Goal: Transaction & Acquisition: Book appointment/travel/reservation

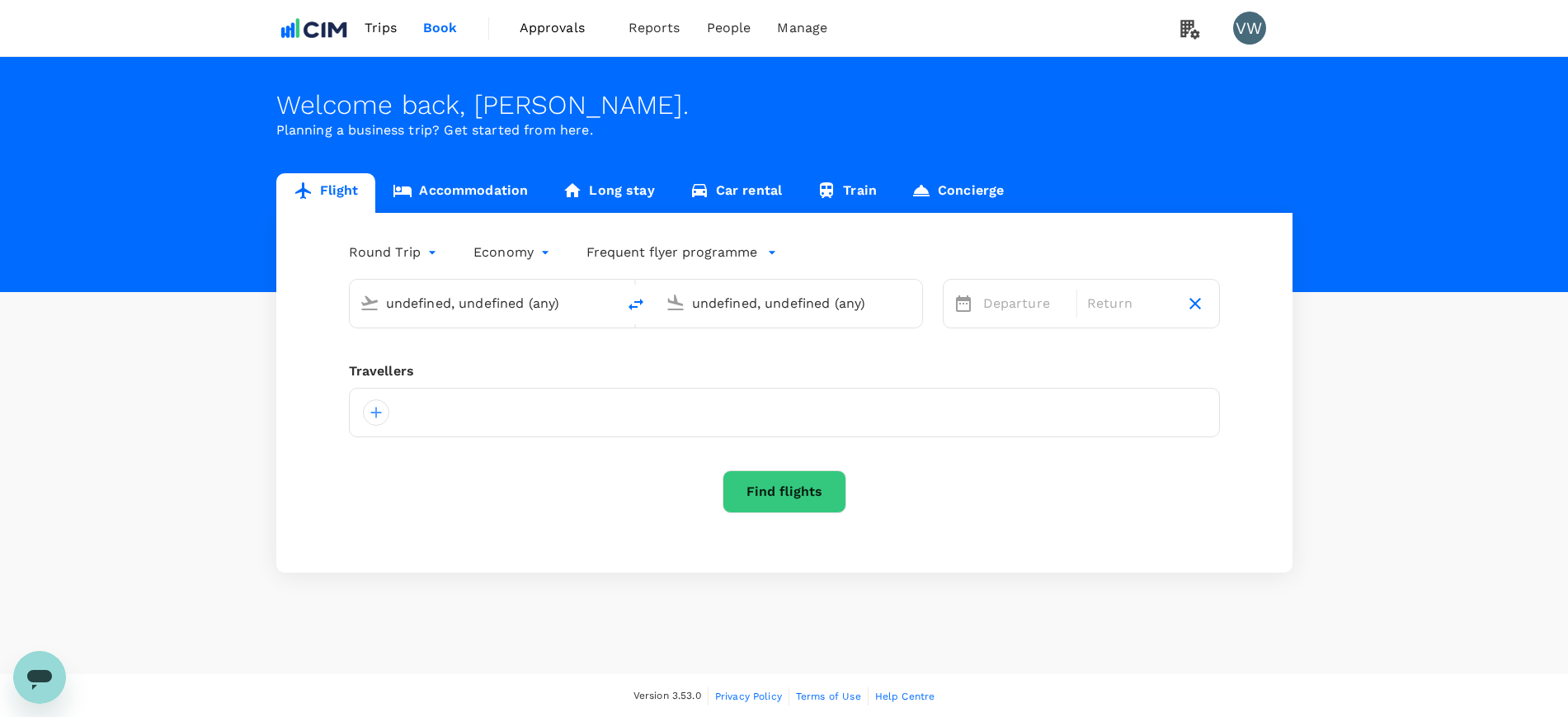
type input "[PERSON_NAME] (SNN)"
type input "John F. Kennedy Intl (JFK)"
type input "Shannon Intl (SNN)"
type input "John F. Kennedy Intl (JFK)"
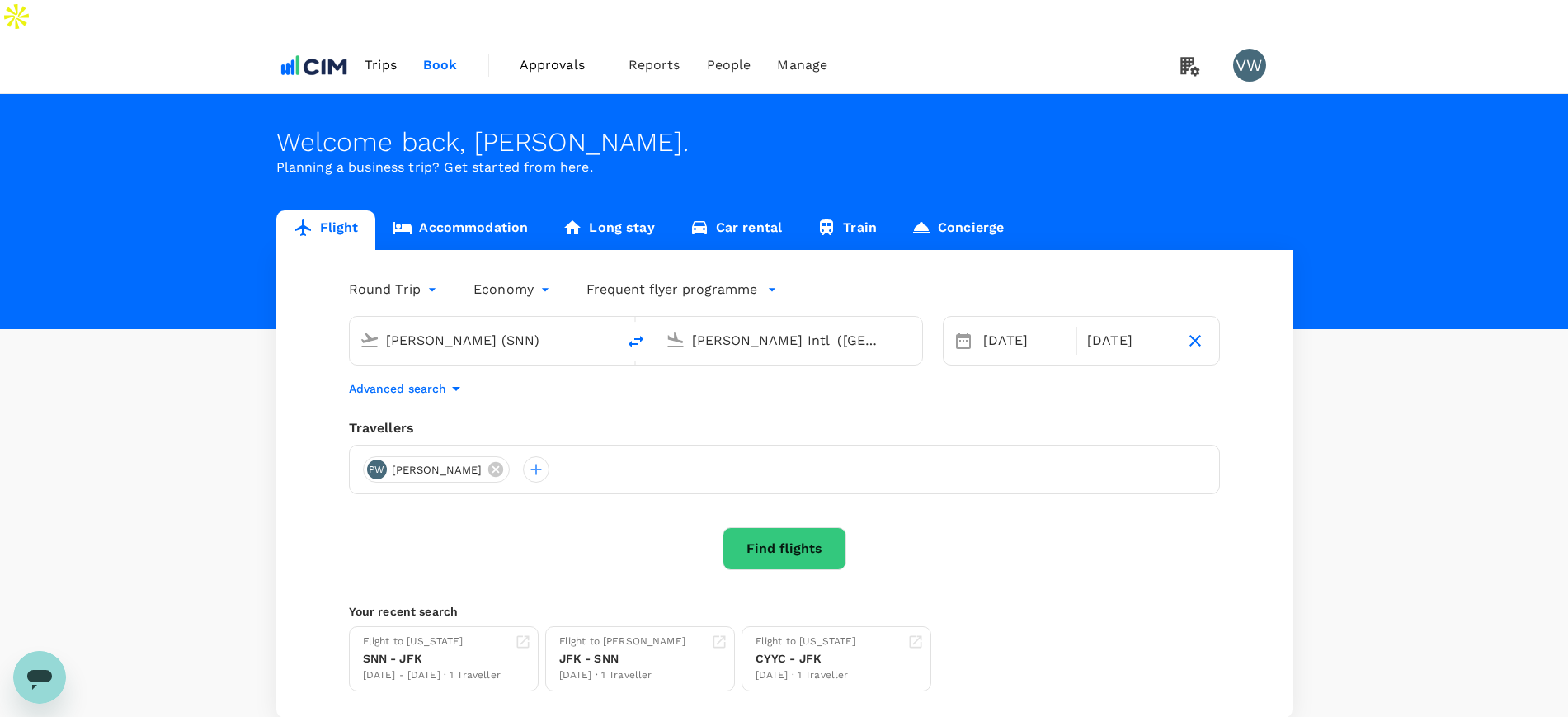
click at [459, 211] on link "Accommodation" at bounding box center [460, 230] width 170 height 40
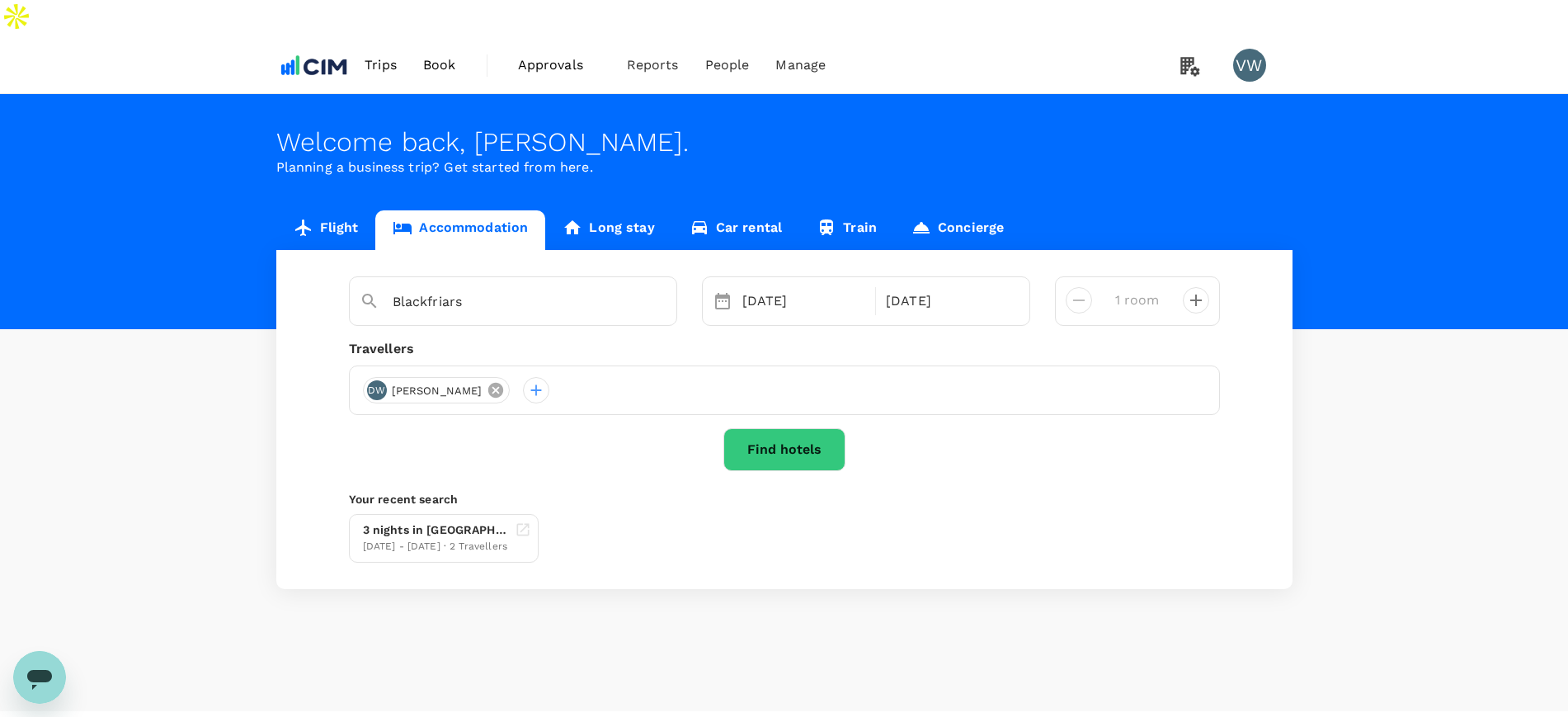
click at [486, 381] on icon at bounding box center [496, 390] width 18 height 18
click at [379, 377] on div at bounding box center [376, 390] width 27 height 27
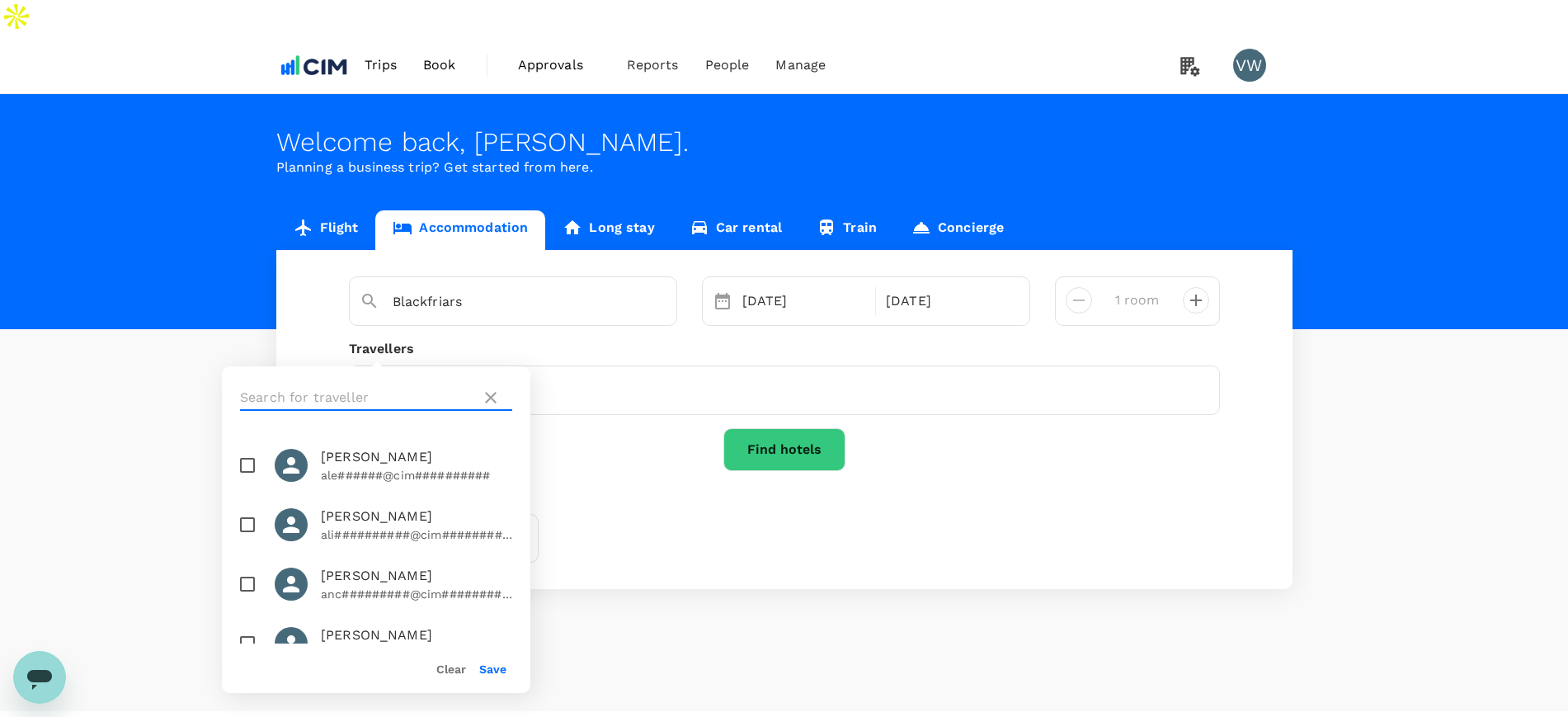
click at [424, 392] on input "text" at bounding box center [357, 397] width 235 height 27
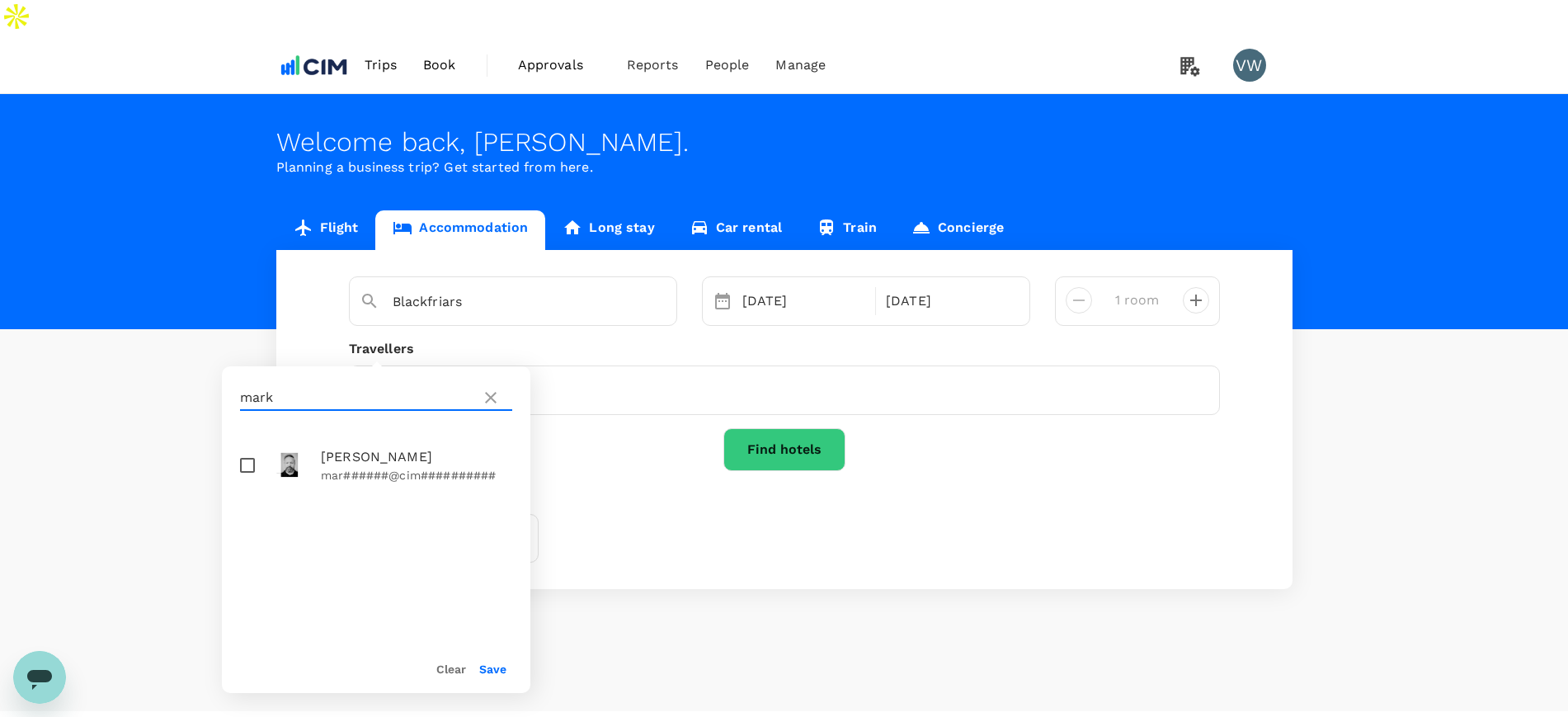
type input "mark"
click at [245, 465] on input "checkbox" at bounding box center [247, 465] width 35 height 35
checkbox input "true"
click at [798, 285] on div "06 Oct" at bounding box center [804, 302] width 137 height 33
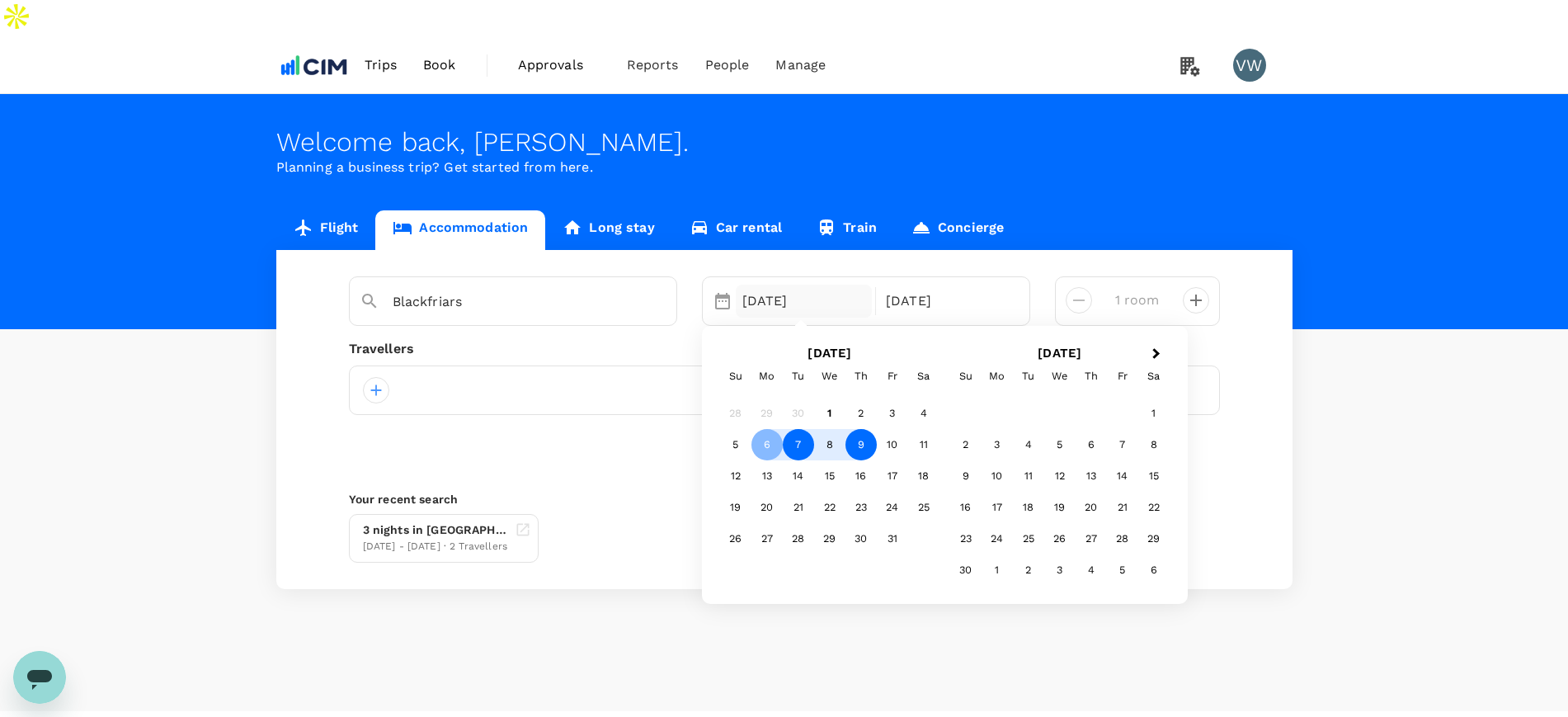
click at [790, 429] on div "7" at bounding box center [798, 445] width 31 height 31
click at [830, 429] on div "8" at bounding box center [830, 445] width 31 height 31
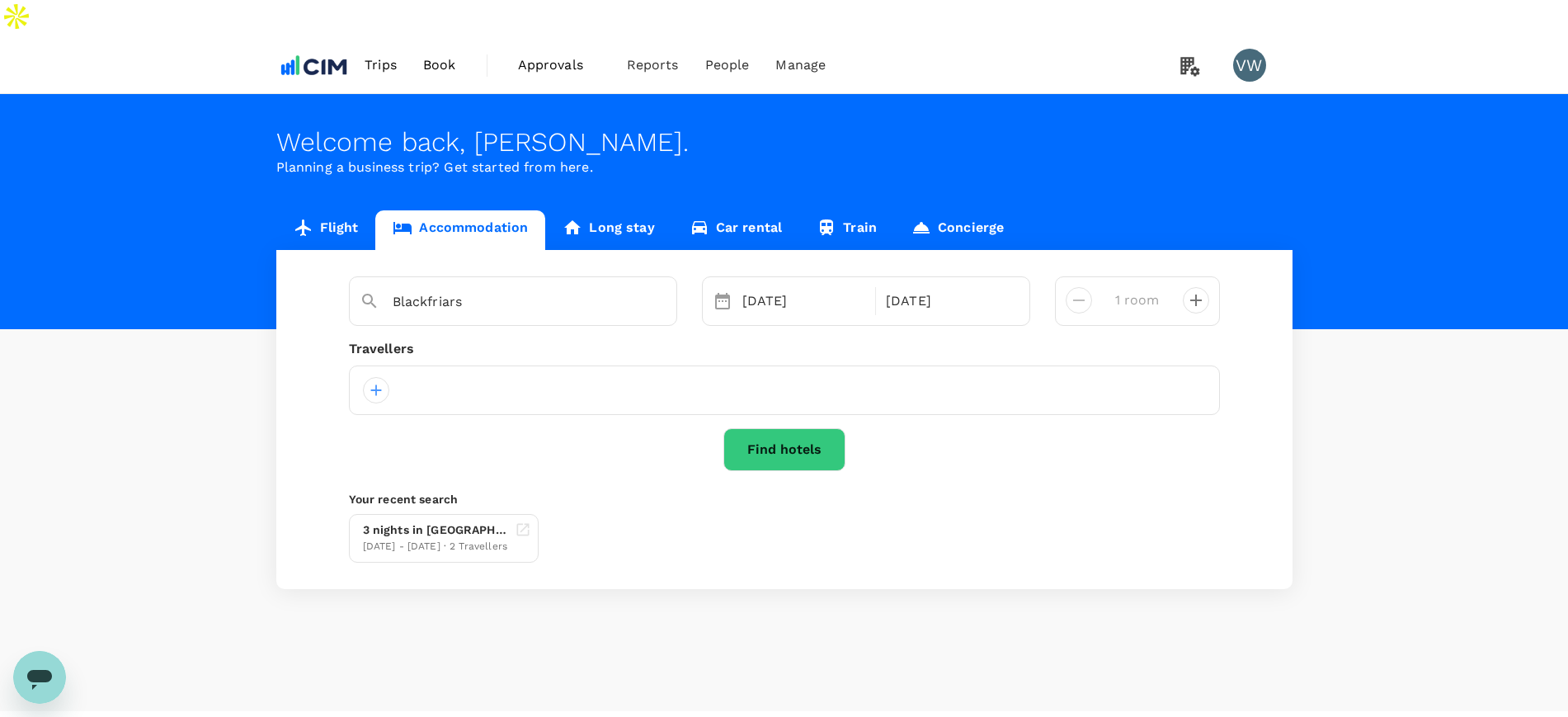
click at [794, 428] on button "Find hotels" at bounding box center [784, 450] width 122 height 43
click at [373, 377] on div at bounding box center [376, 390] width 27 height 27
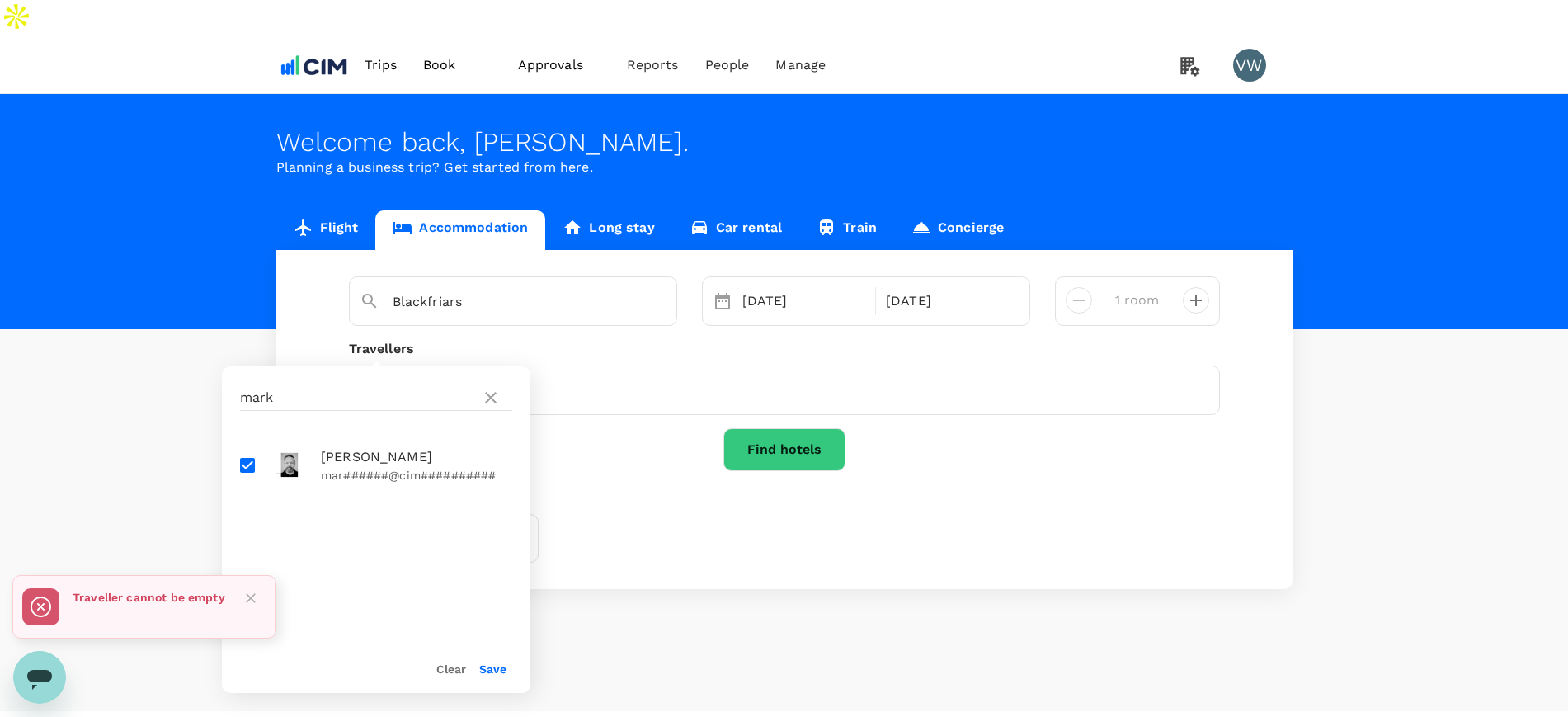
click at [493, 665] on button "Save" at bounding box center [493, 668] width 28 height 13
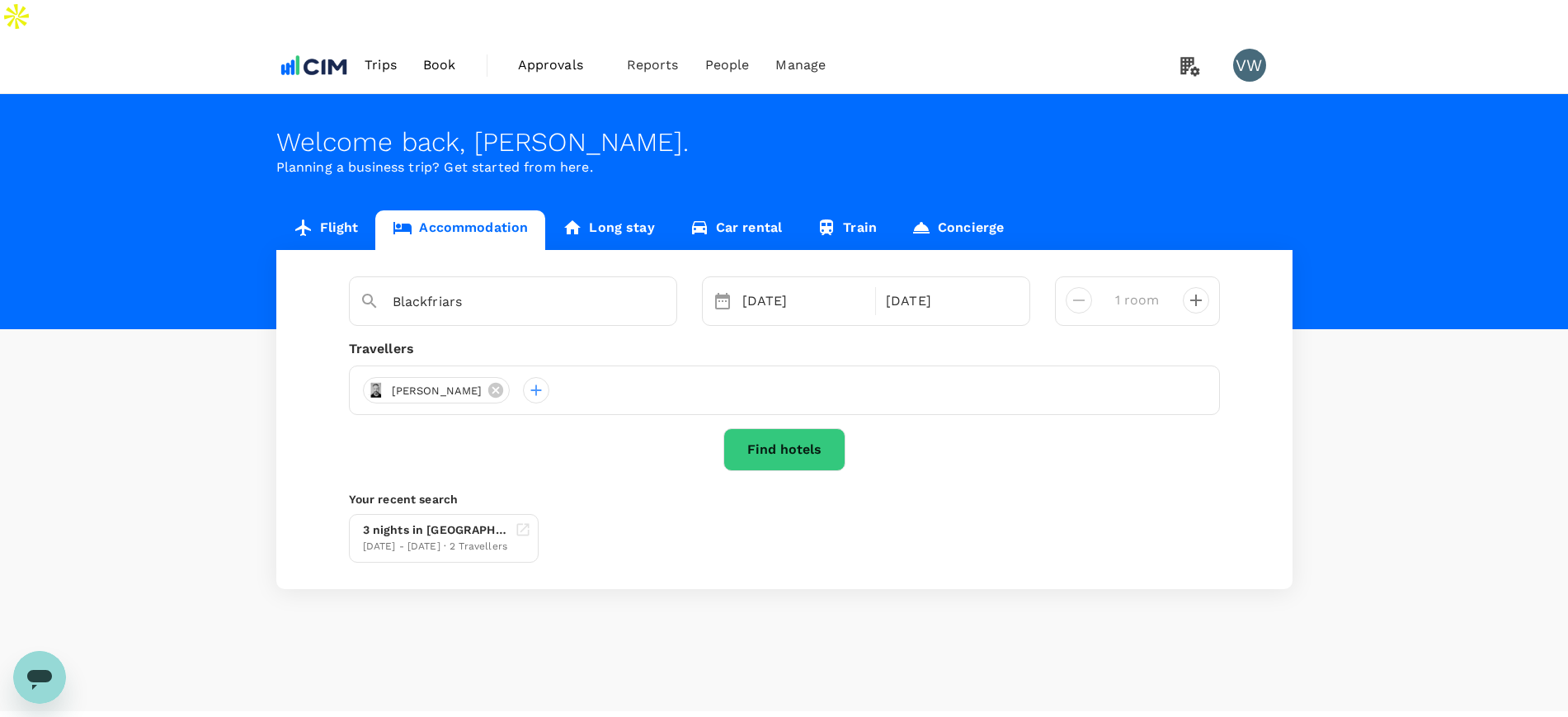
click at [757, 428] on button "Find hotels" at bounding box center [784, 450] width 122 height 43
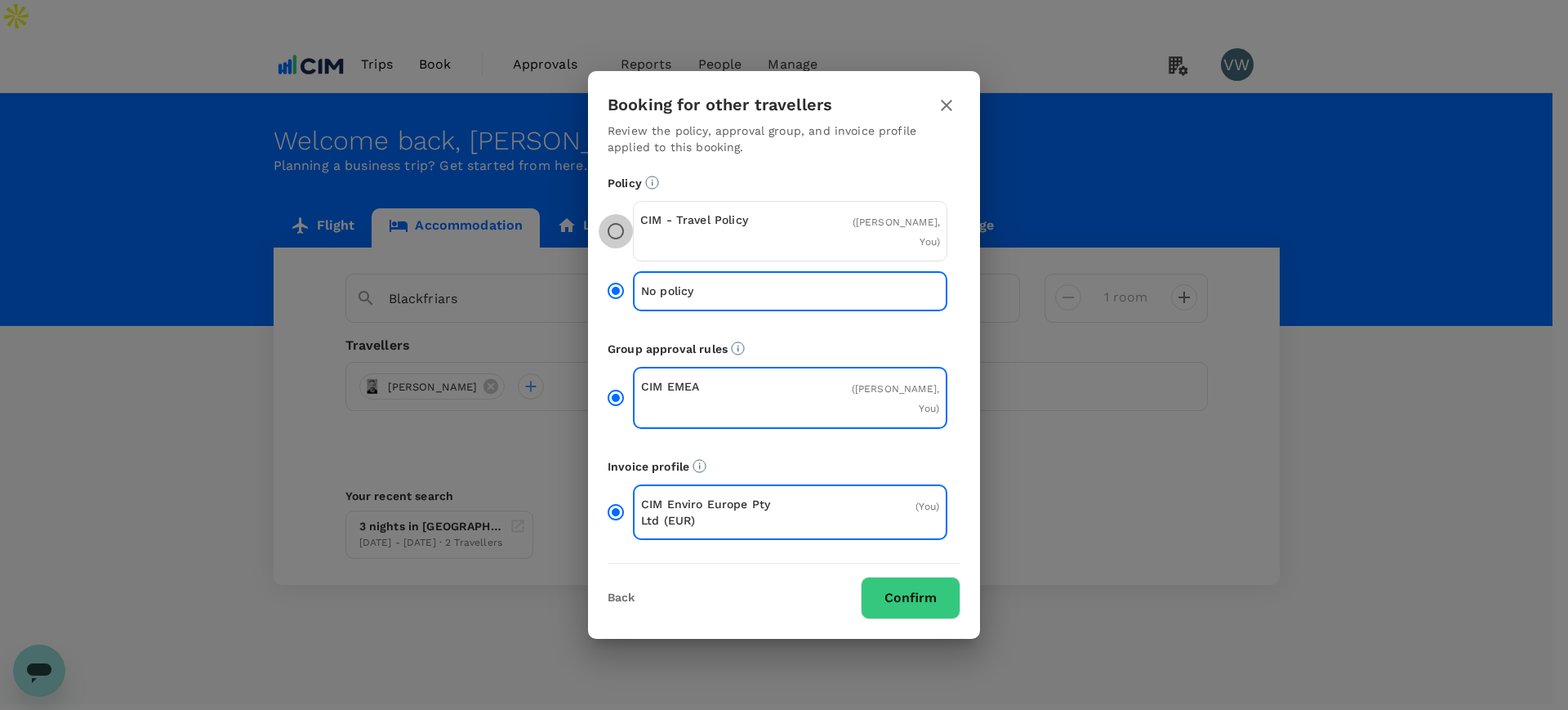
click at [609, 242] on input "CIM - Travel Policy ( Mark Ryan, You )" at bounding box center [616, 231] width 35 height 35
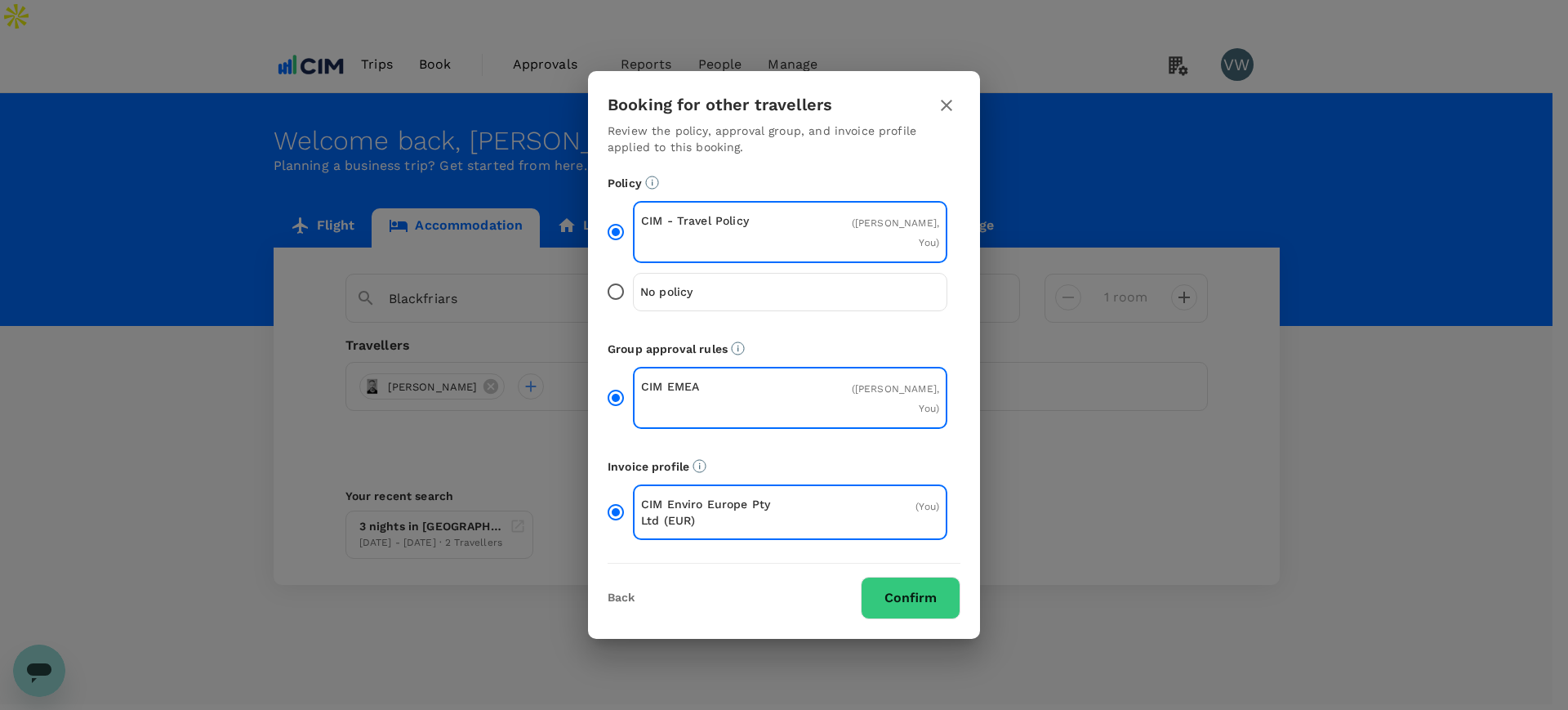
click at [900, 580] on button "Confirm" at bounding box center [911, 597] width 99 height 43
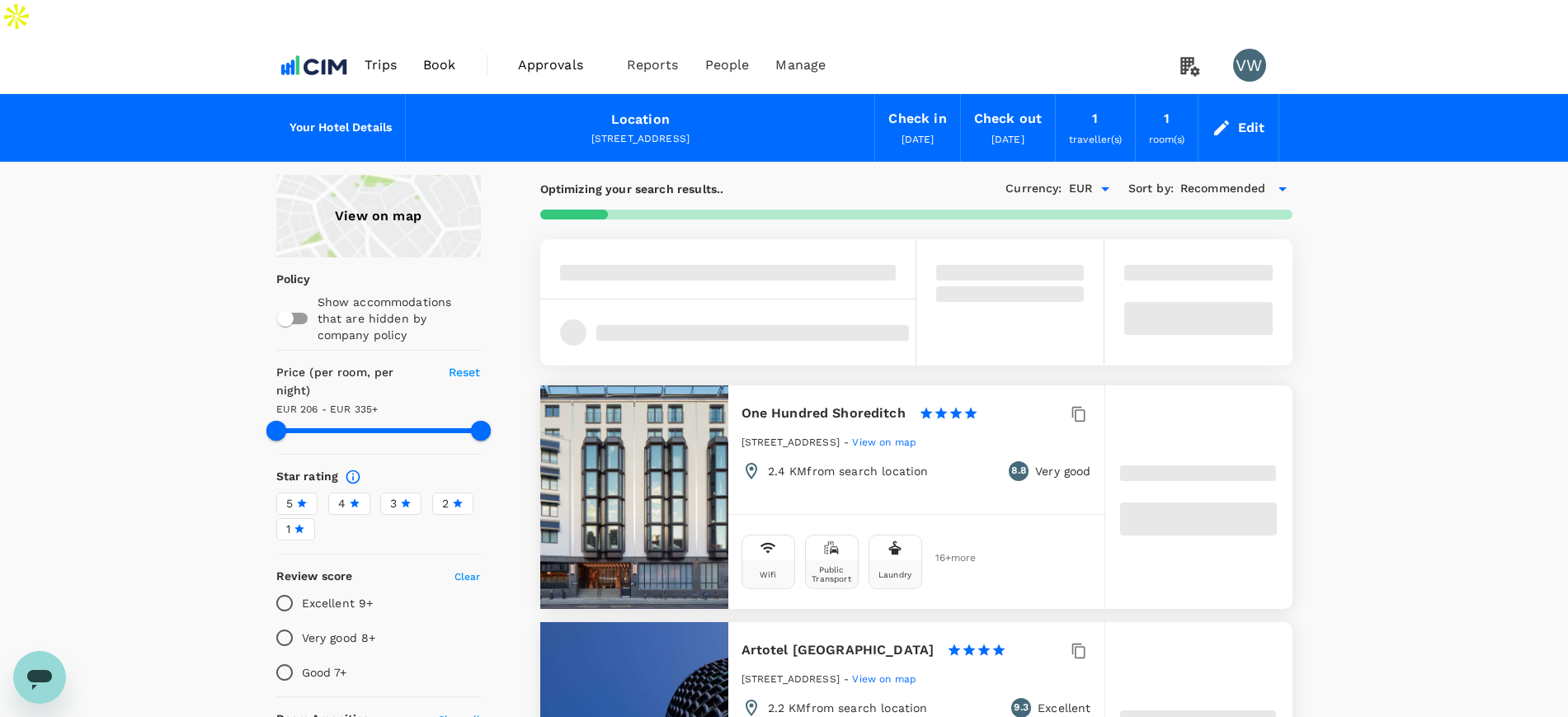
type input "334.42"
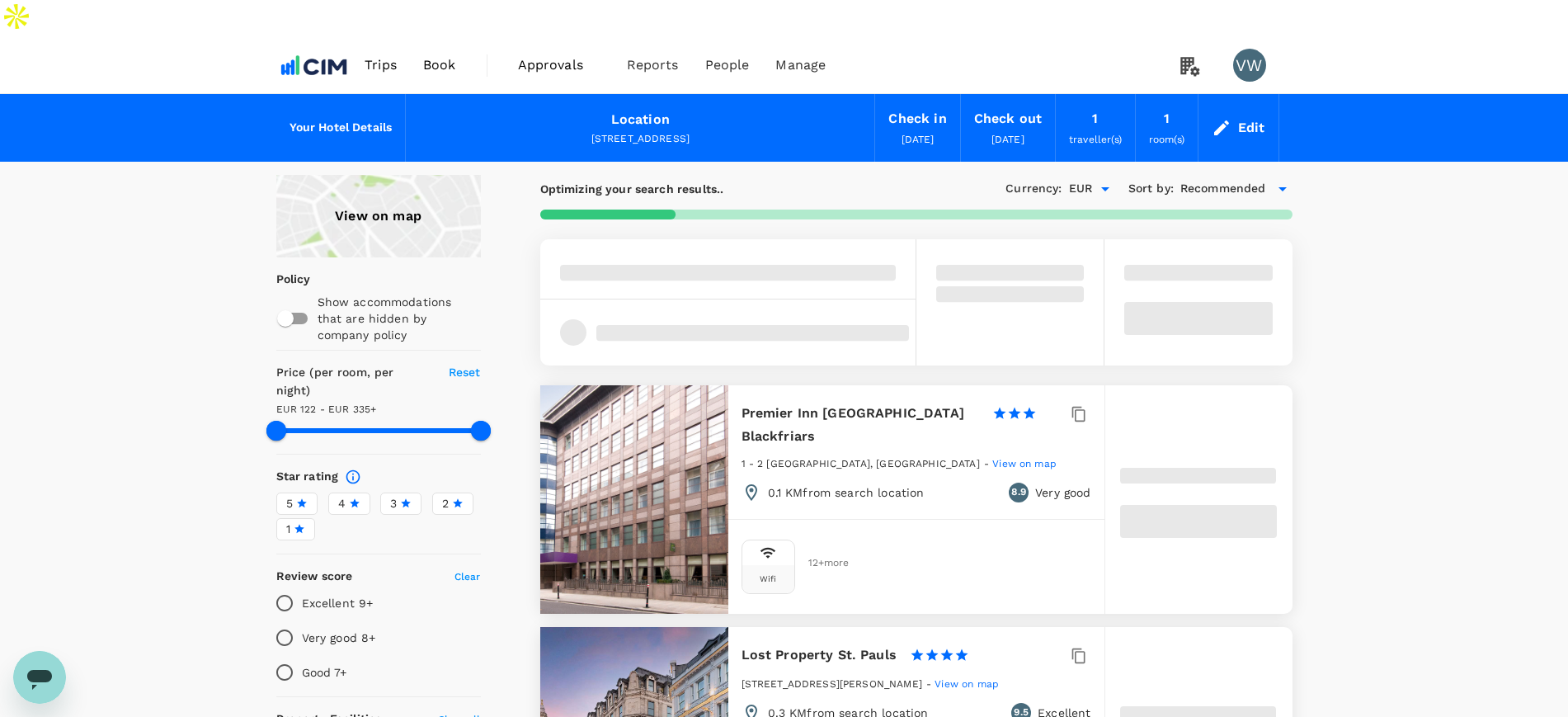
type input "122.42"
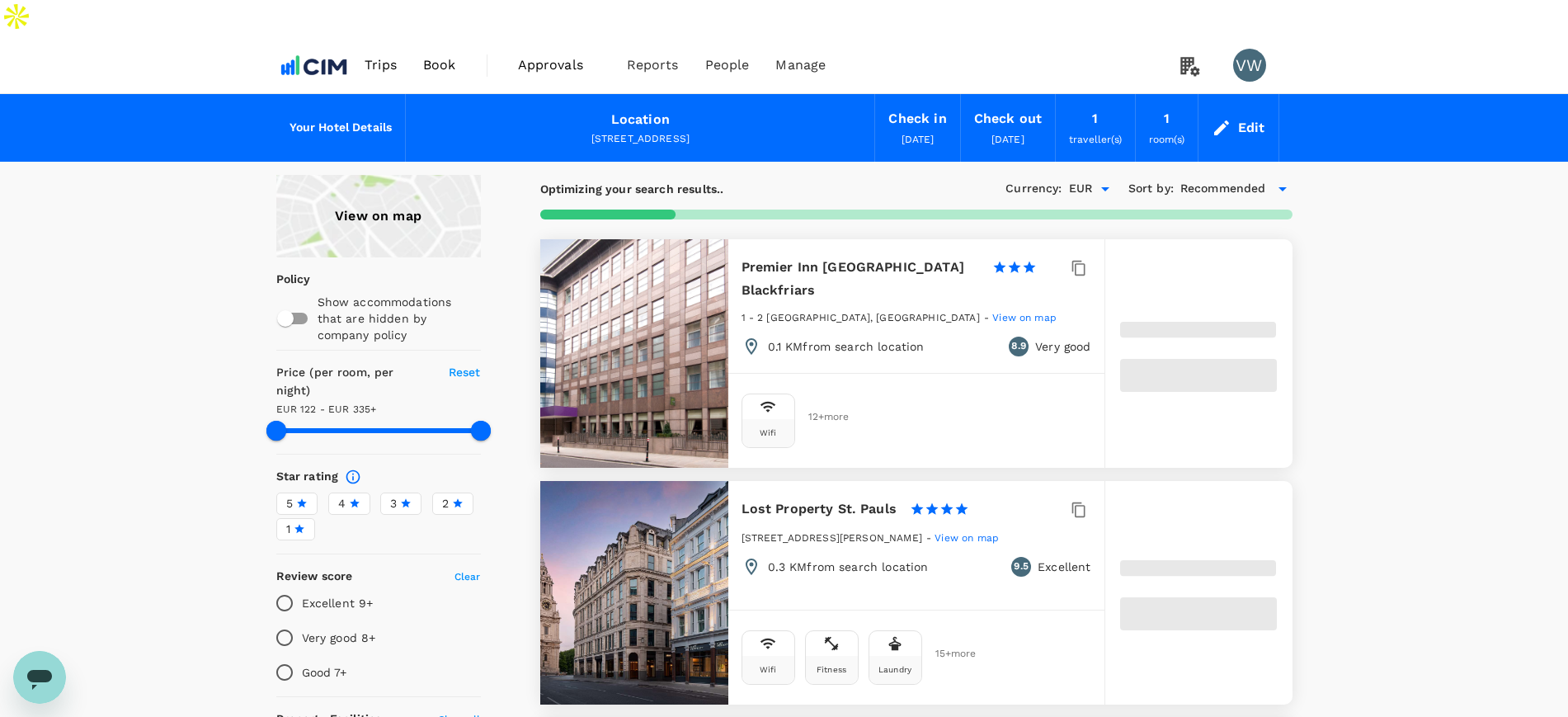
type input "334.57"
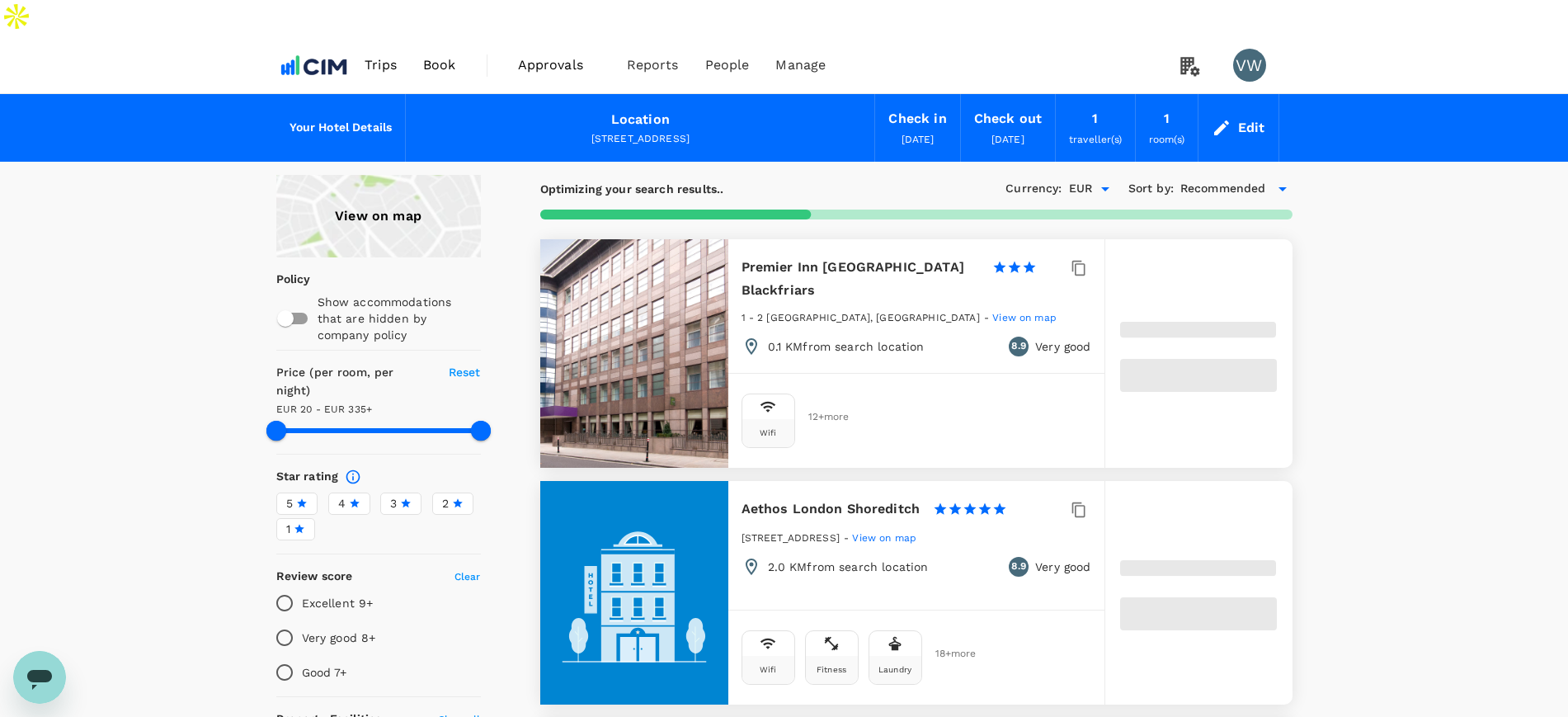
type input "19.57"
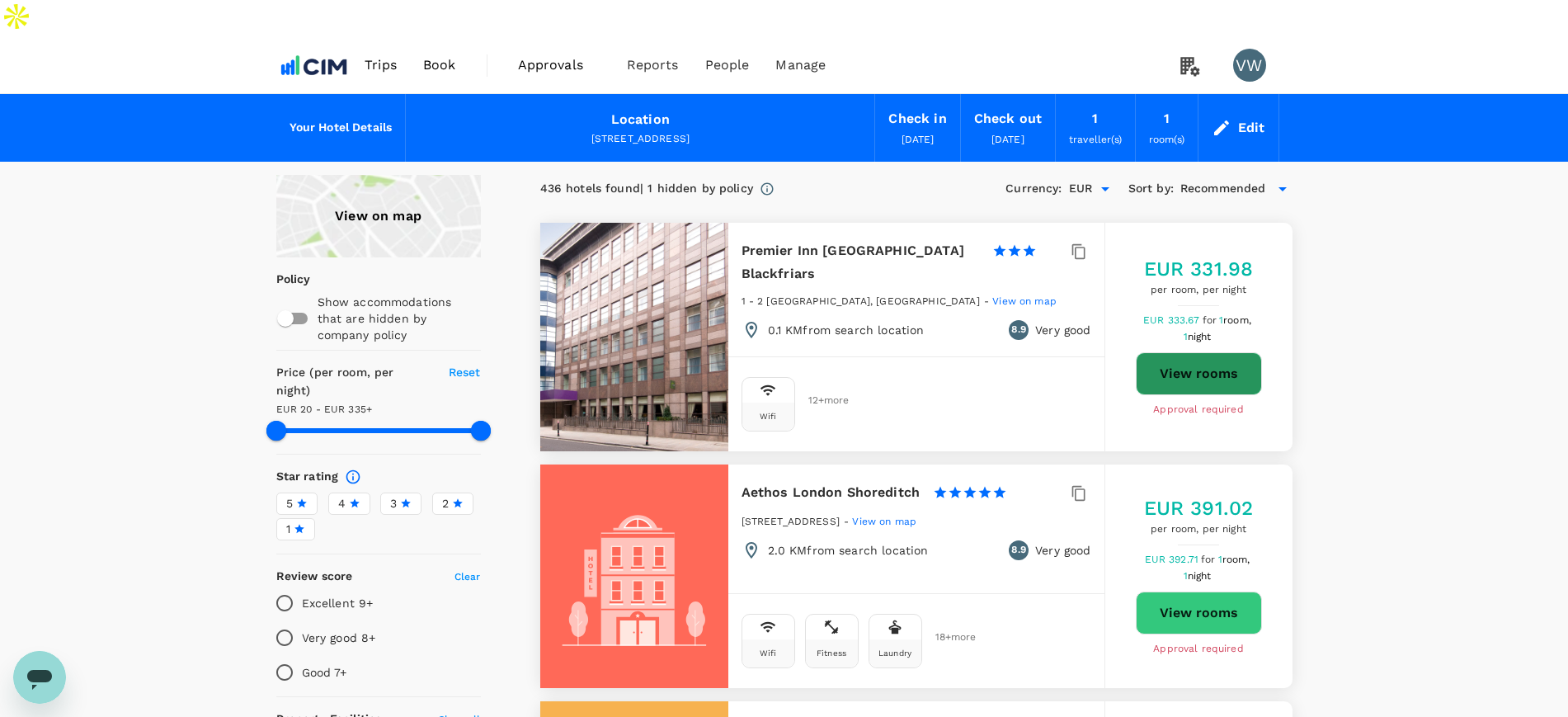
click at [1183, 352] on button "View rooms" at bounding box center [1198, 373] width 126 height 43
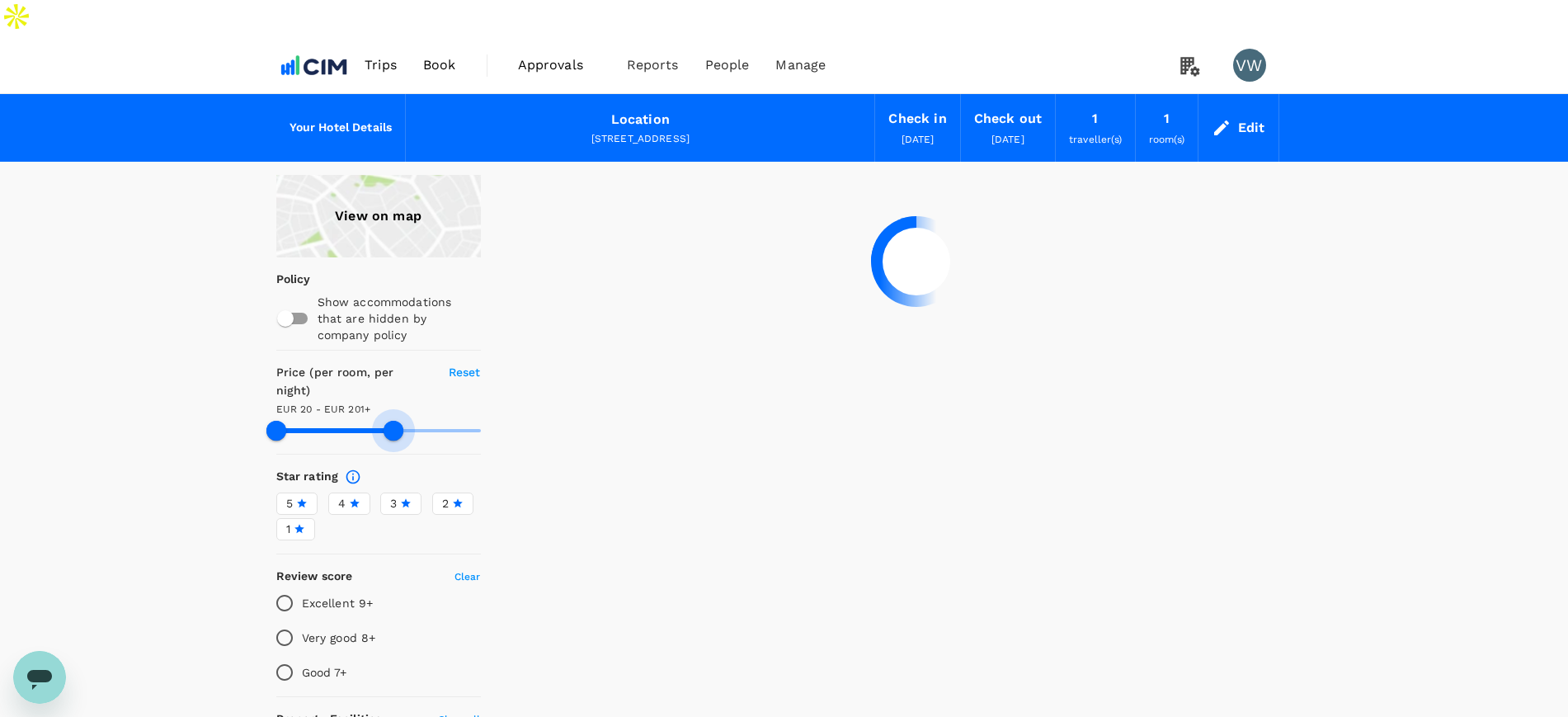
drag, startPoint x: 479, startPoint y: 366, endPoint x: 394, endPoint y: 381, distance: 86.3
click at [394, 421] on span at bounding box center [394, 431] width 20 height 20
drag, startPoint x: 385, startPoint y: 372, endPoint x: 451, endPoint y: 379, distance: 66.4
click at [451, 421] on span at bounding box center [451, 431] width 20 height 20
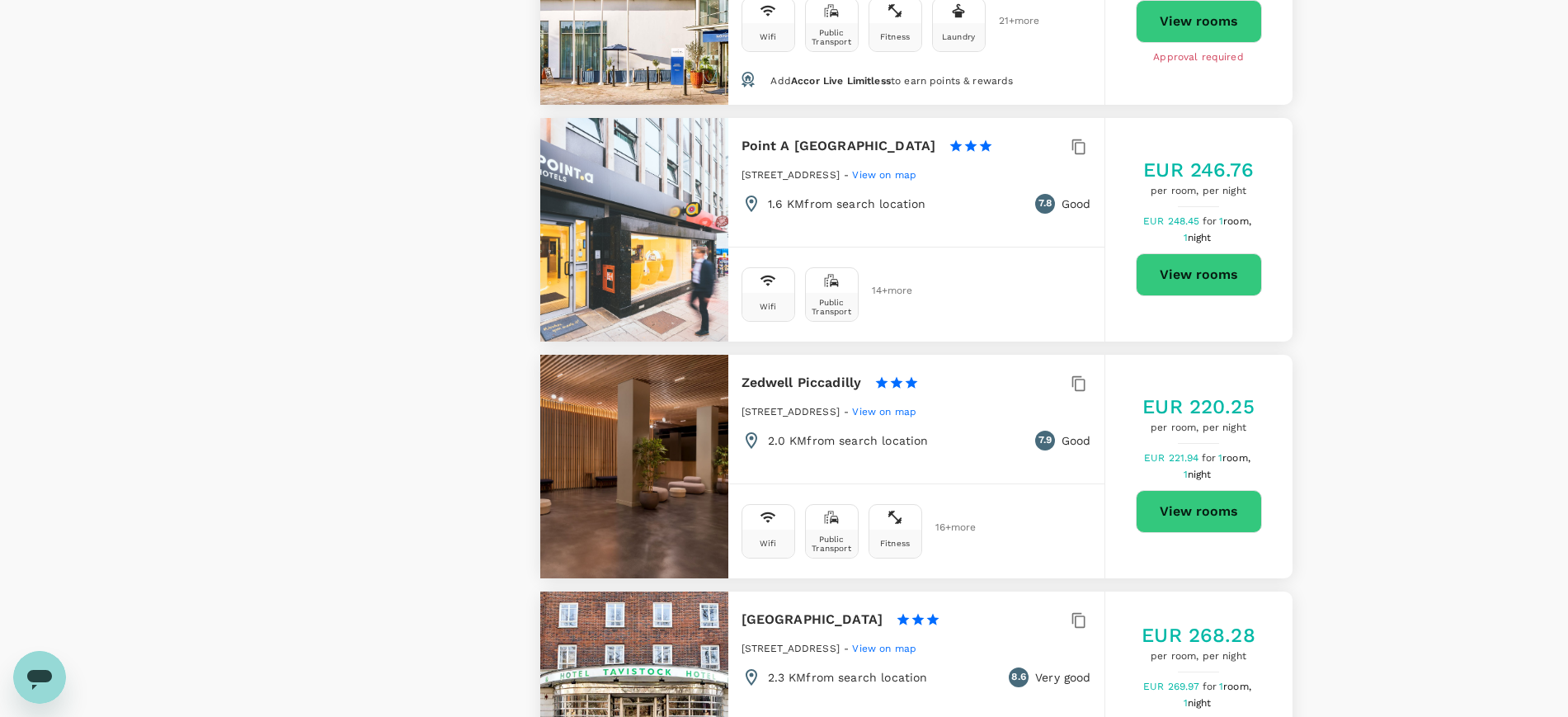
scroll to position [2165, 0]
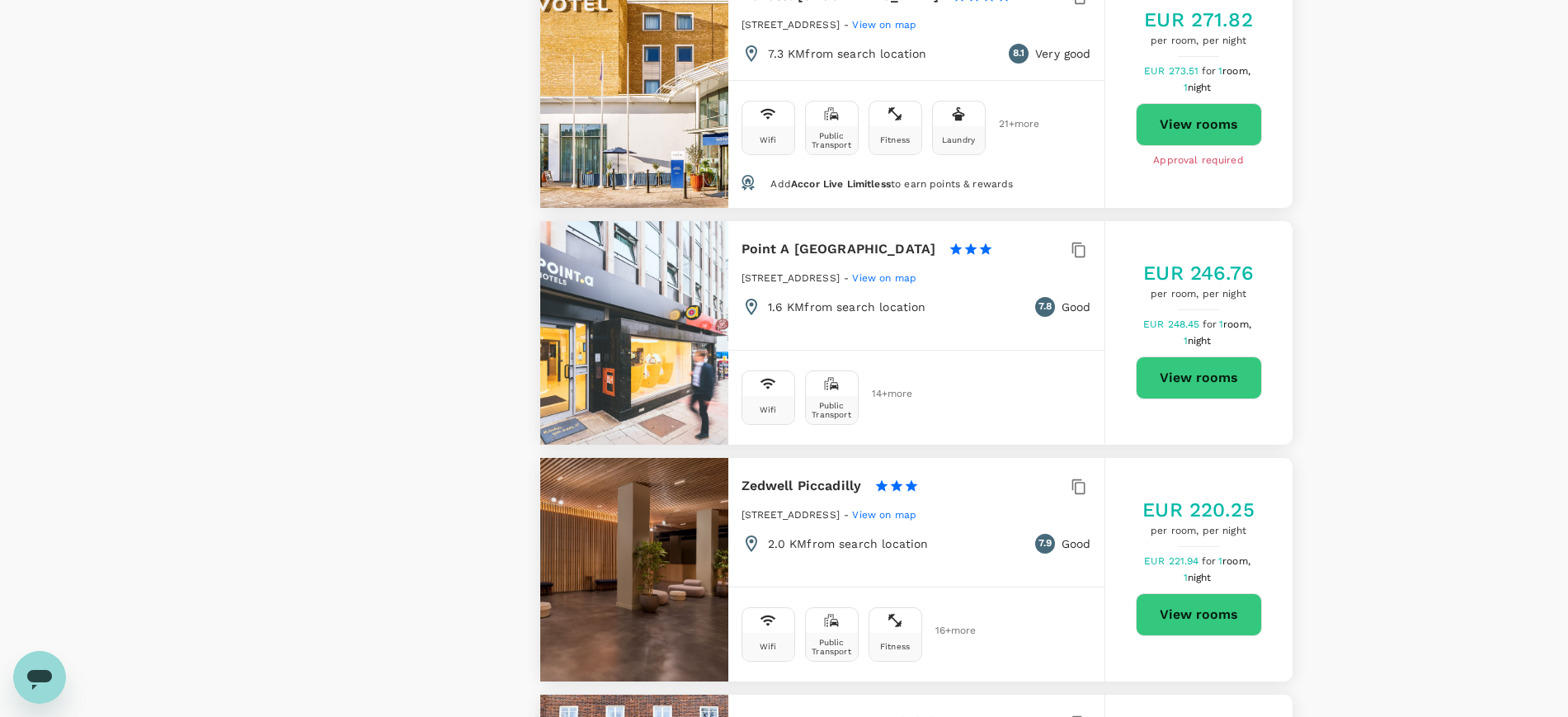
click at [1162, 357] on button "View rooms" at bounding box center [1198, 378] width 126 height 43
click at [1174, 593] on button "View rooms" at bounding box center [1198, 614] width 126 height 43
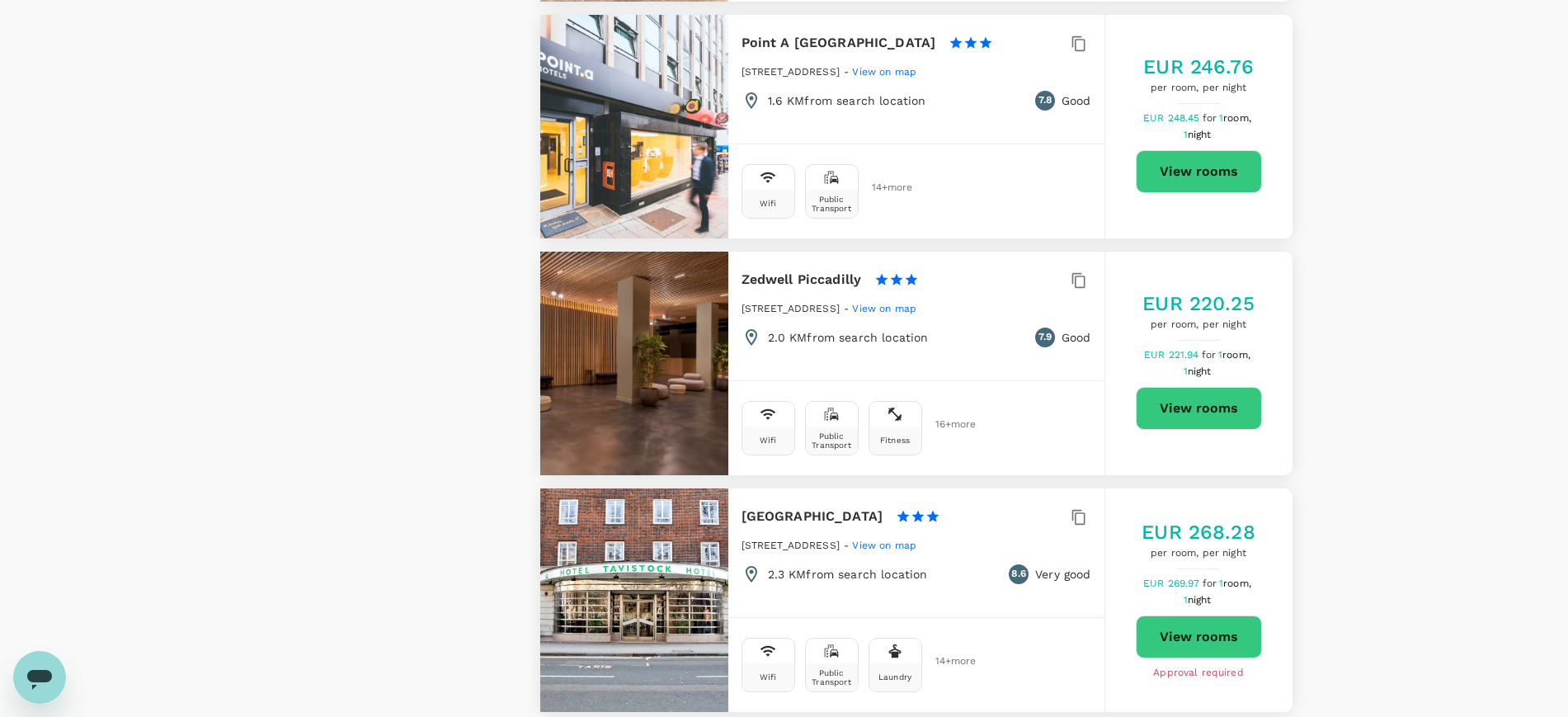
scroll to position [2474, 0]
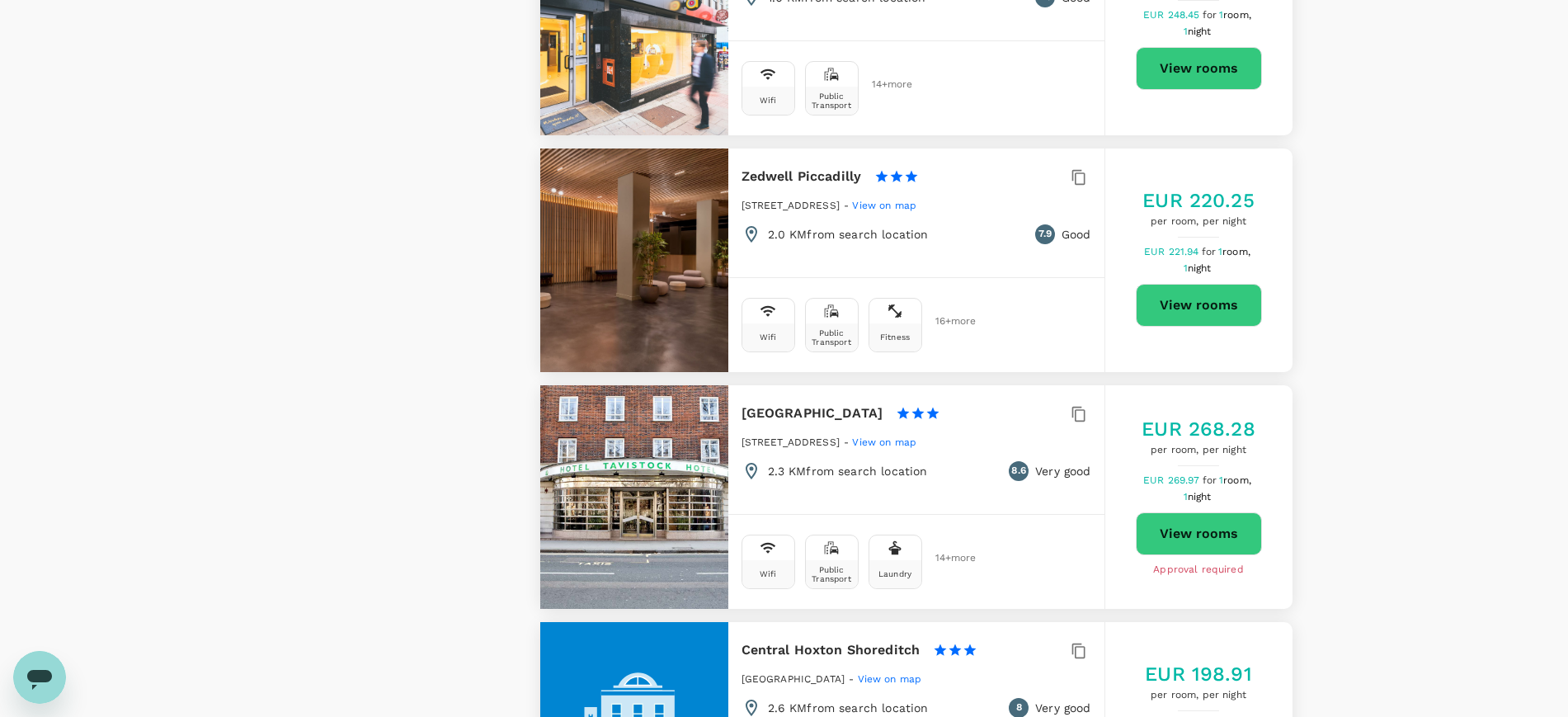
click at [1162, 512] on button "View rooms" at bounding box center [1198, 533] width 126 height 43
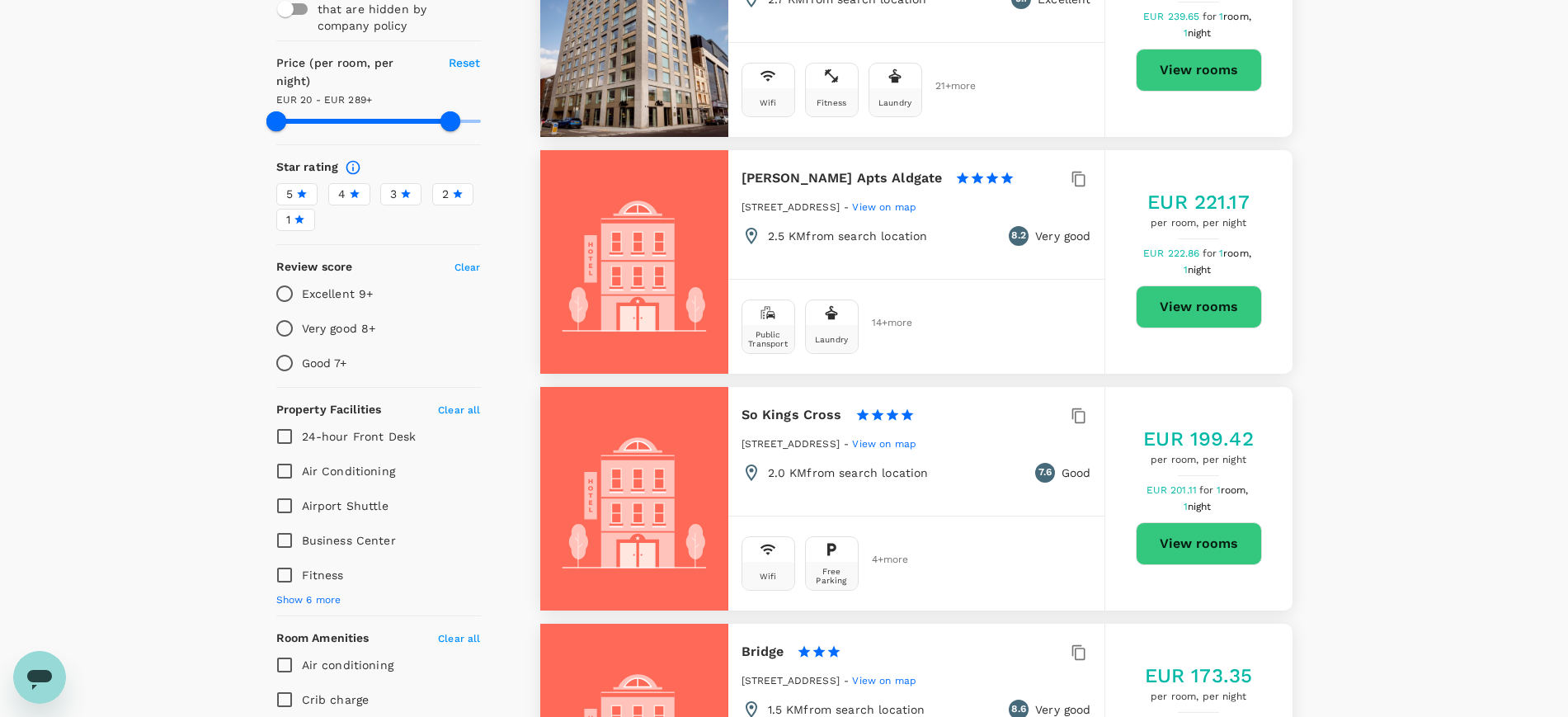
scroll to position [0, 0]
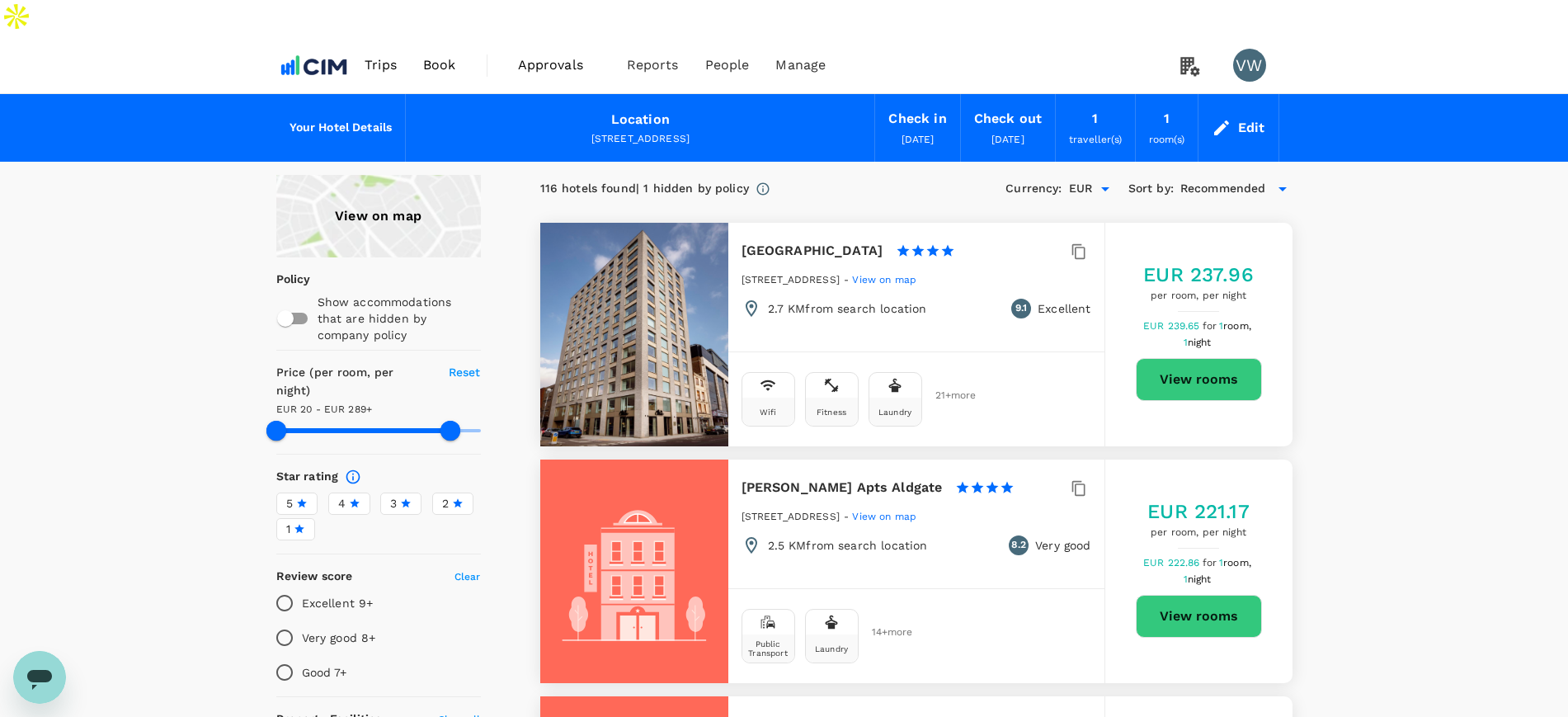
click at [1274, 179] on icon at bounding box center [1283, 189] width 20 height 20
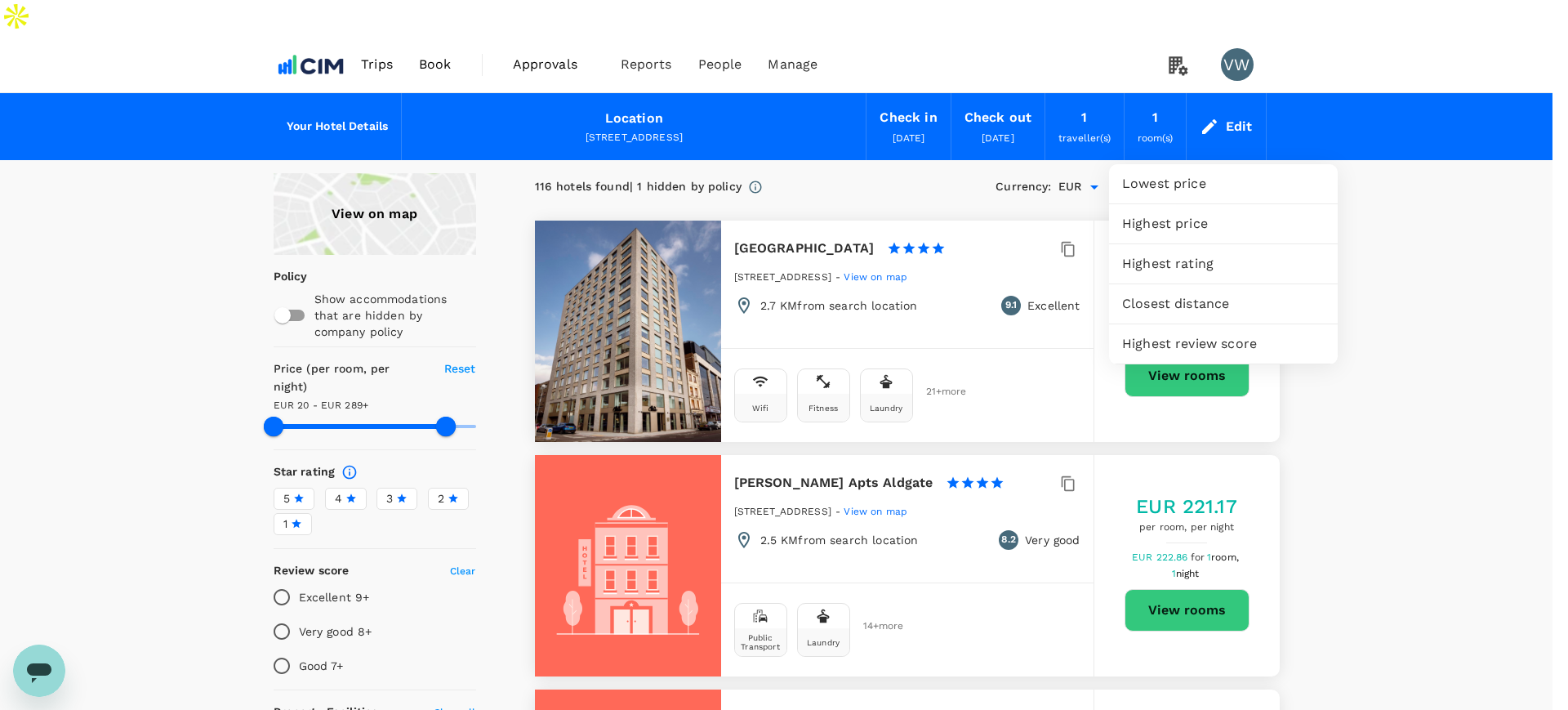
click at [1211, 301] on span "Closest distance" at bounding box center [1224, 304] width 202 height 20
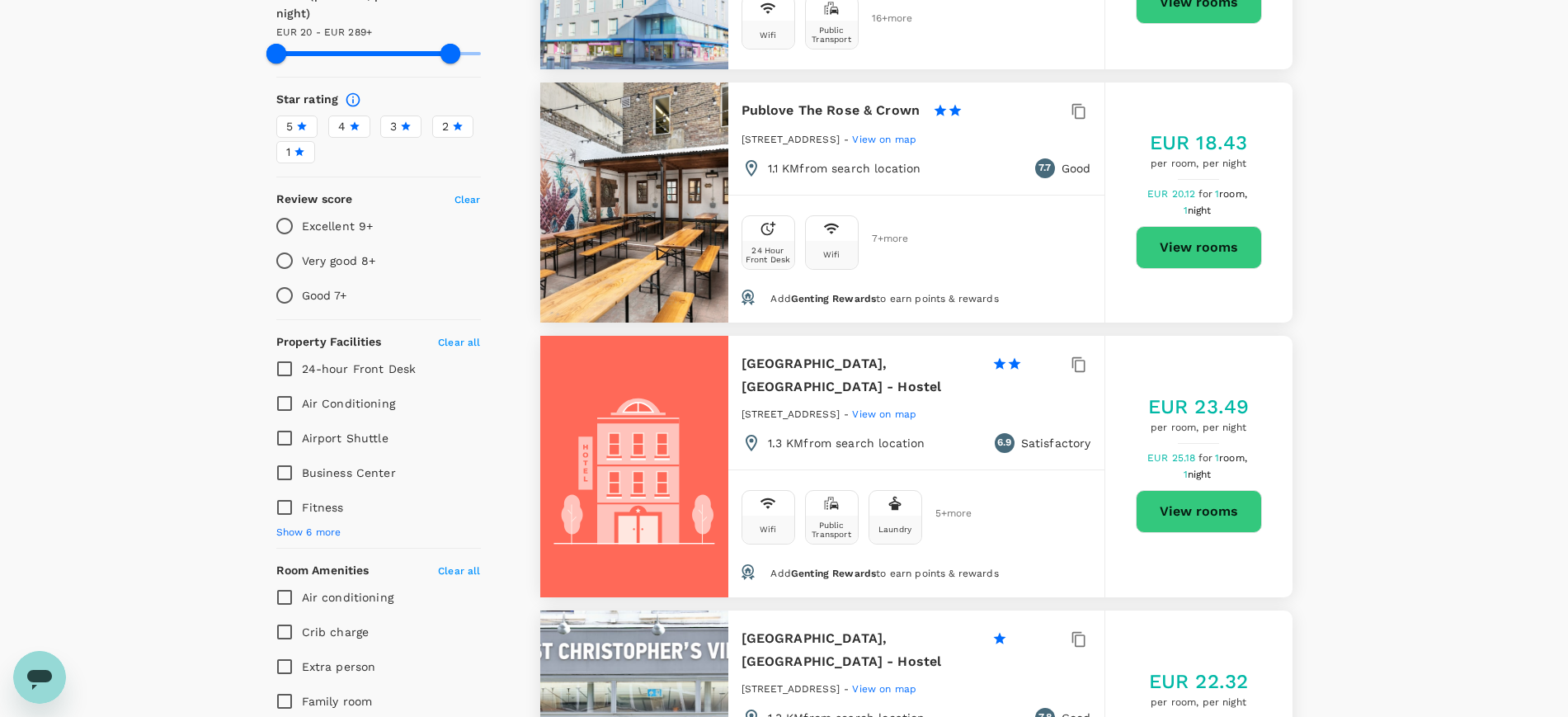
scroll to position [413, 0]
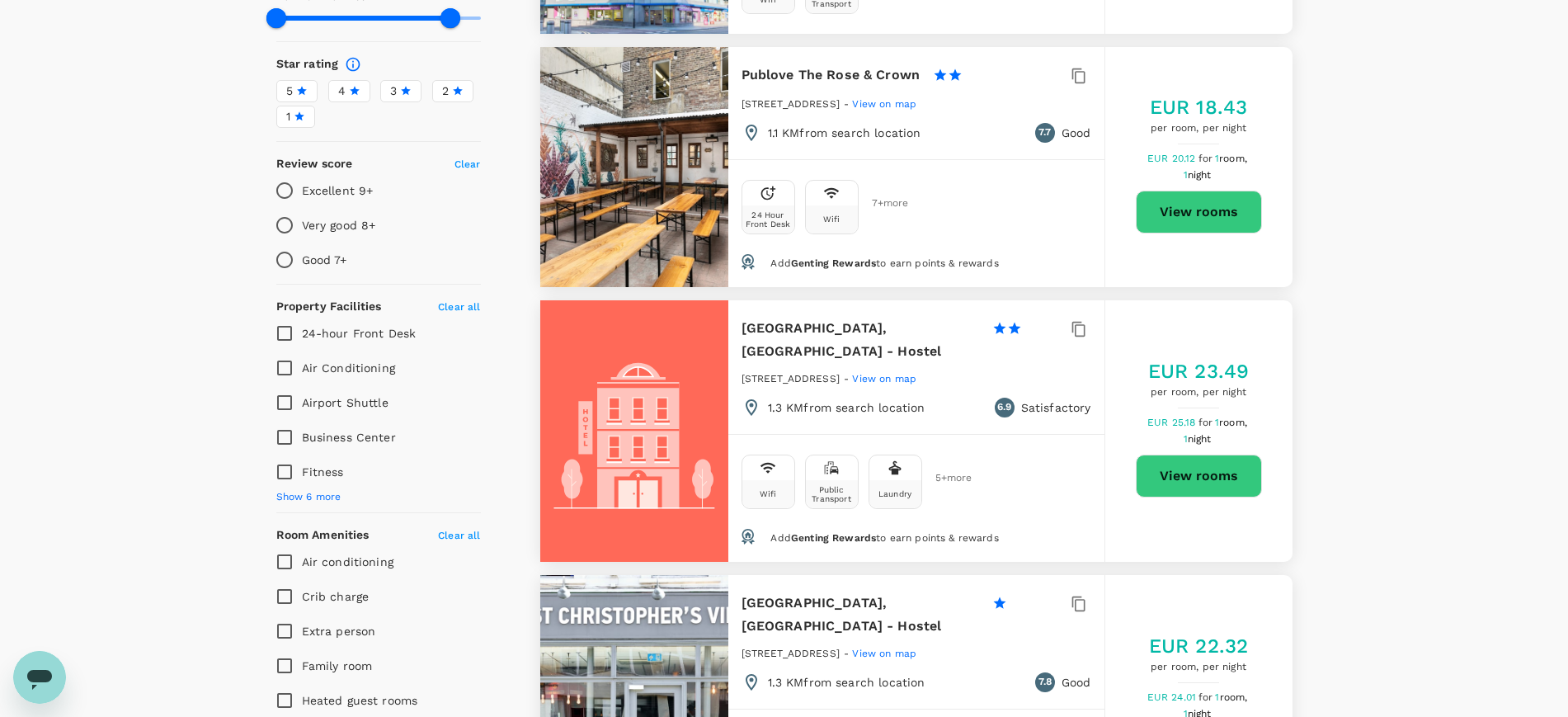
click at [397, 83] on div "3" at bounding box center [400, 91] width 21 height 17
click at [0, 0] on input "3" at bounding box center [0, 0] width 0 height 0
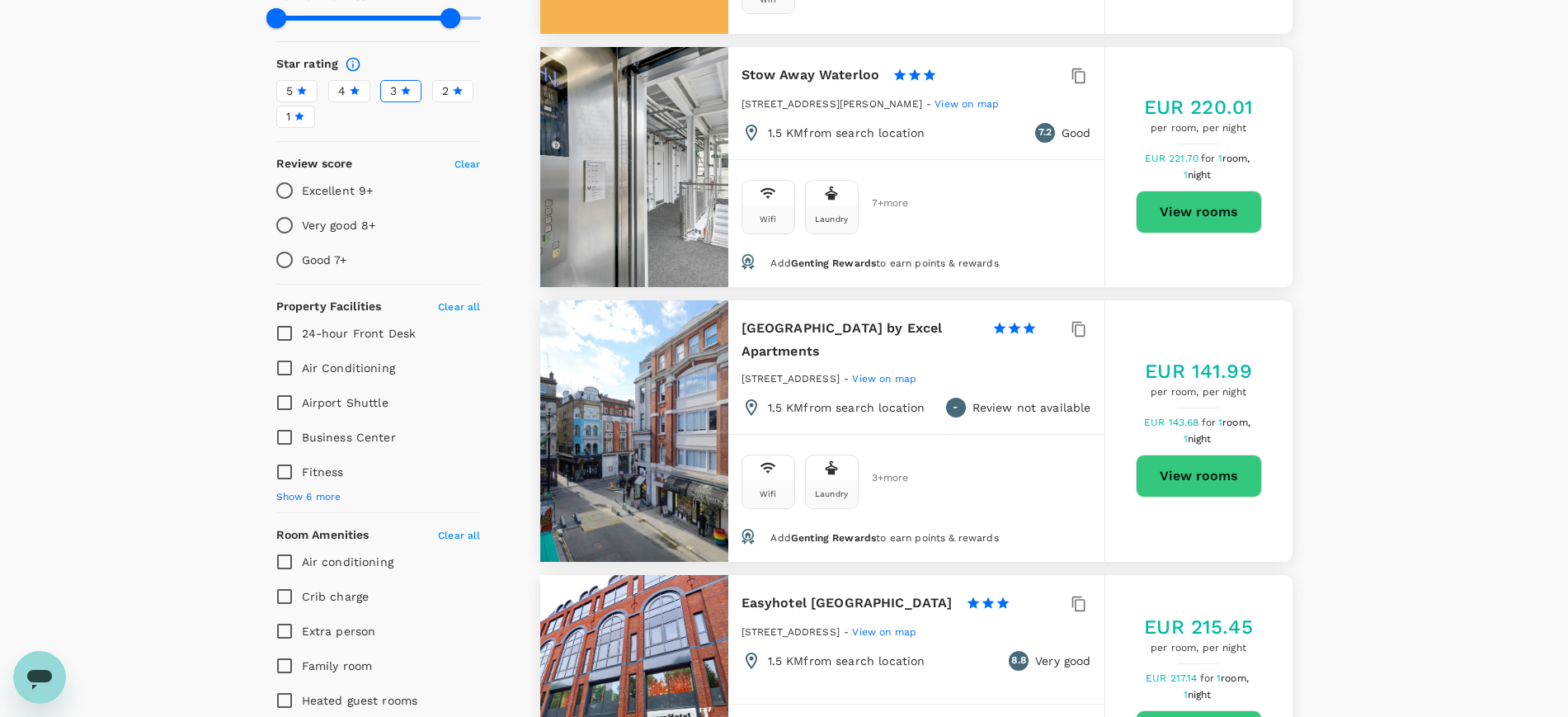
click at [352, 85] on icon at bounding box center [354, 90] width 12 height 12
click at [0, 0] on input "4" at bounding box center [0, 0] width 0 height 0
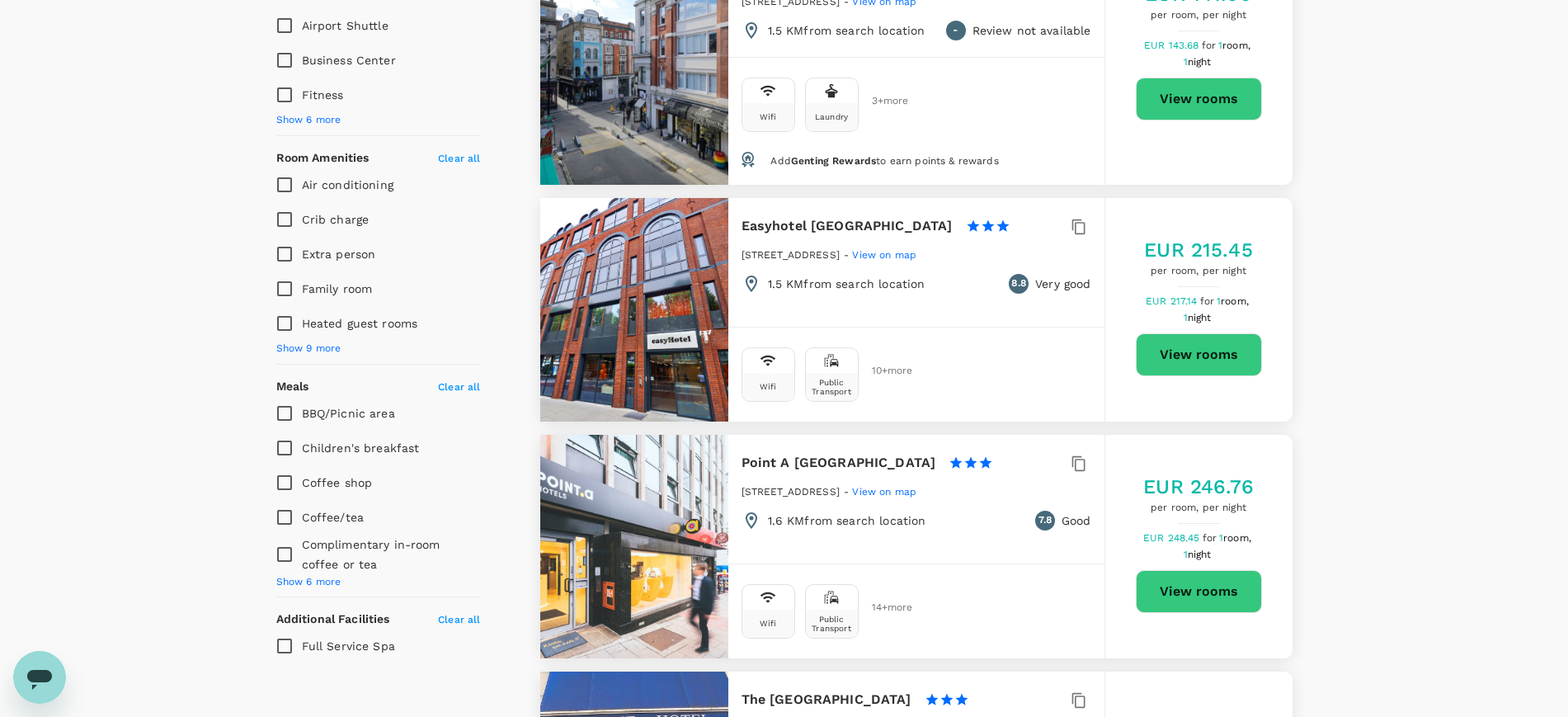
scroll to position [825, 0]
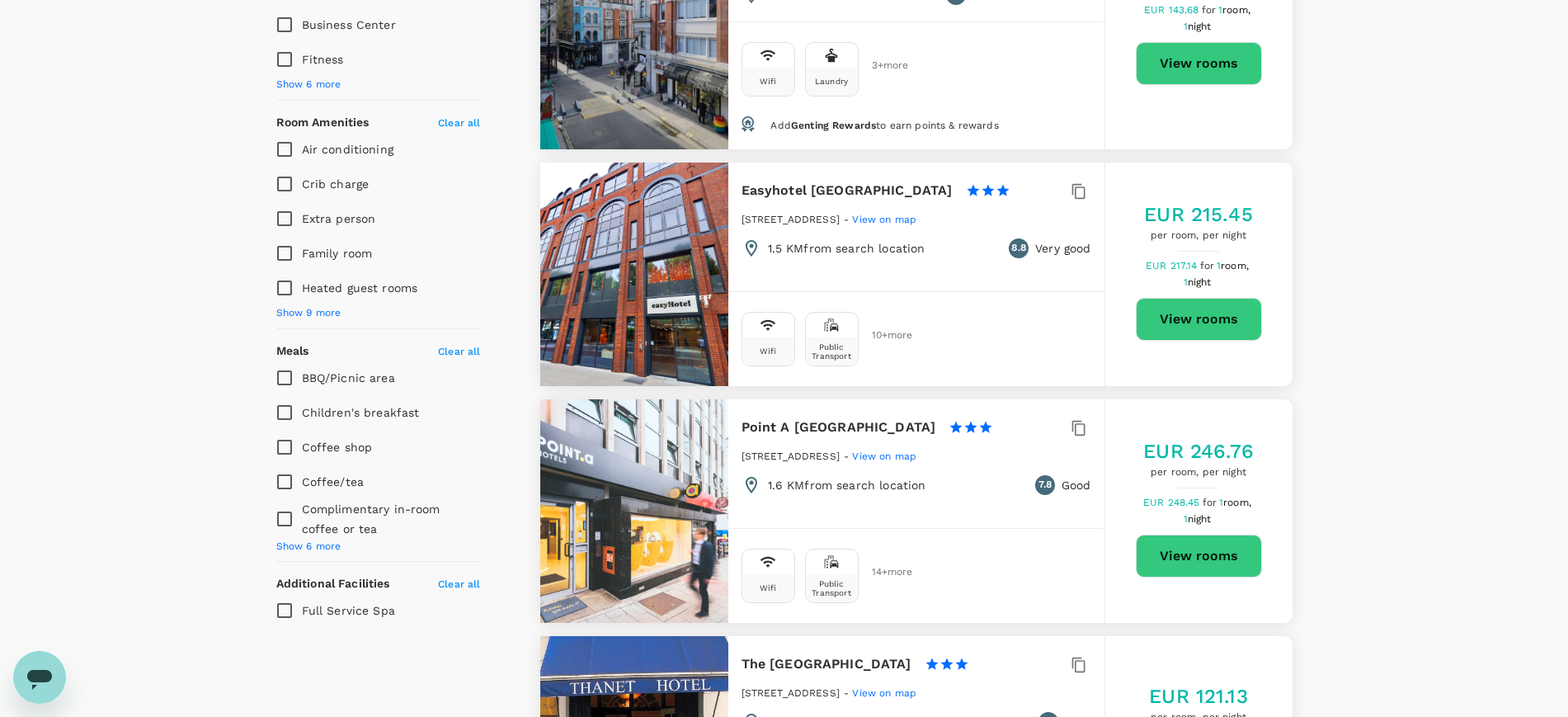
click at [883, 213] on span "View on map" at bounding box center [885, 219] width 64 height 12
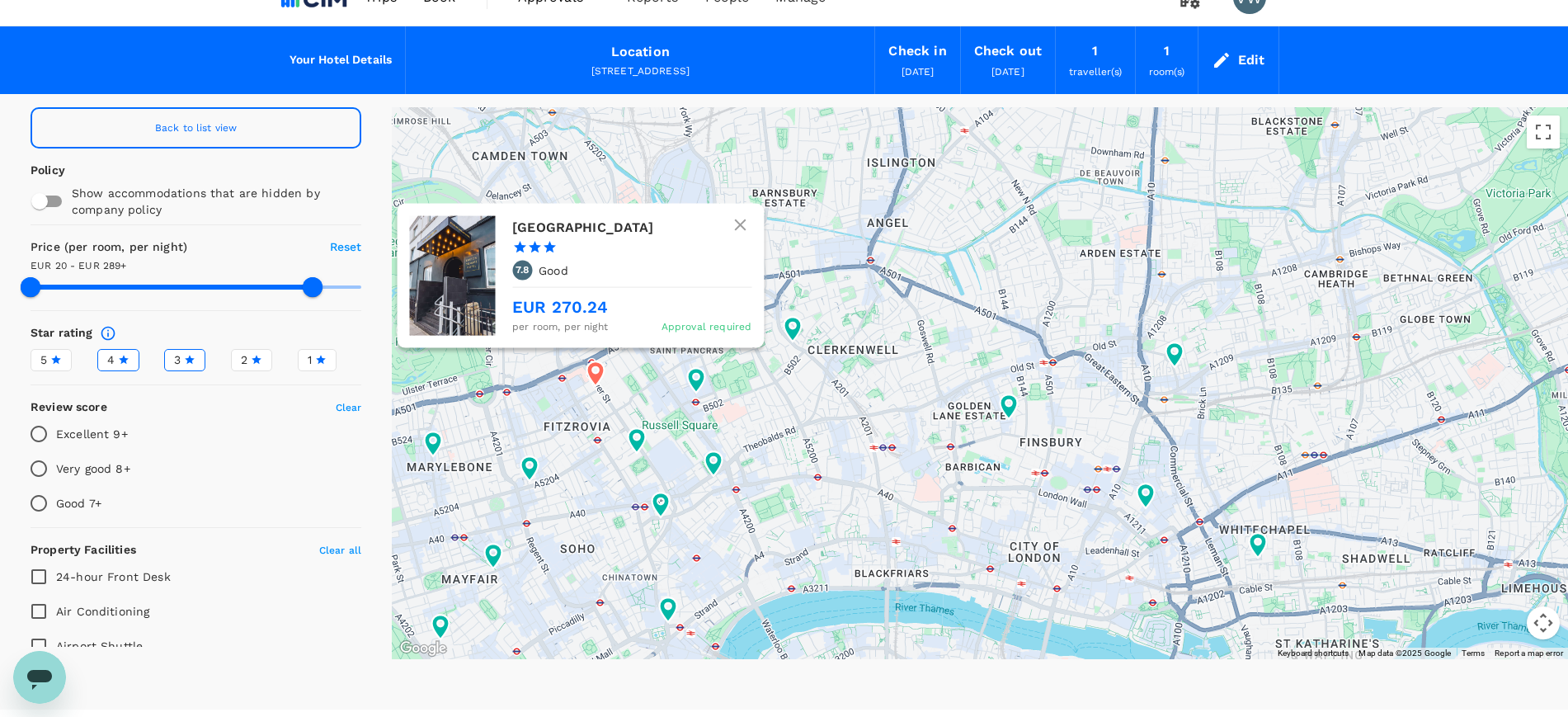
click at [742, 215] on icon "button" at bounding box center [741, 225] width 20 height 20
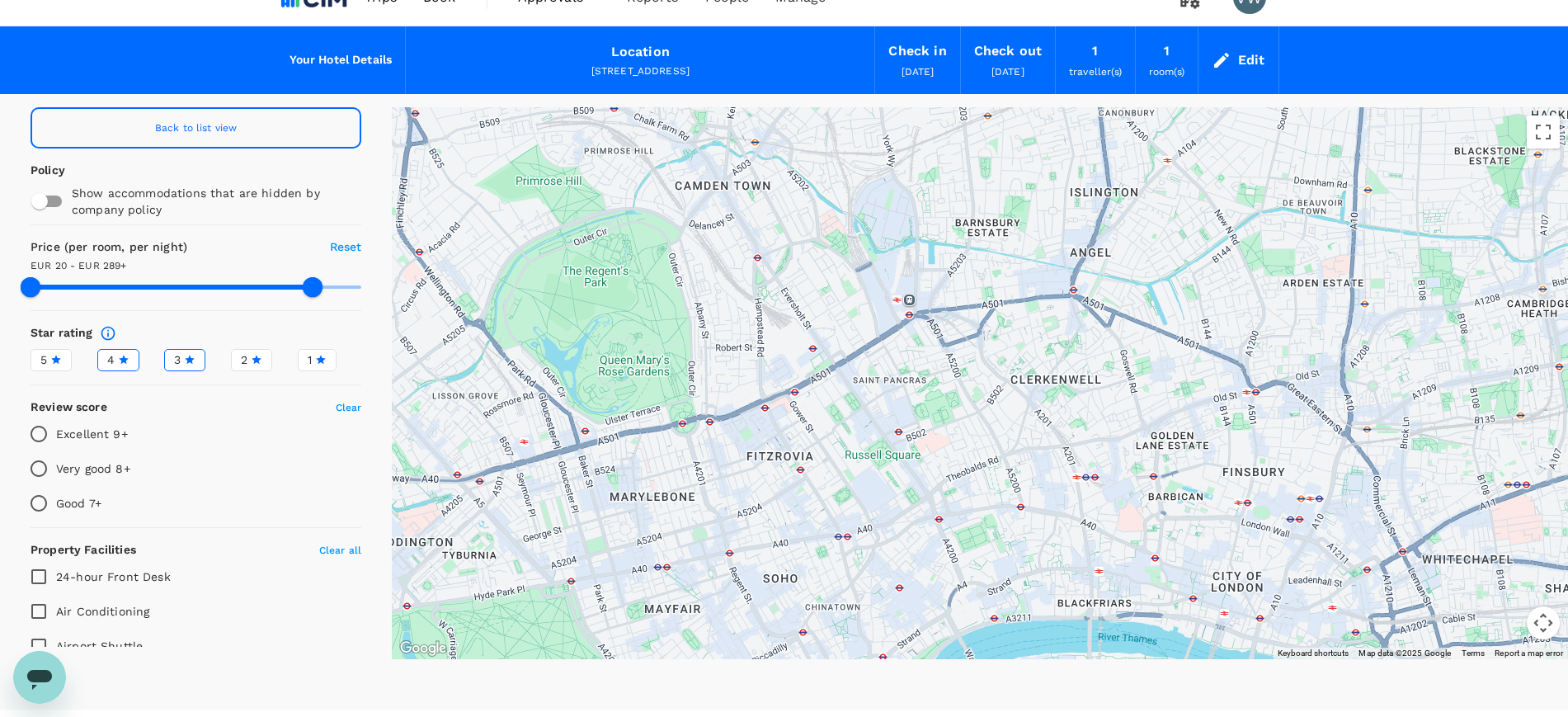
drag, startPoint x: 670, startPoint y: 234, endPoint x: 874, endPoint y: 263, distance: 206.1
click at [874, 263] on div at bounding box center [979, 383] width 1176 height 552
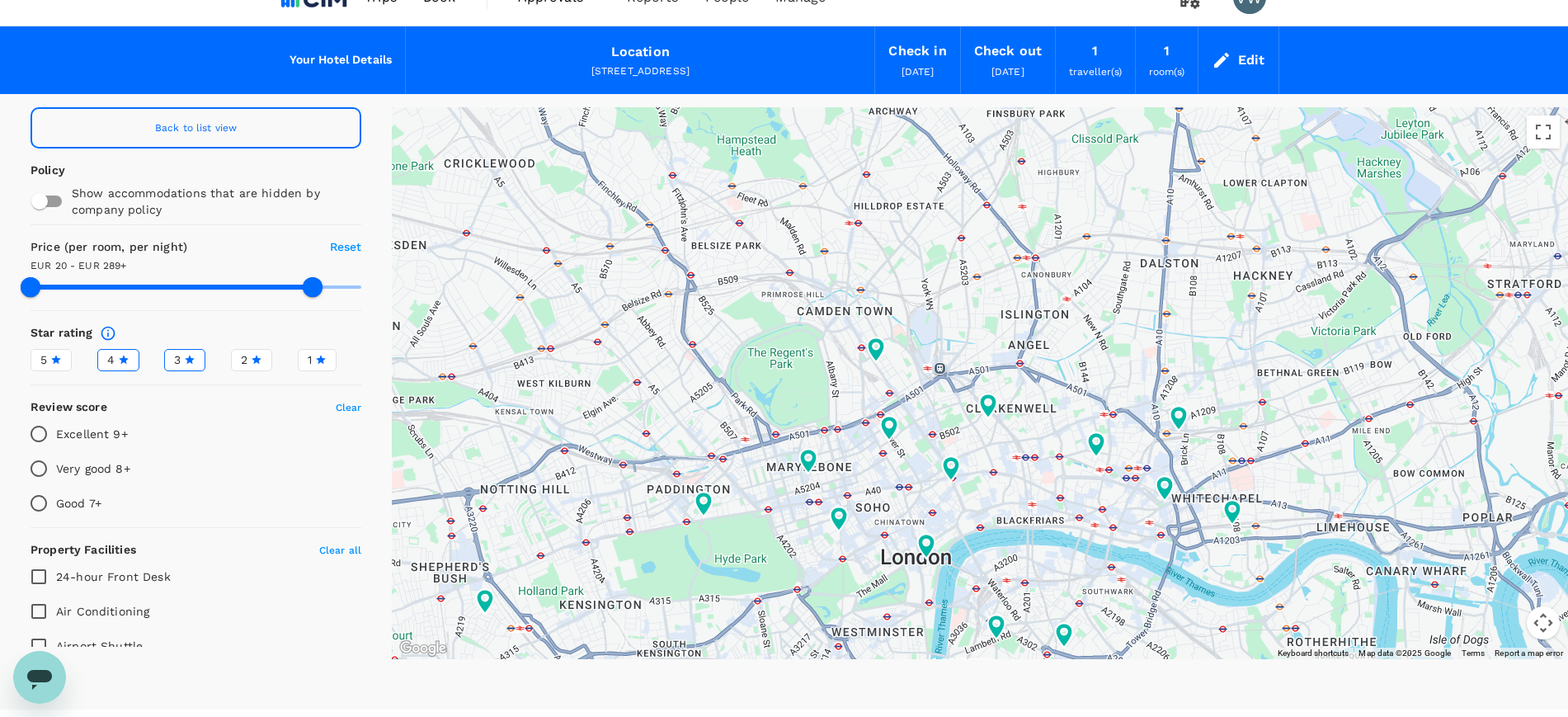
scroll to position [0, 0]
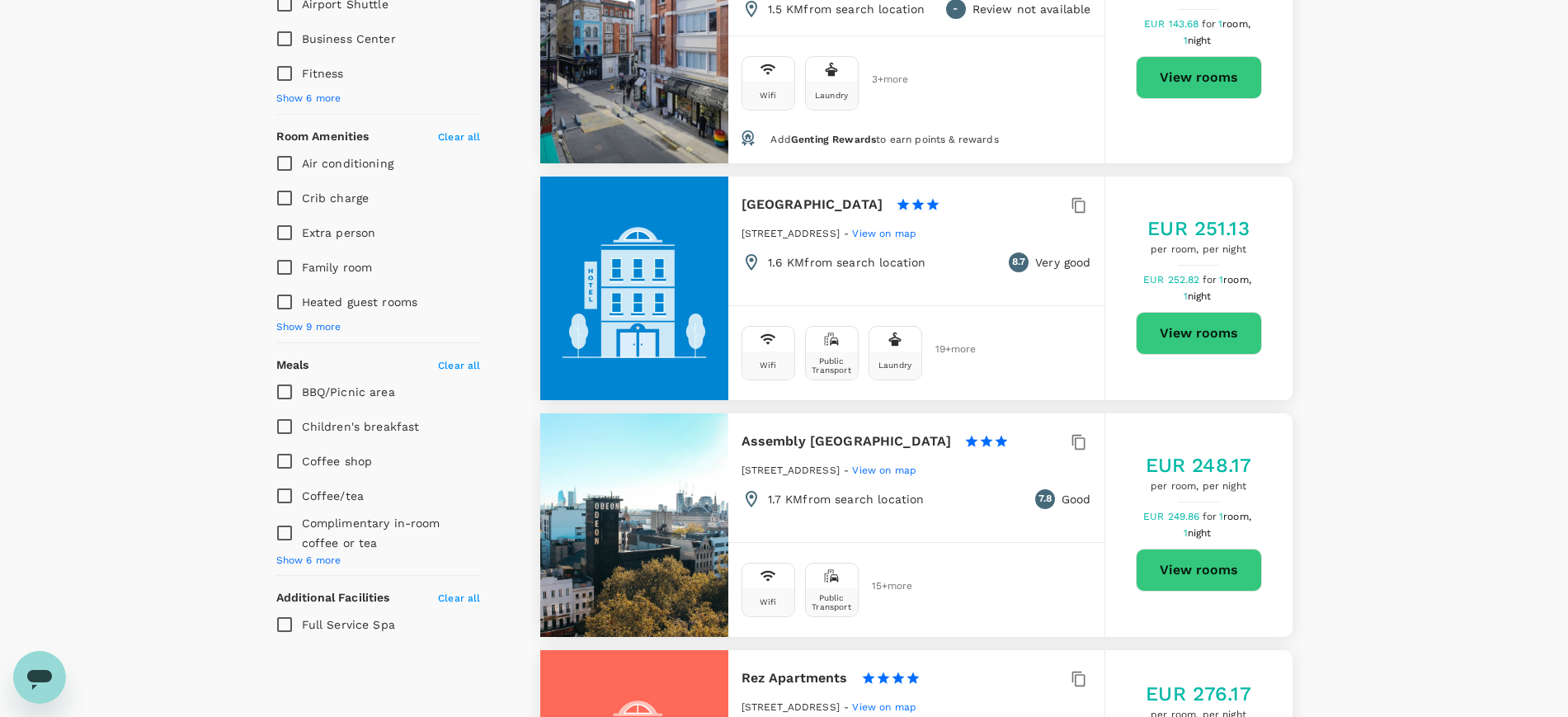
scroll to position [825, 0]
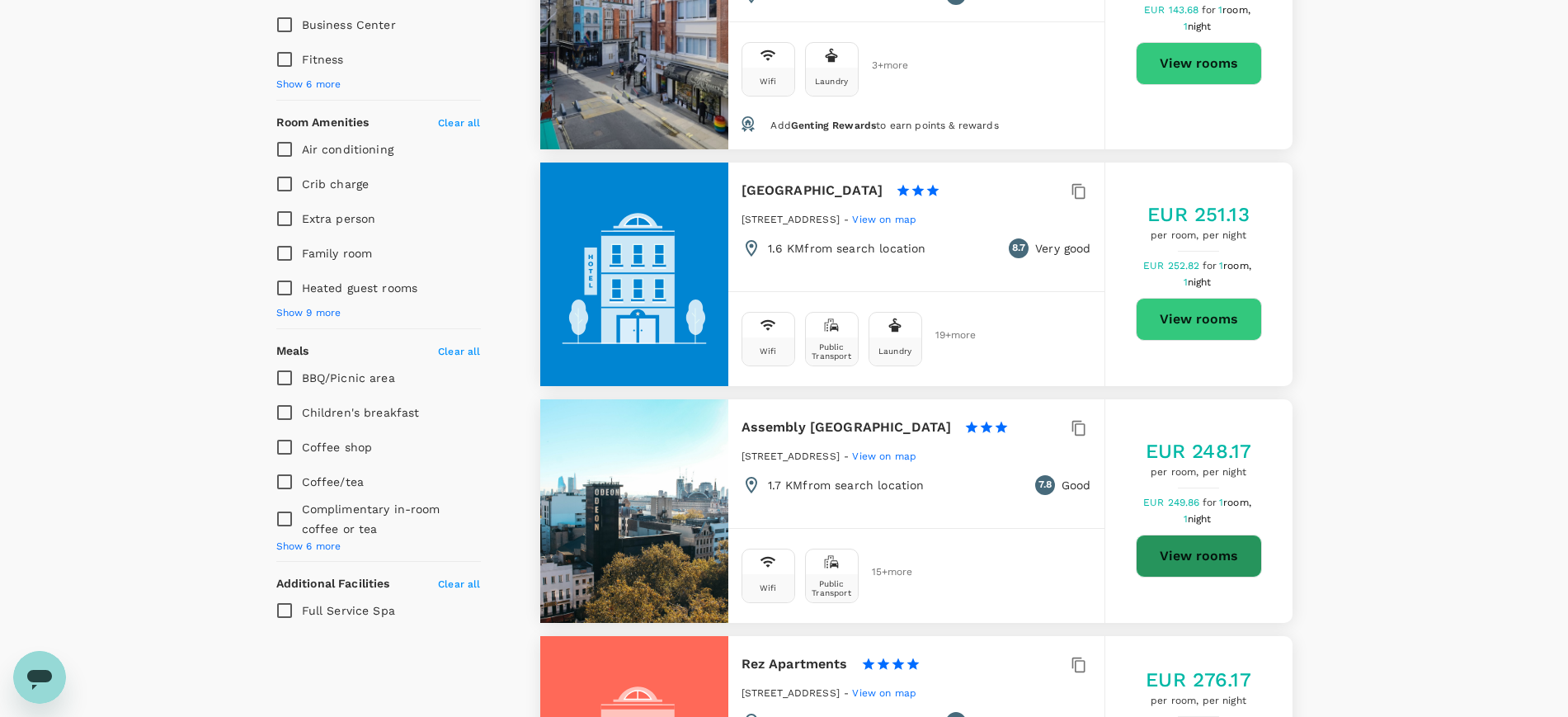
click at [1220, 534] on button "View rooms" at bounding box center [1198, 555] width 126 height 43
click at [1208, 298] on button "View rooms" at bounding box center [1198, 319] width 126 height 43
type input "288.57"
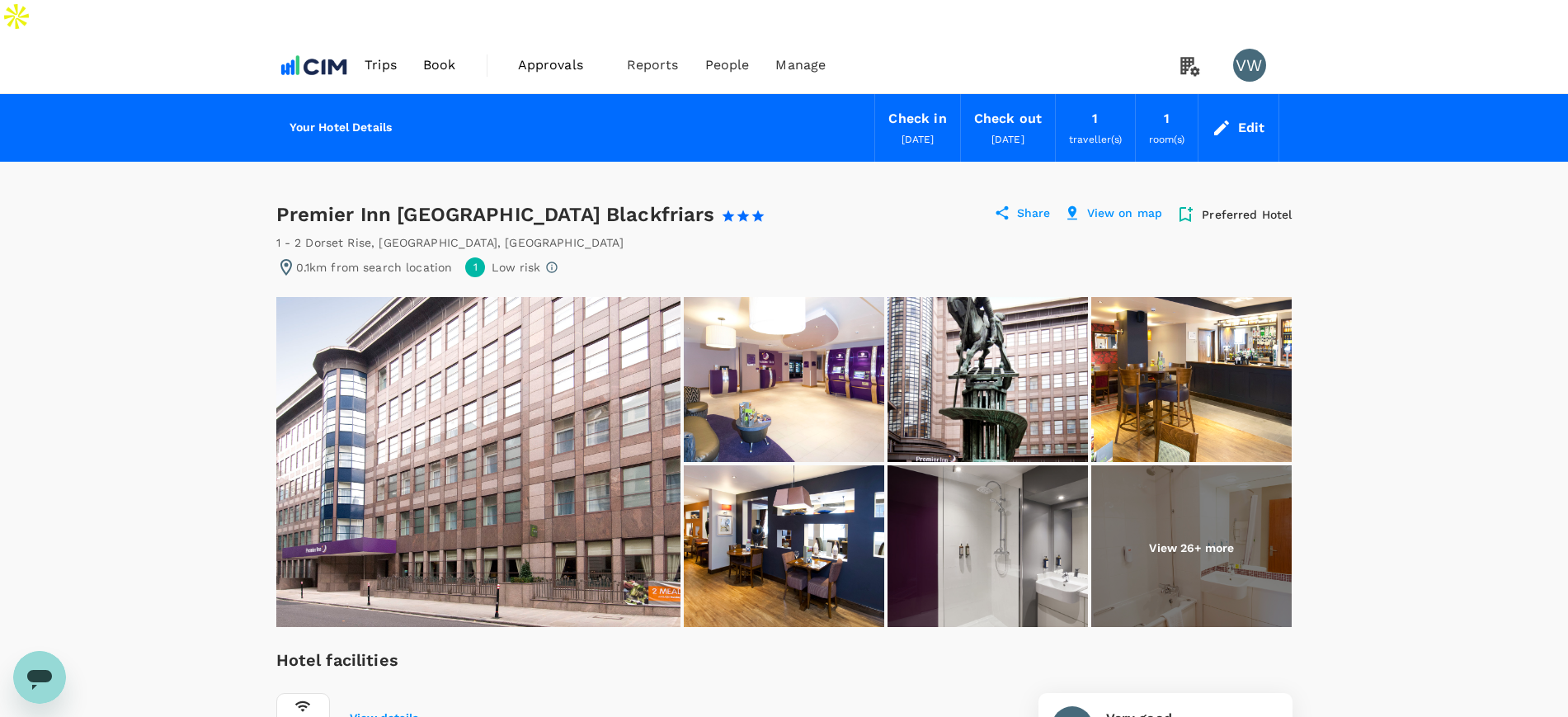
click at [442, 55] on span "Book" at bounding box center [440, 65] width 33 height 20
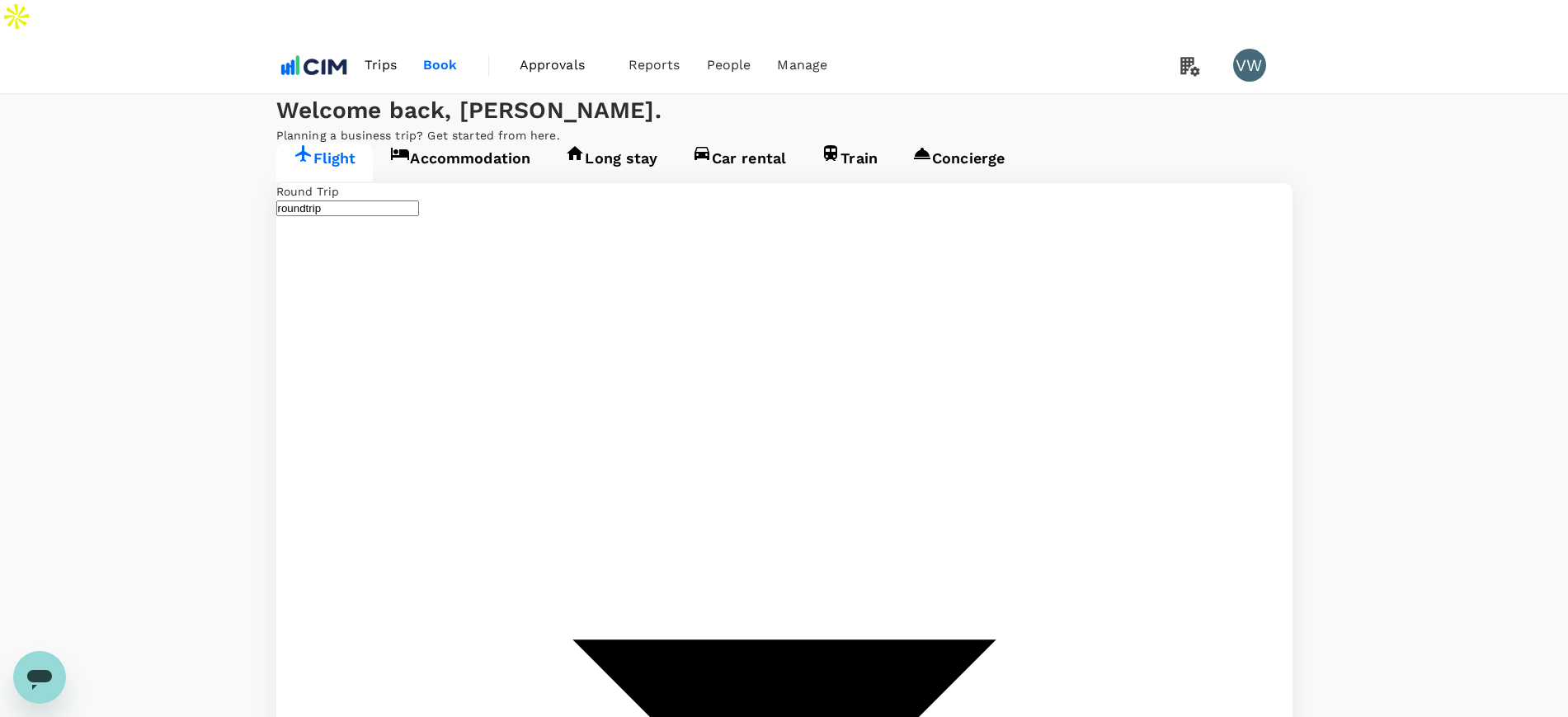
click at [453, 181] on link "Accommodation" at bounding box center [461, 162] width 175 height 38
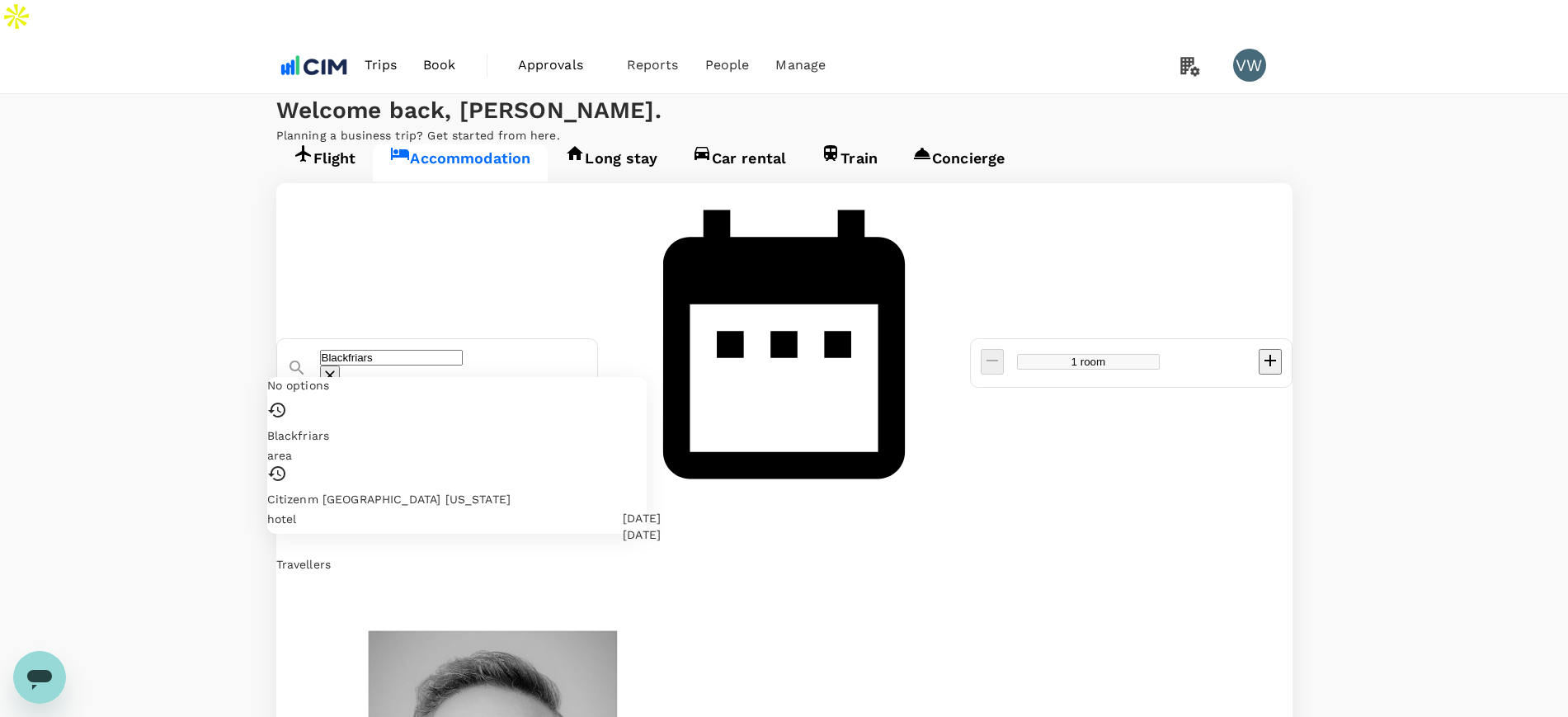
click at [463, 349] on input "Blackfriars" at bounding box center [391, 357] width 143 height 16
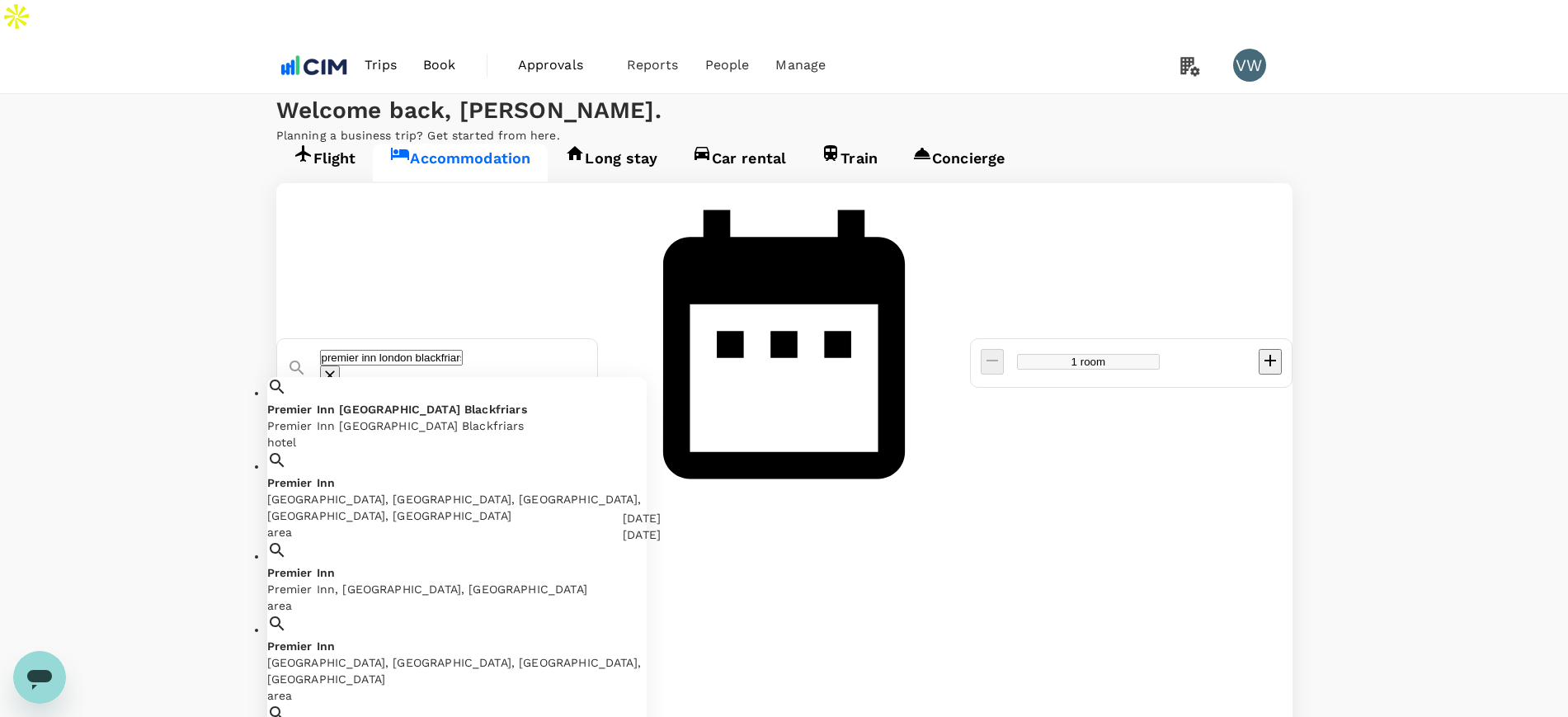
click at [464, 403] on span at bounding box center [463, 409] width 4 height 13
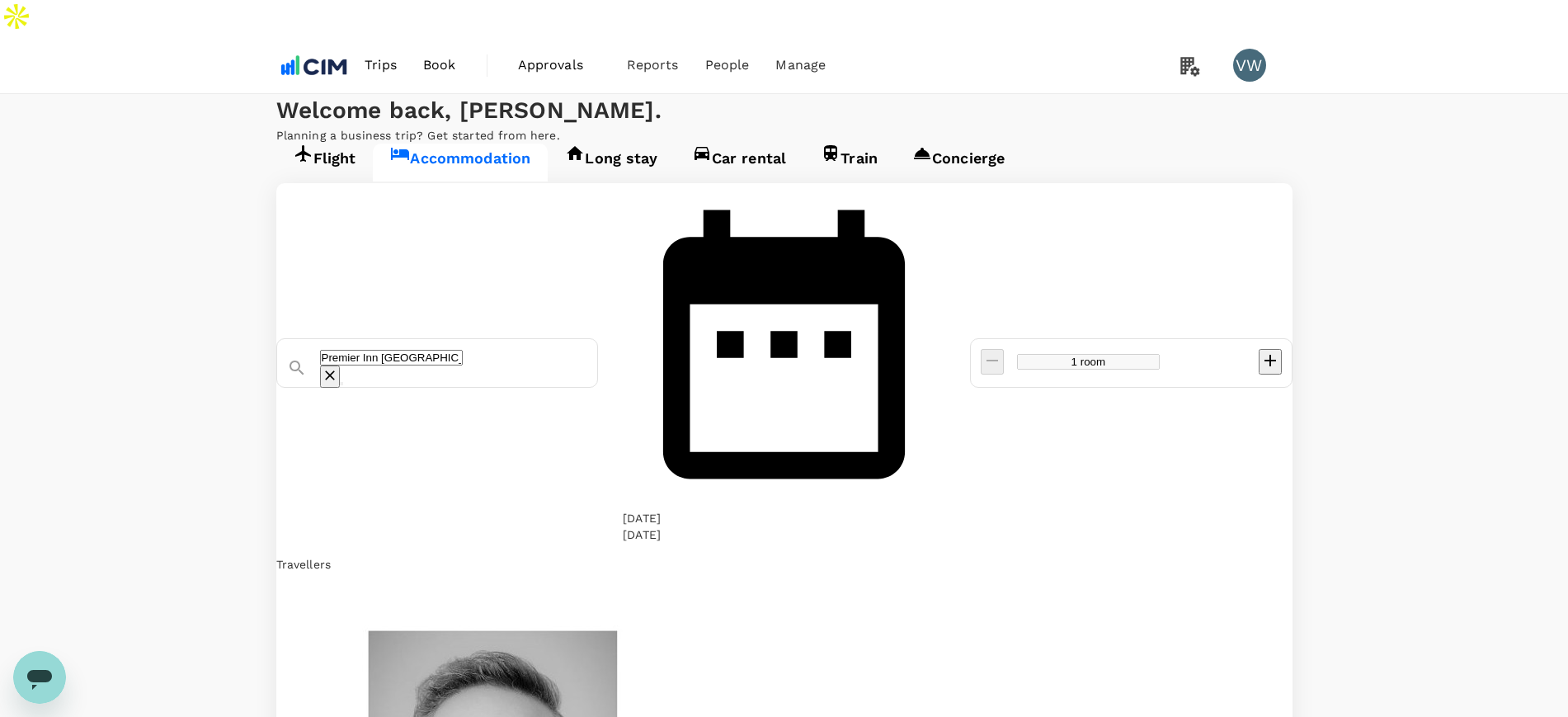
type input "Premier Inn London Blackfriars"
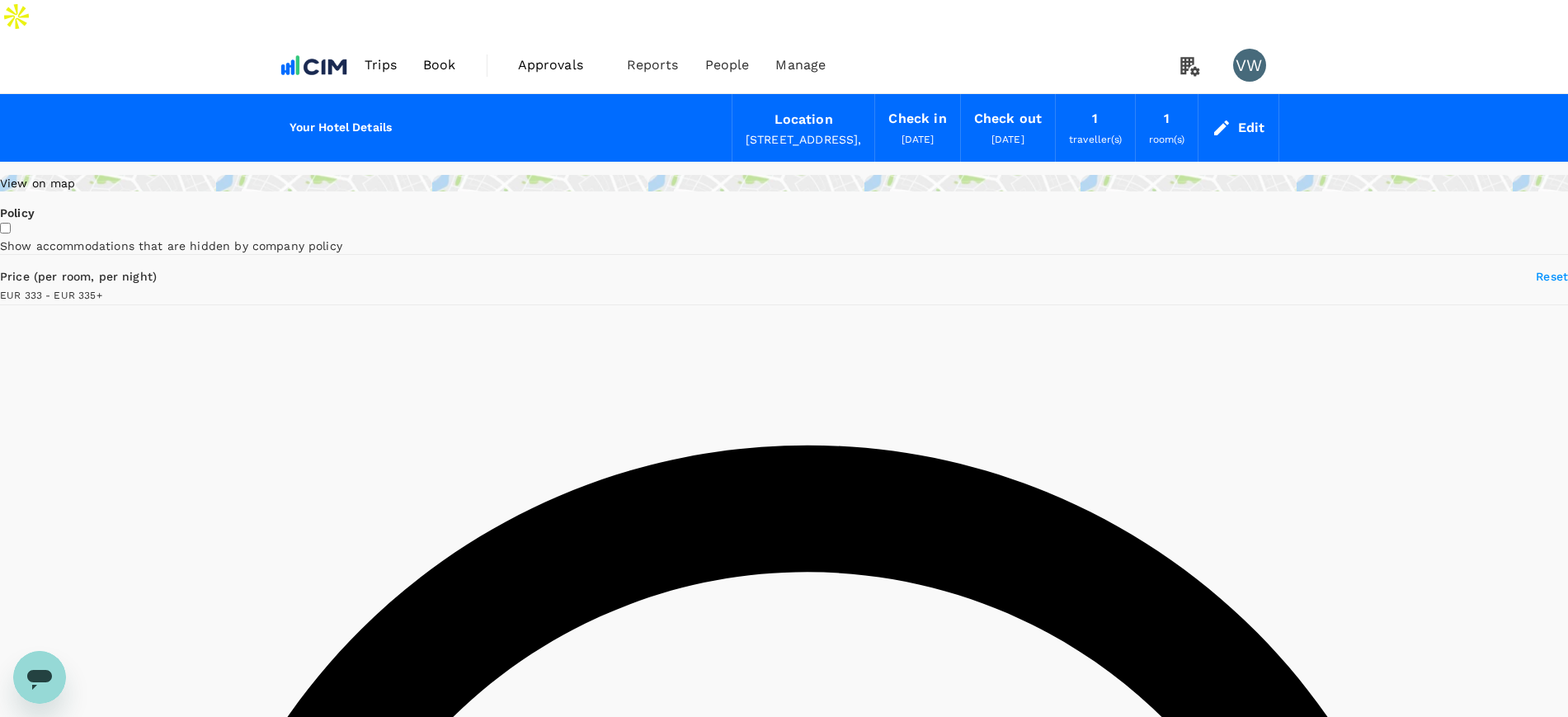
type input "335.12"
type input "333.07"
type input "335.07"
type input "315.07"
type input "335.07"
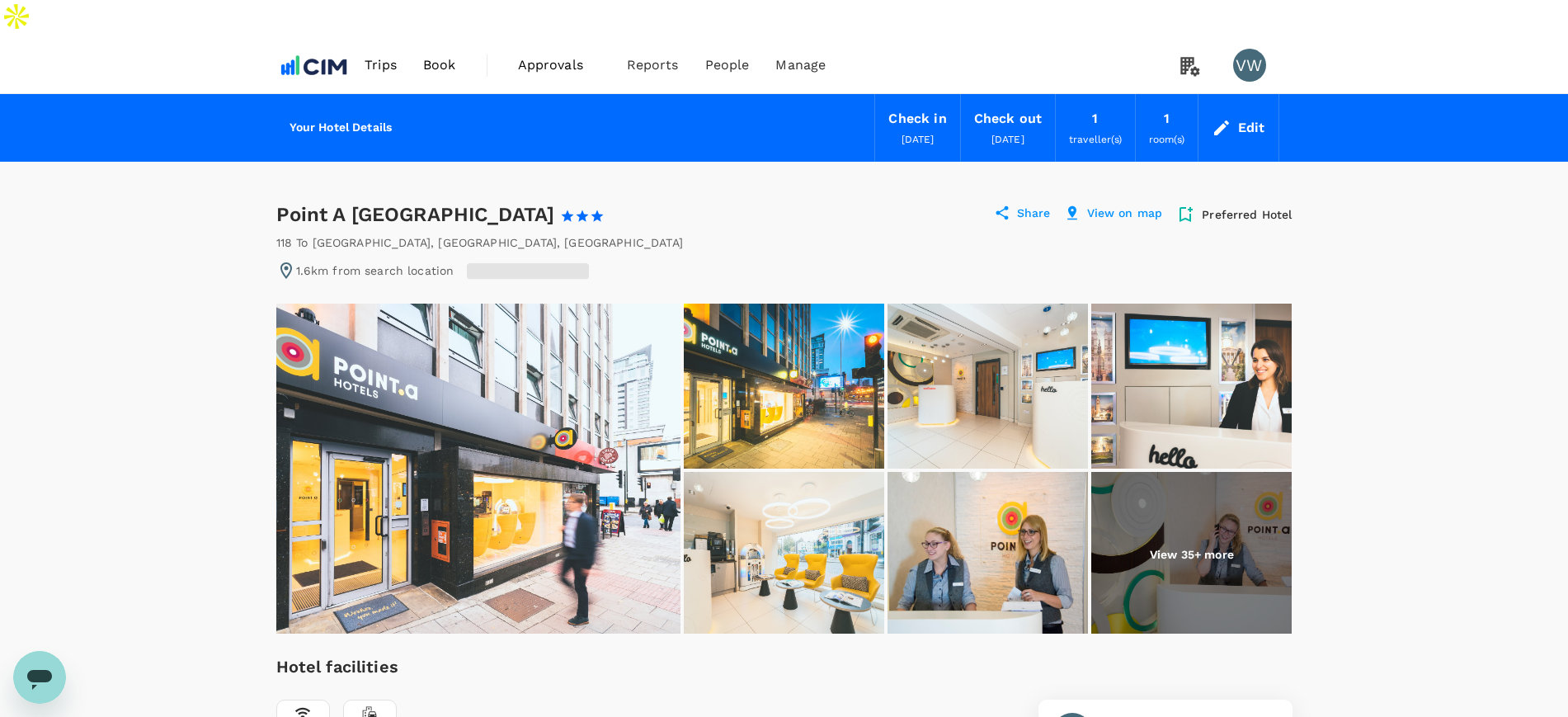
click at [740, 393] on img at bounding box center [784, 385] width 200 height 165
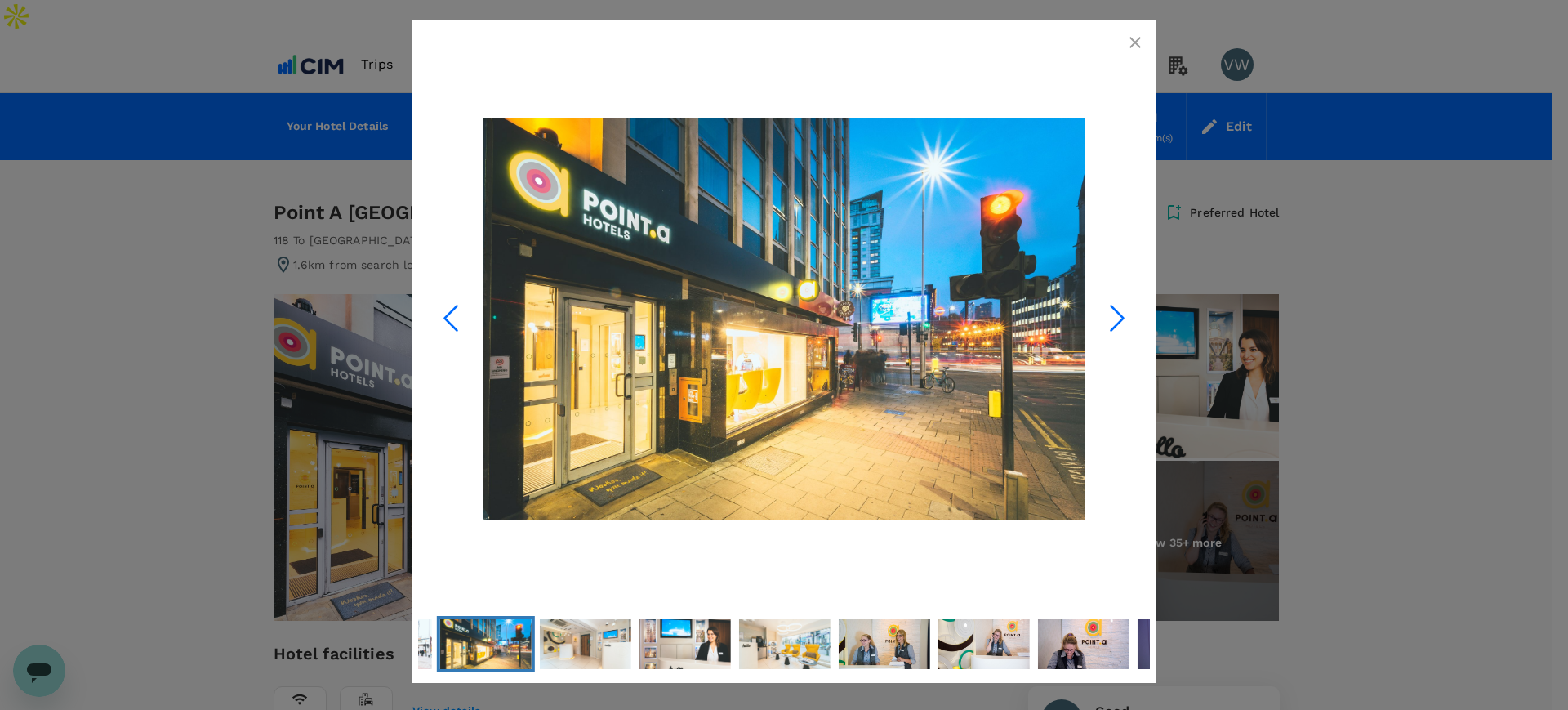
click at [1119, 310] on icon "Next Slide" at bounding box center [1117, 318] width 49 height 49
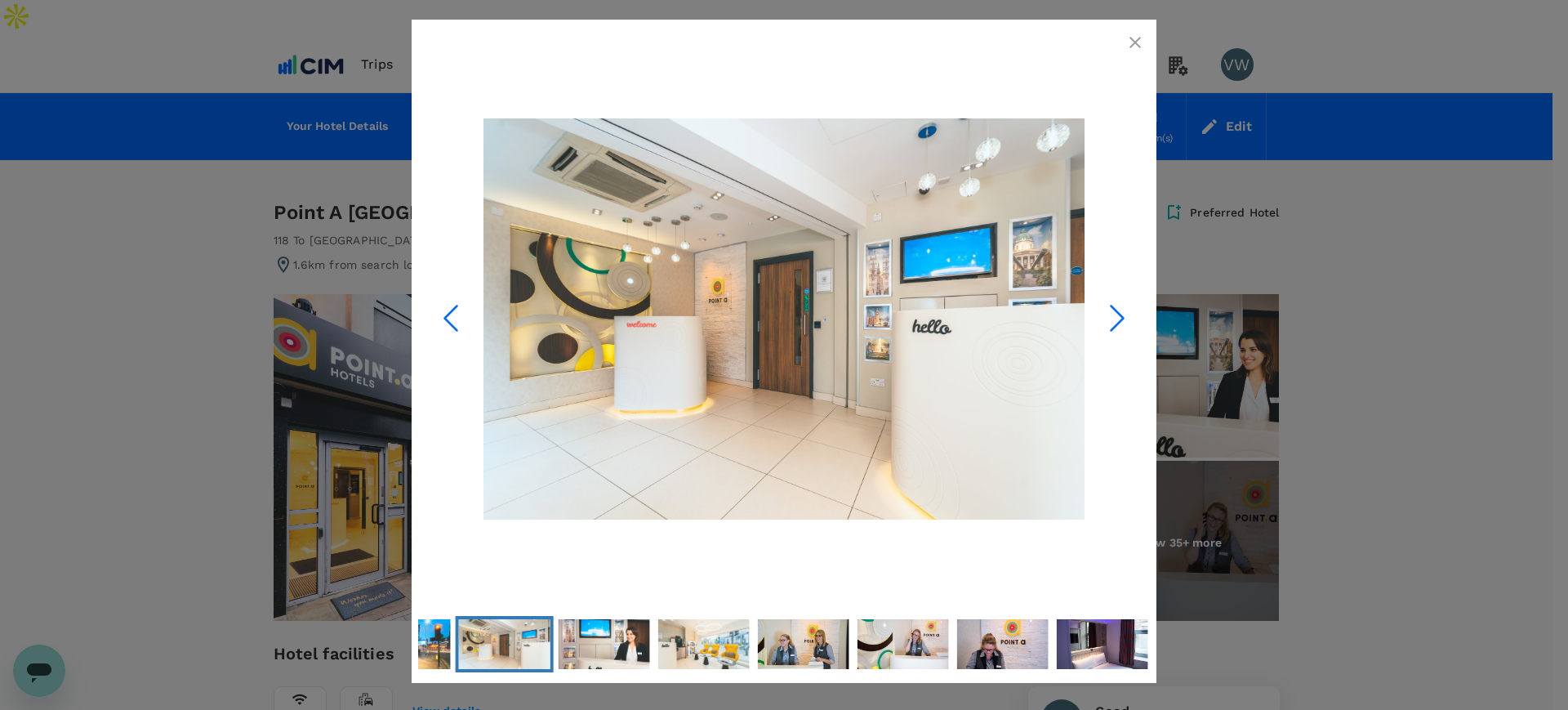
click at [1119, 310] on icon "Next Slide" at bounding box center [1117, 318] width 49 height 49
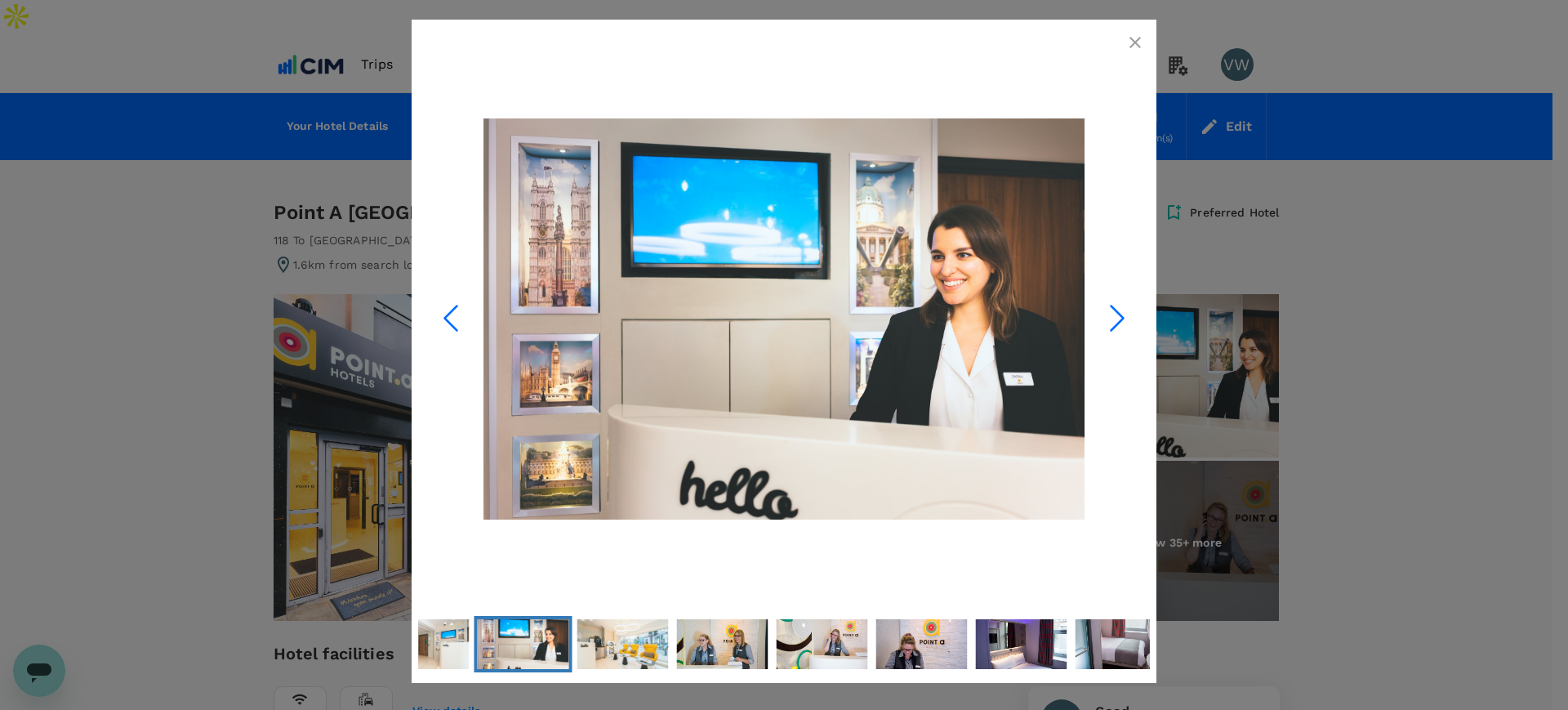
click at [1119, 311] on polyline "Next Slide" at bounding box center [1117, 318] width 12 height 25
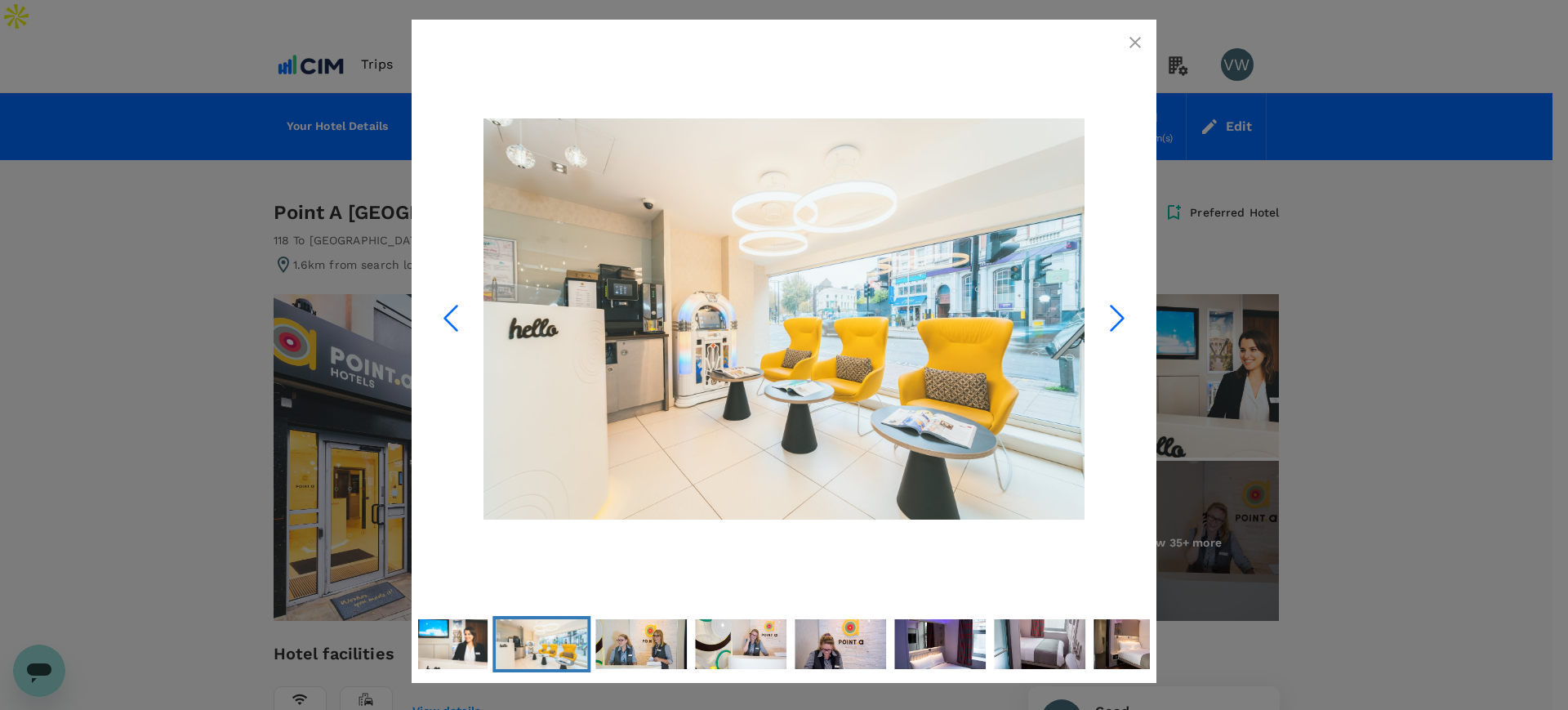
click at [1119, 311] on polyline "Next Slide" at bounding box center [1117, 318] width 12 height 25
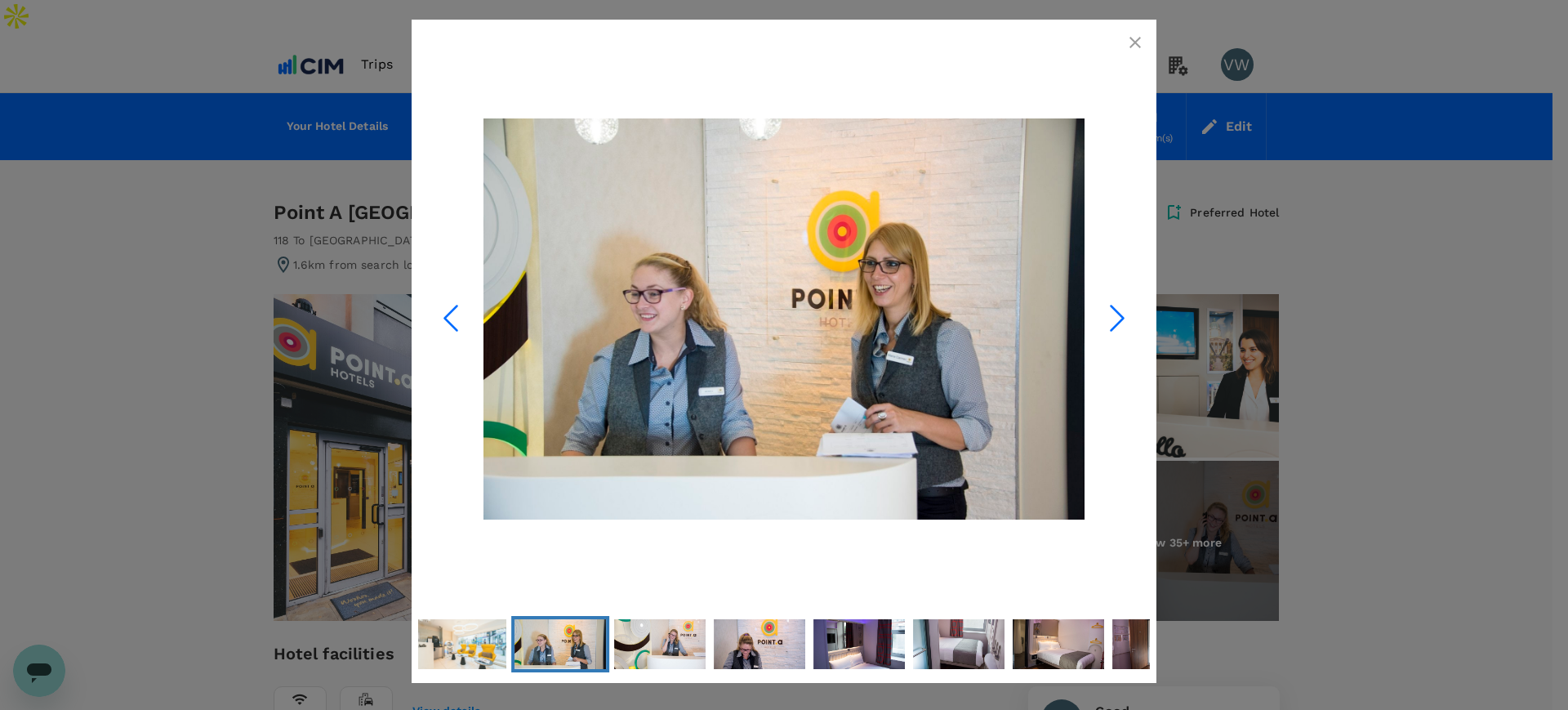
click at [1119, 311] on polyline "Next Slide" at bounding box center [1117, 318] width 12 height 25
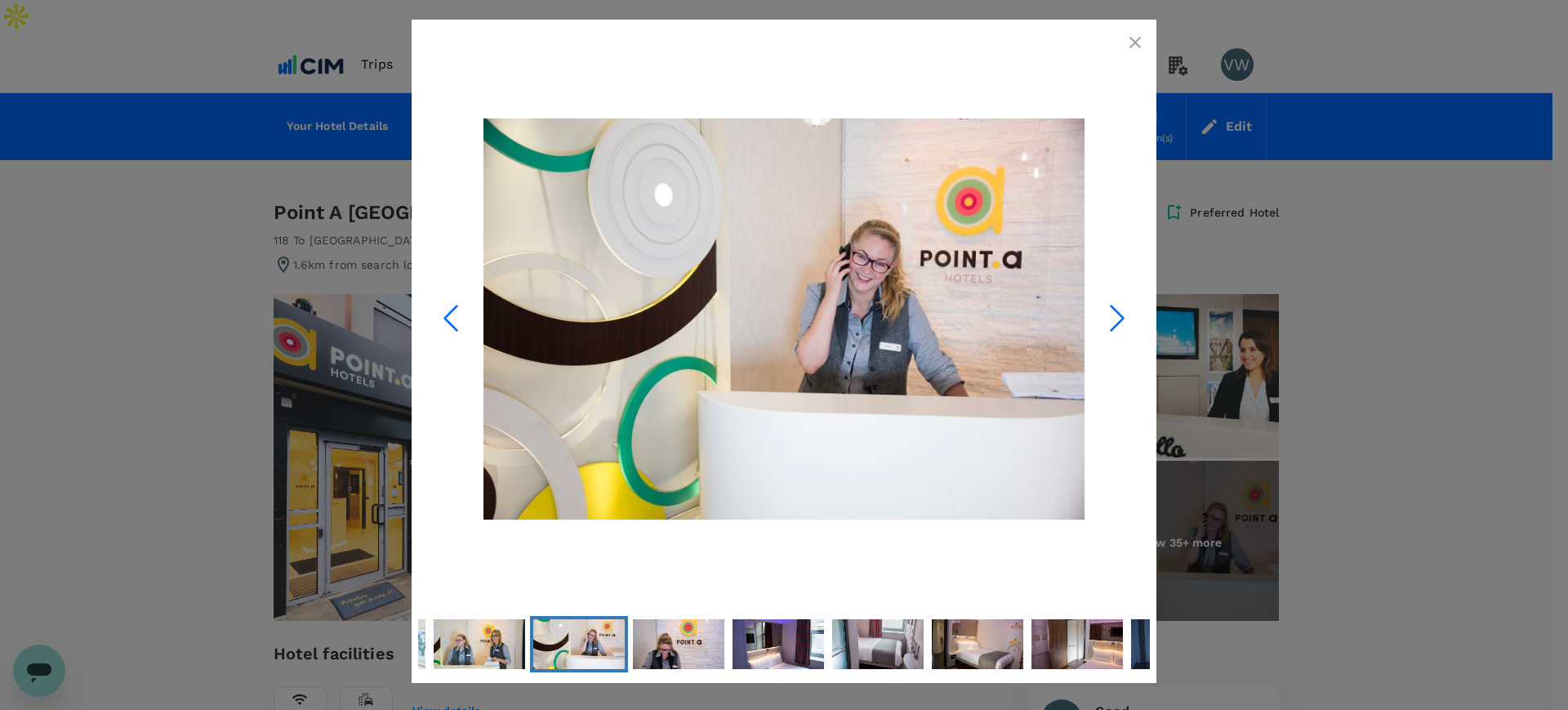
click at [1119, 311] on polyline "Next Slide" at bounding box center [1117, 318] width 12 height 25
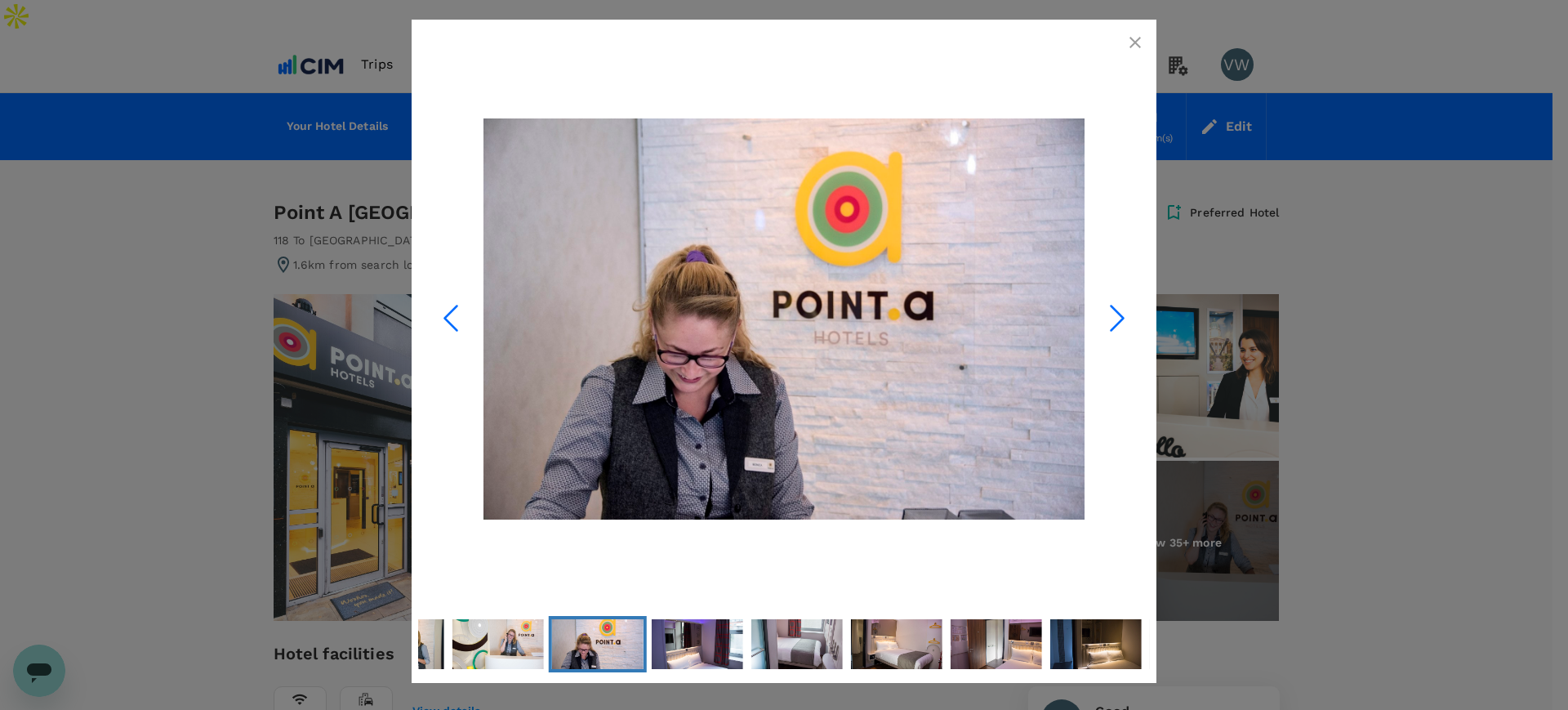
click at [1116, 312] on icon "Next Slide" at bounding box center [1117, 318] width 49 height 49
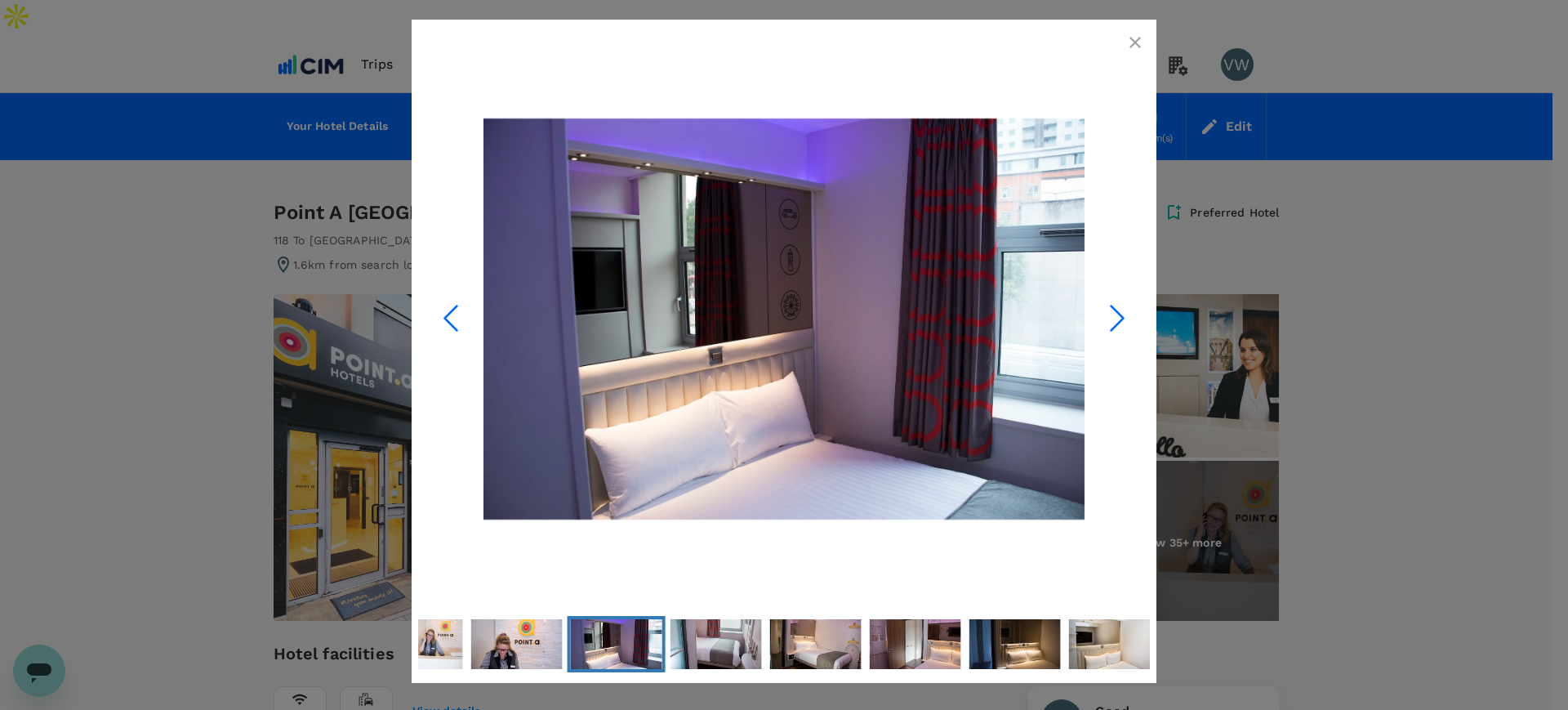
click at [1139, 39] on icon "button" at bounding box center [1135, 42] width 12 height 12
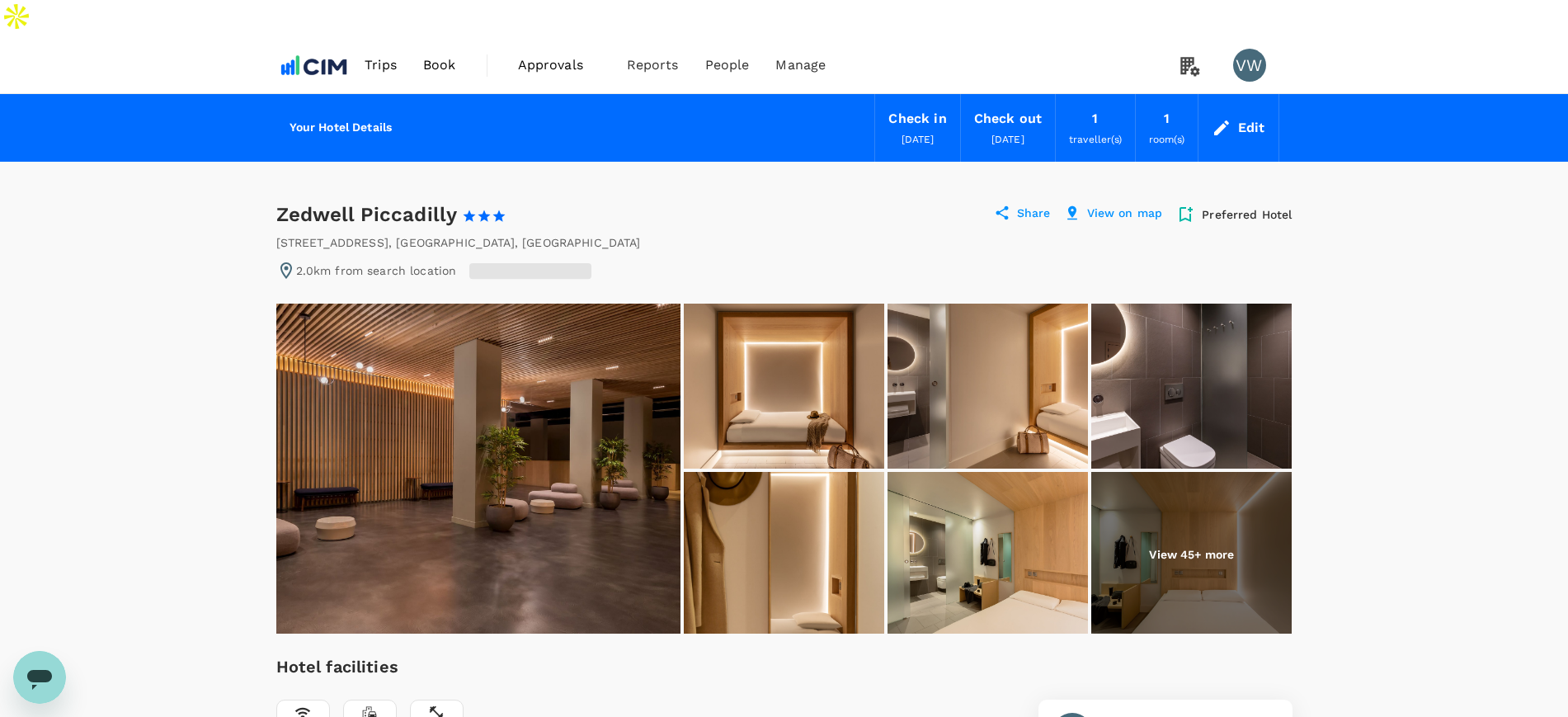
click at [802, 392] on img at bounding box center [784, 385] width 200 height 165
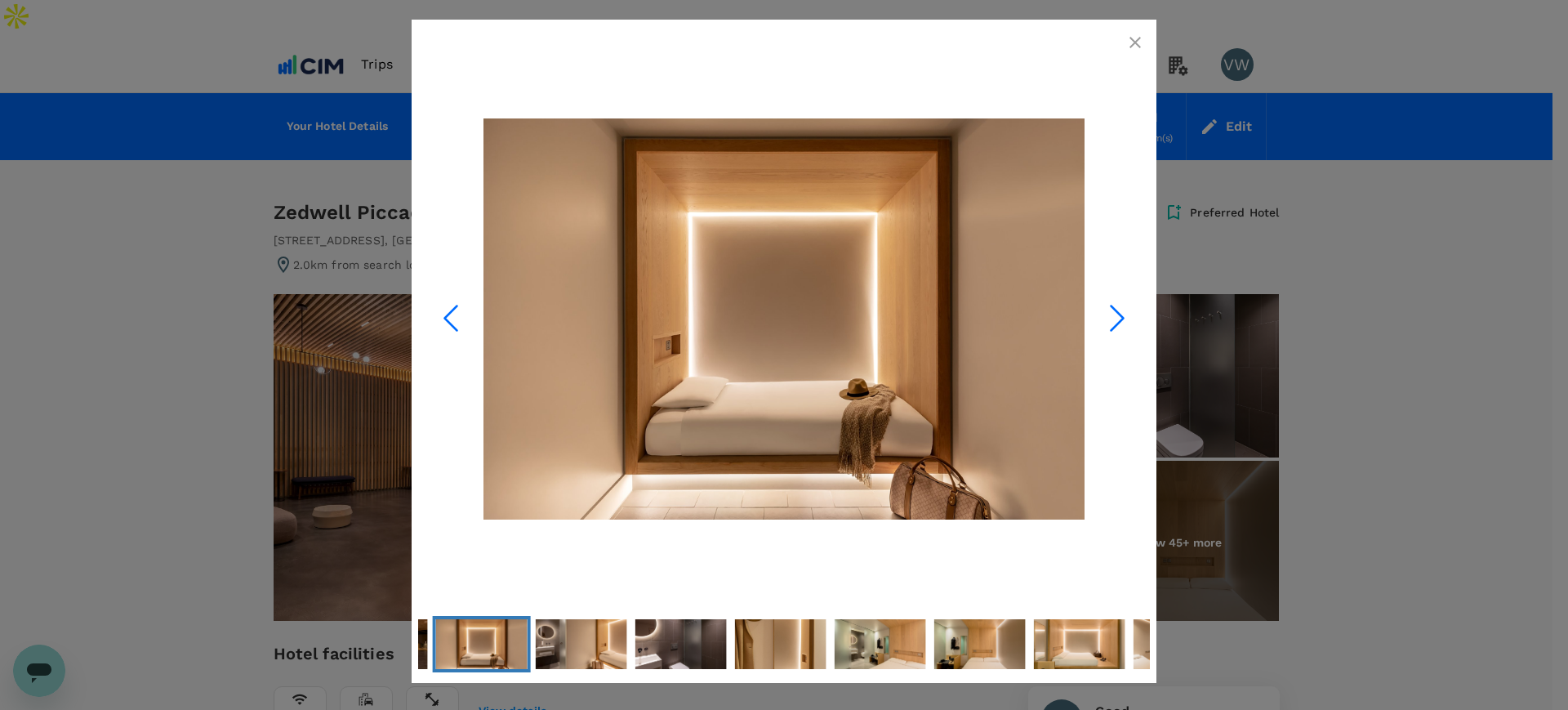
click at [1115, 314] on icon "Next Slide" at bounding box center [1117, 318] width 49 height 49
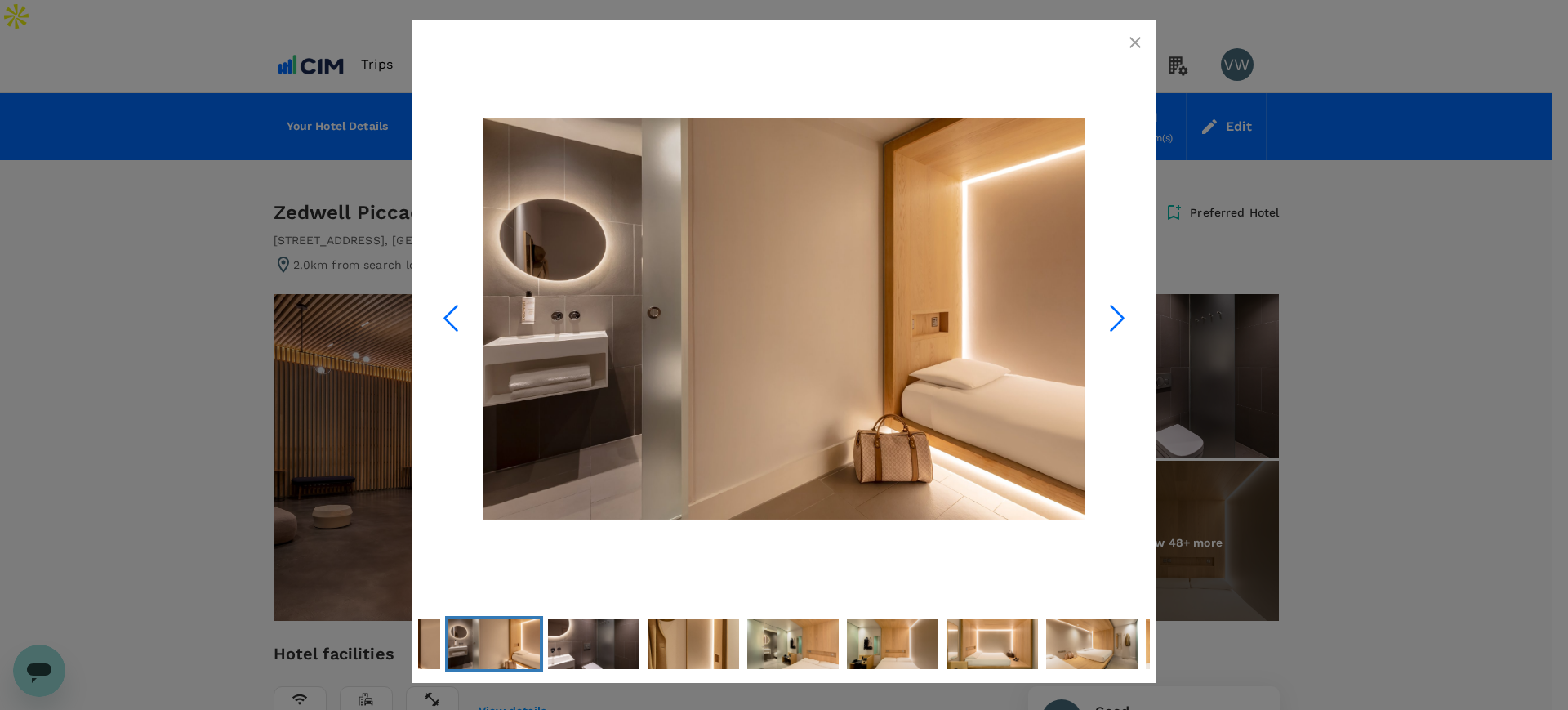
click at [1115, 315] on icon "Next Slide" at bounding box center [1117, 318] width 49 height 49
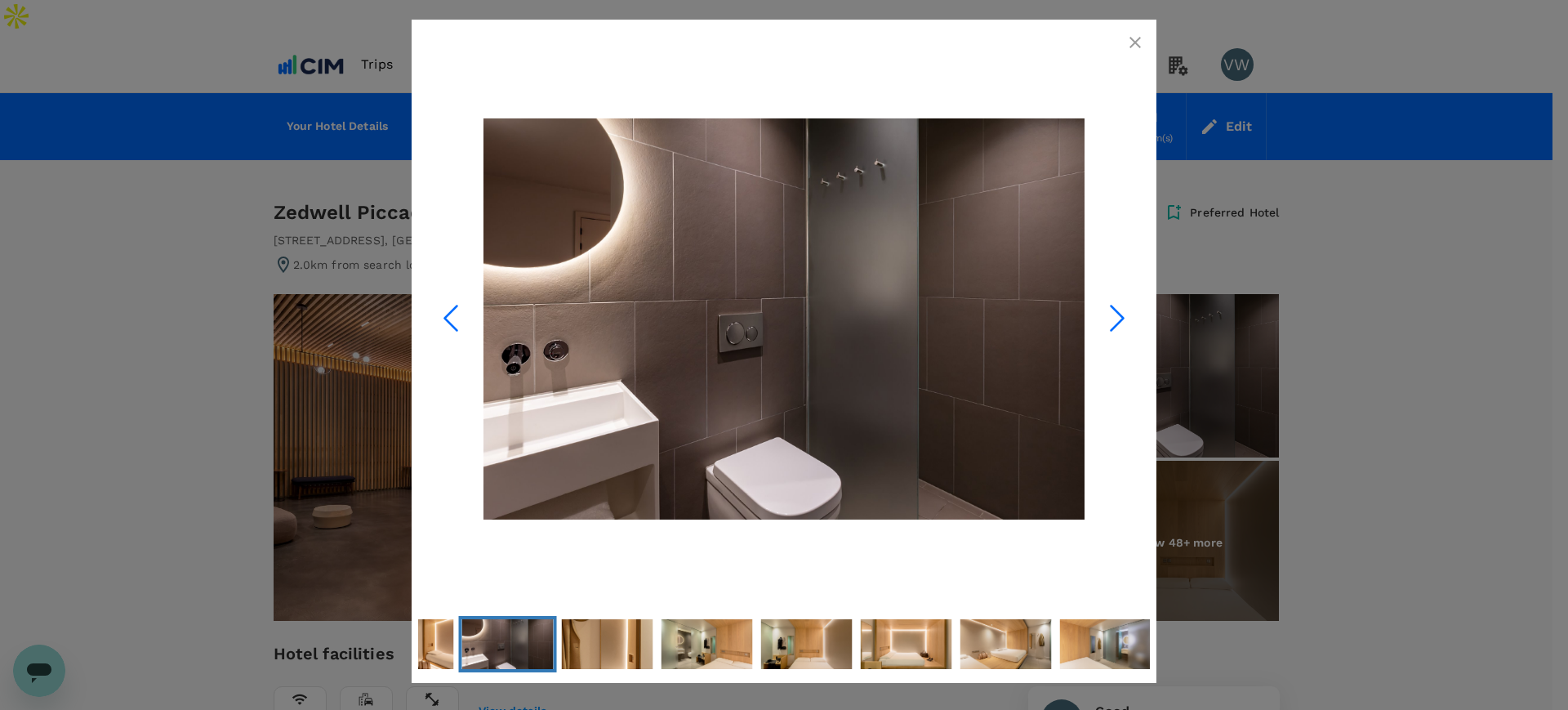
click at [1115, 315] on icon "Next Slide" at bounding box center [1117, 318] width 49 height 49
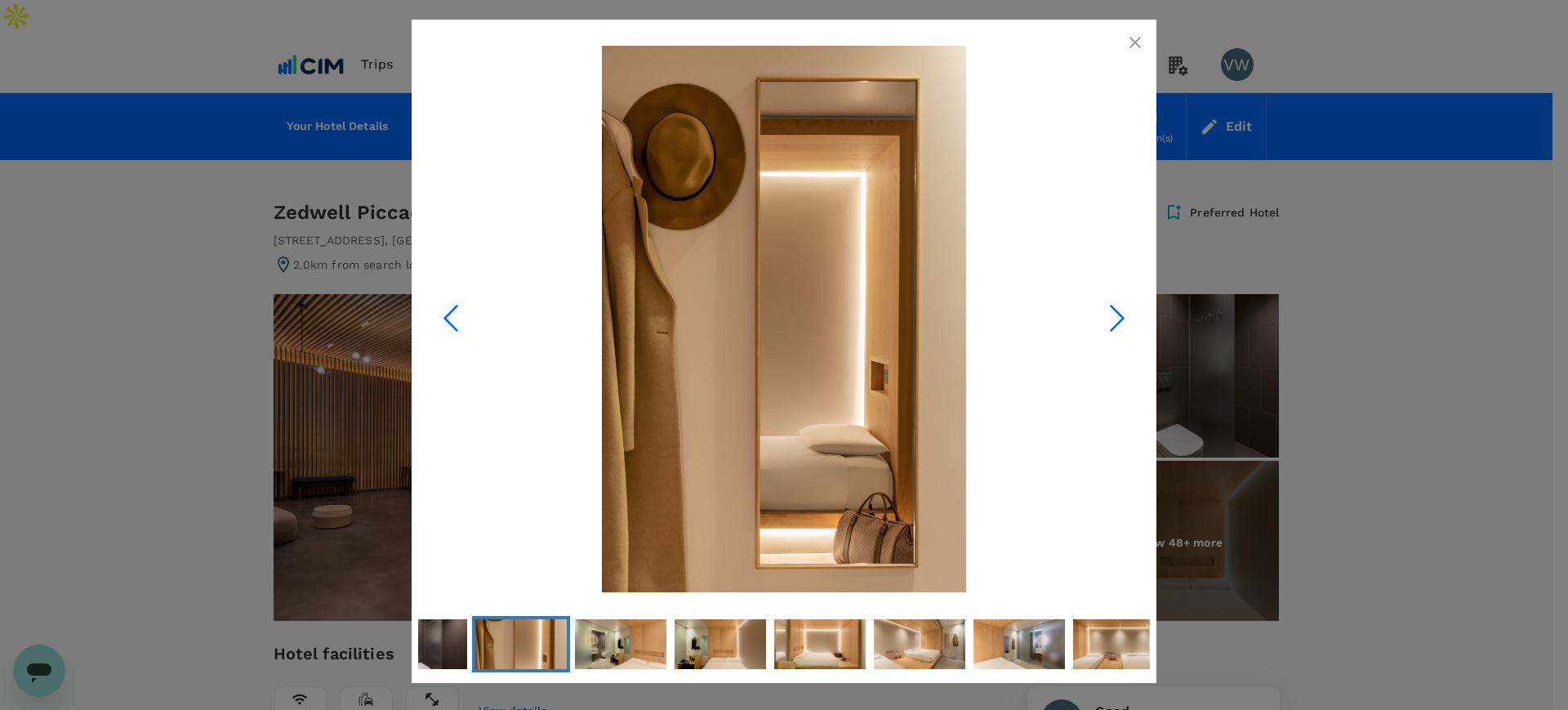
click at [1115, 315] on icon "Next Slide" at bounding box center [1117, 318] width 49 height 49
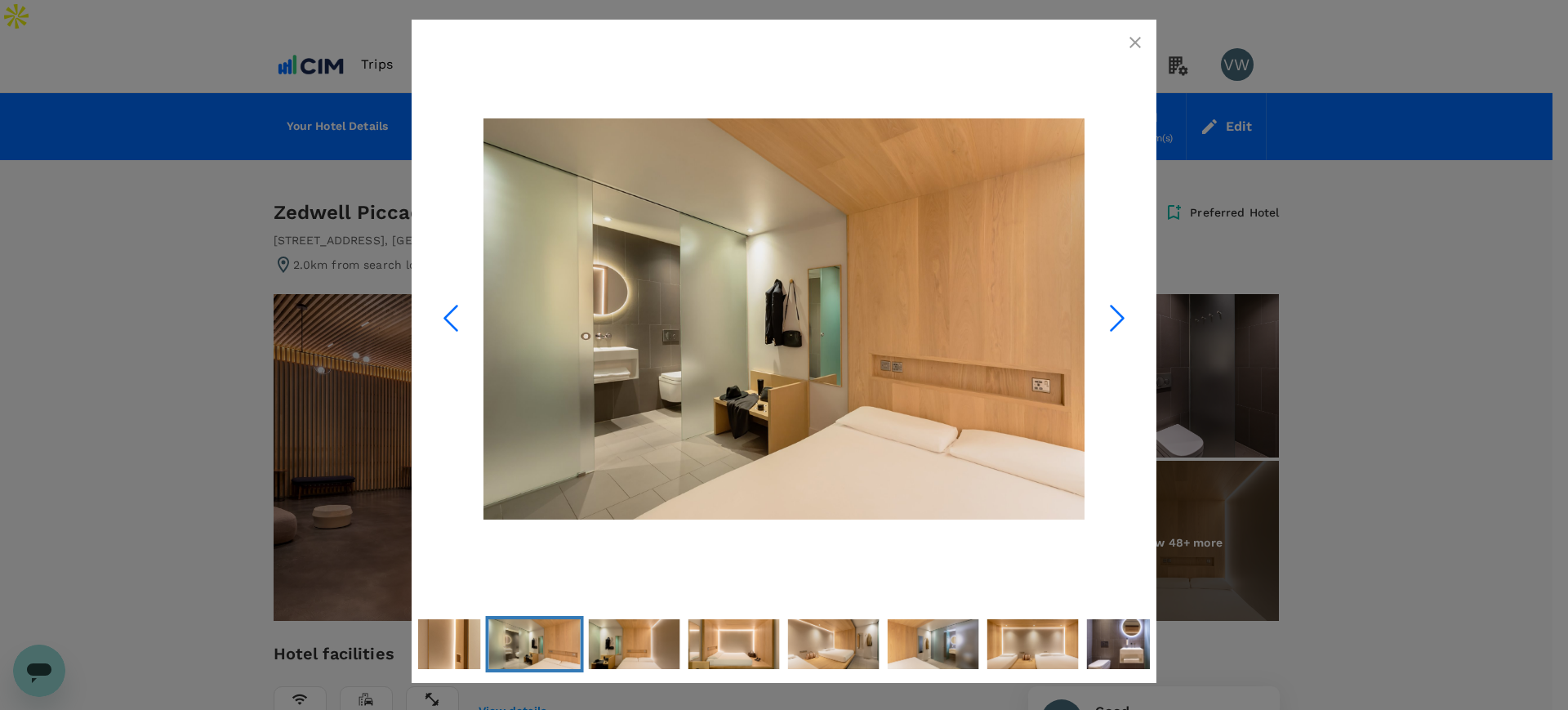
click at [1115, 315] on icon "Next Slide" at bounding box center [1117, 318] width 49 height 49
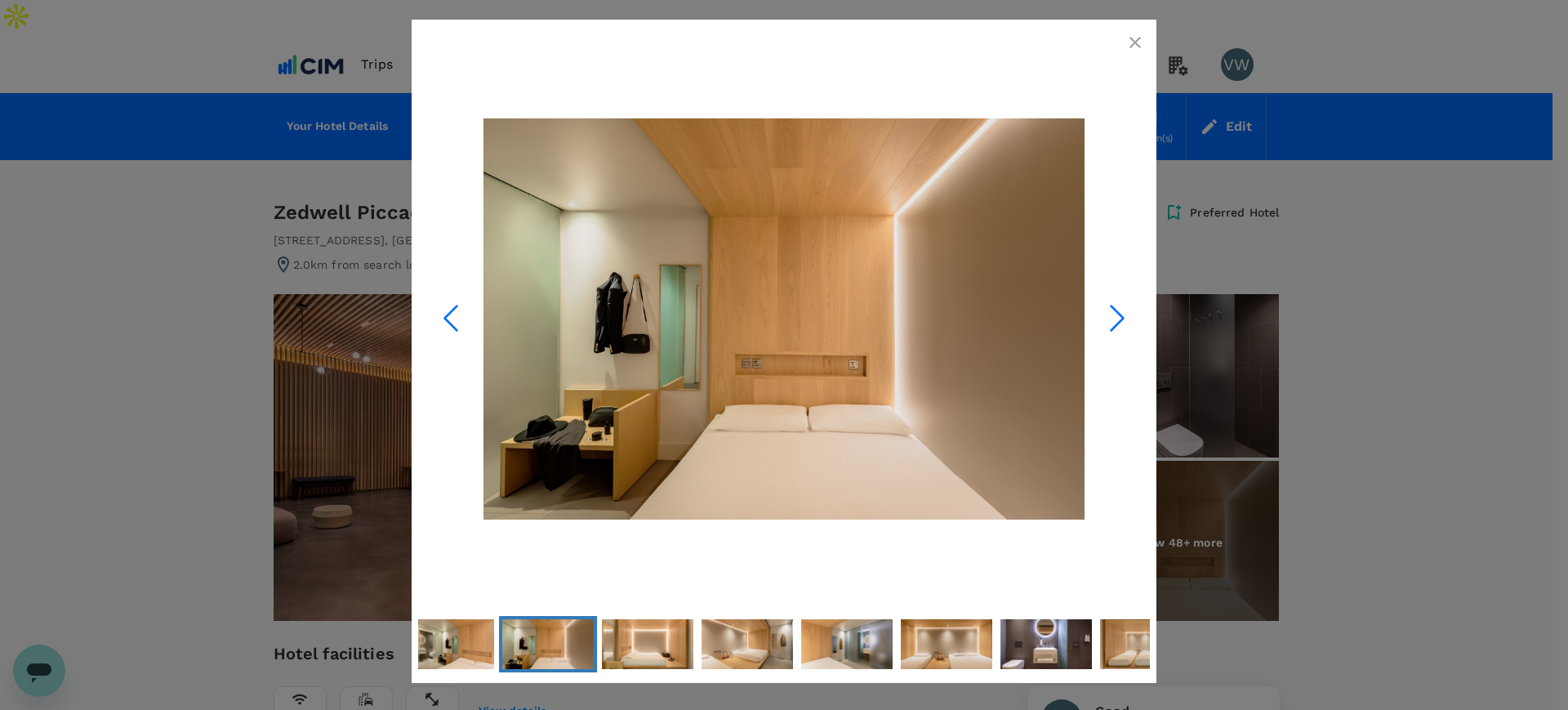
click at [1115, 315] on icon "Next Slide" at bounding box center [1117, 318] width 49 height 49
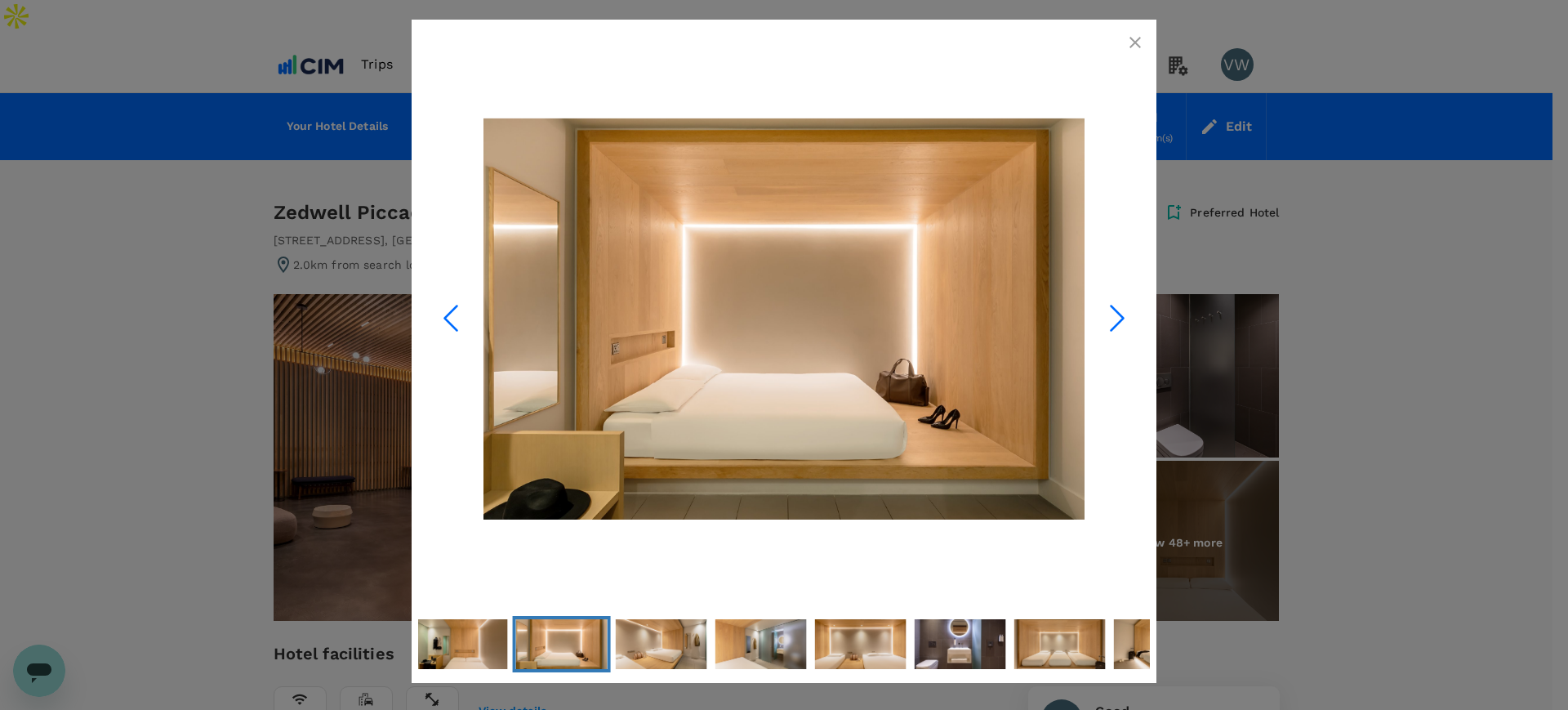
click at [1136, 38] on icon "button" at bounding box center [1135, 43] width 20 height 20
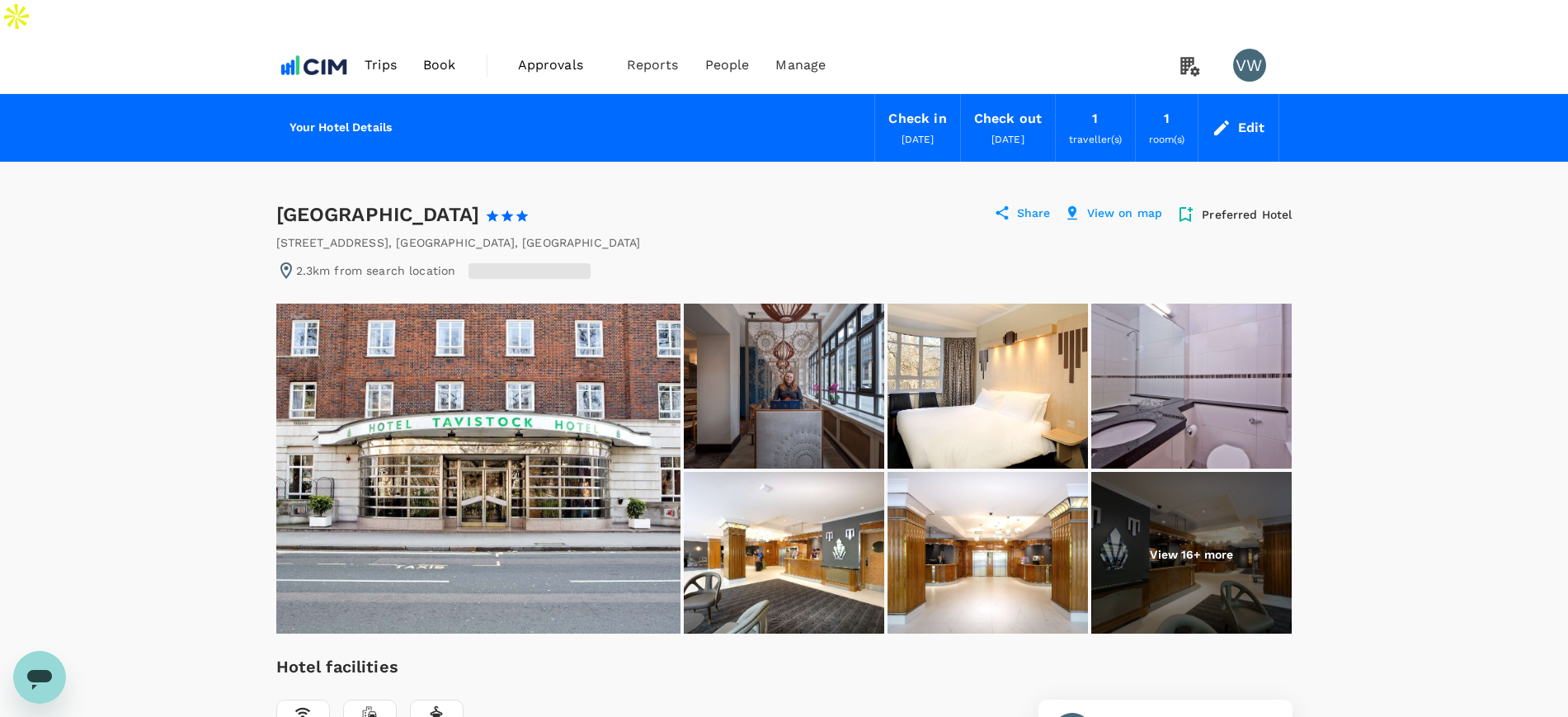
click at [822, 409] on img at bounding box center [784, 385] width 200 height 165
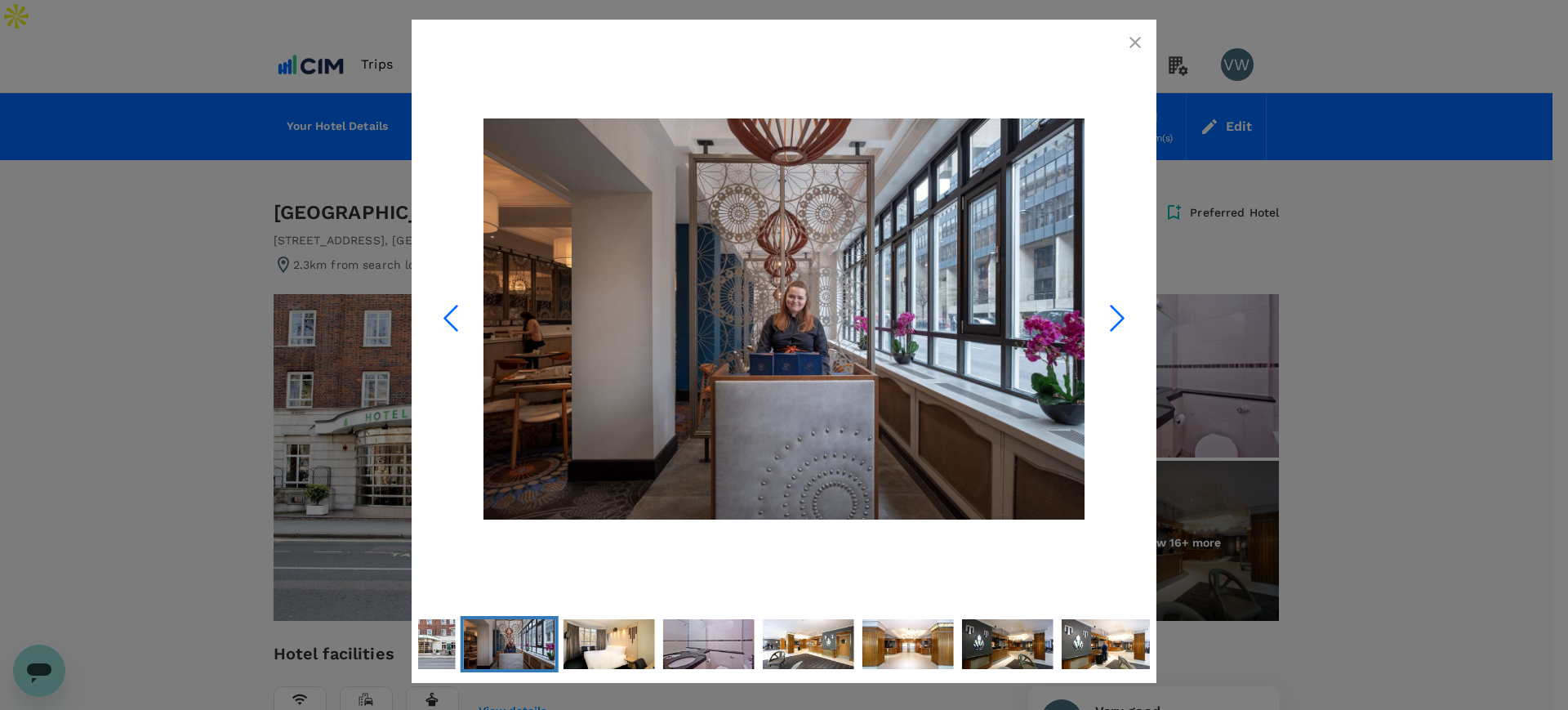
click at [1102, 320] on icon "Next Slide" at bounding box center [1117, 318] width 49 height 49
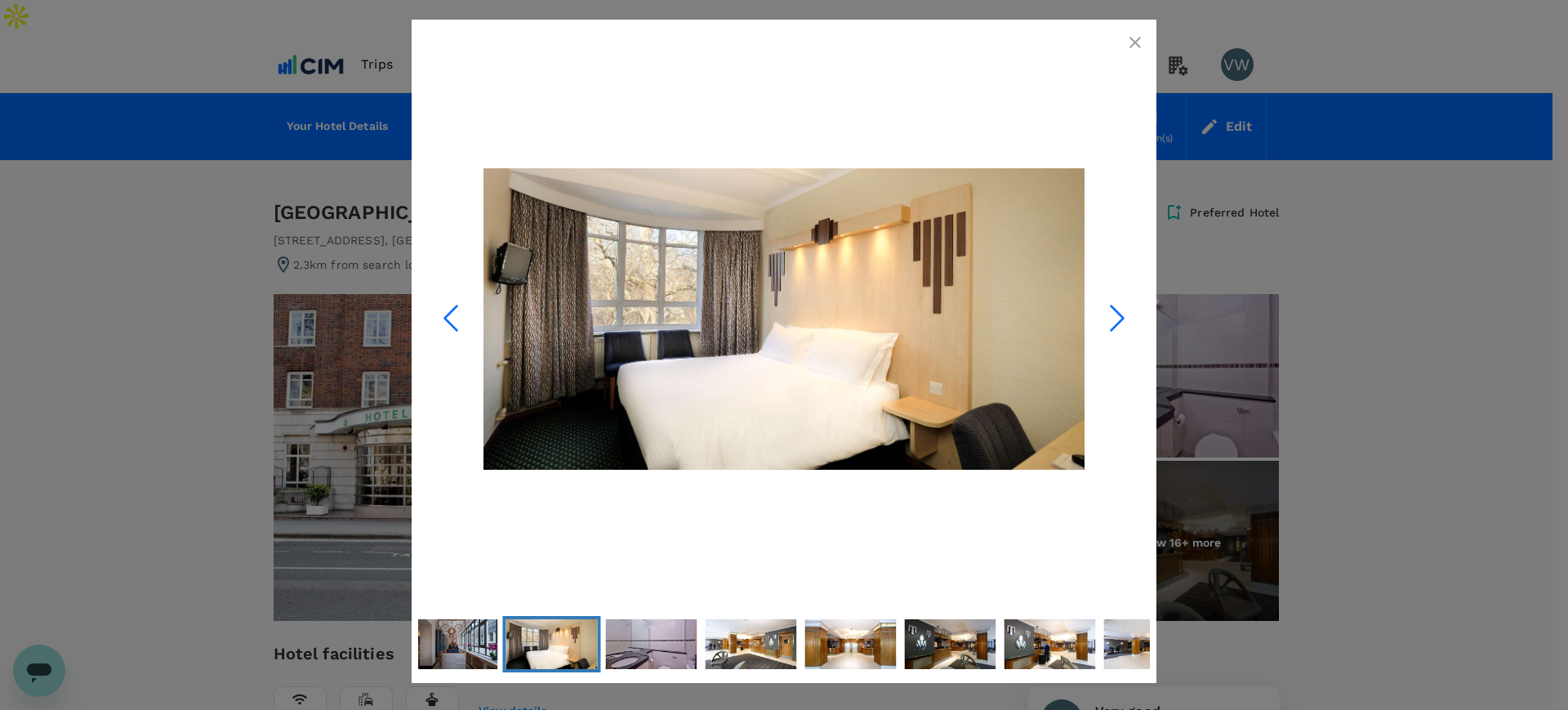
click at [1102, 320] on icon "Next Slide" at bounding box center [1117, 318] width 49 height 49
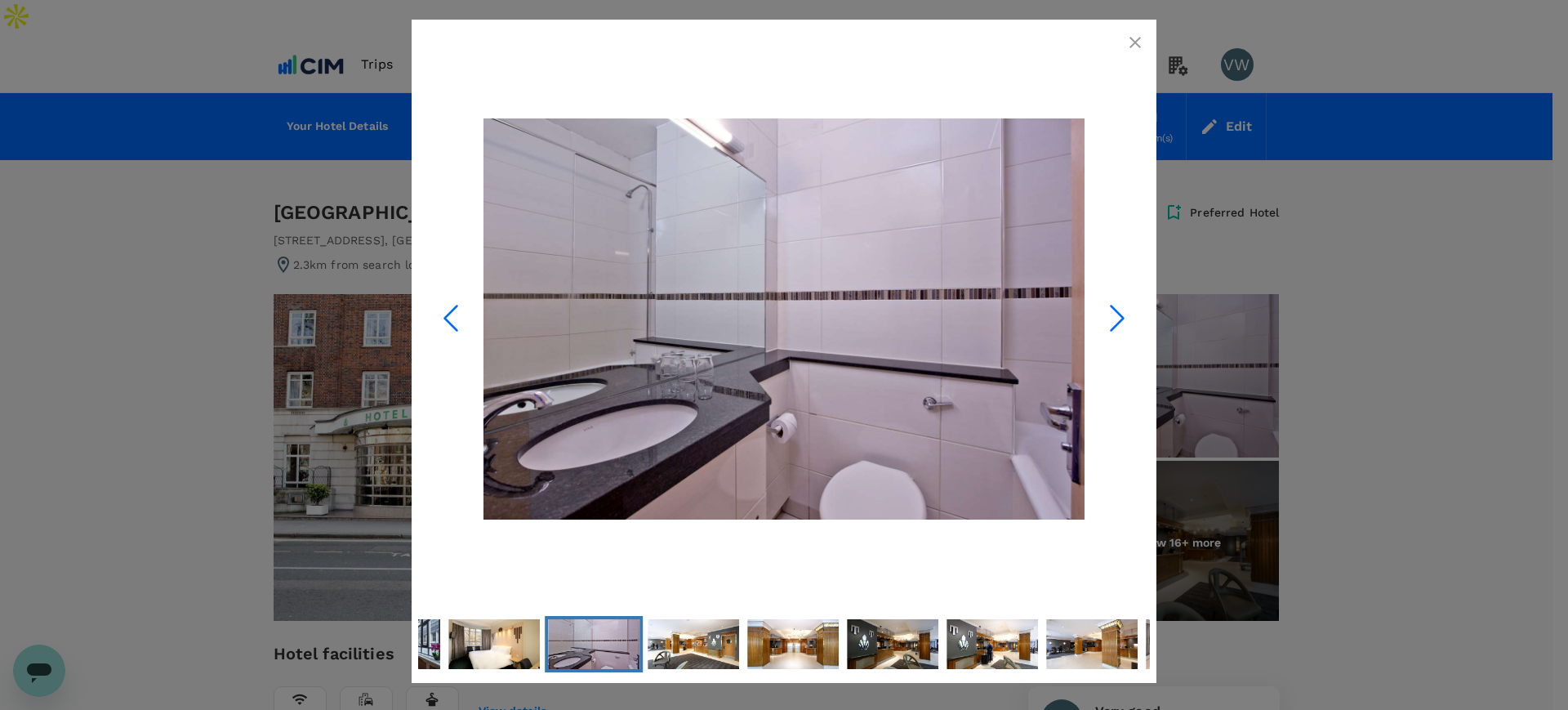
click at [1102, 320] on icon "Next Slide" at bounding box center [1117, 318] width 49 height 49
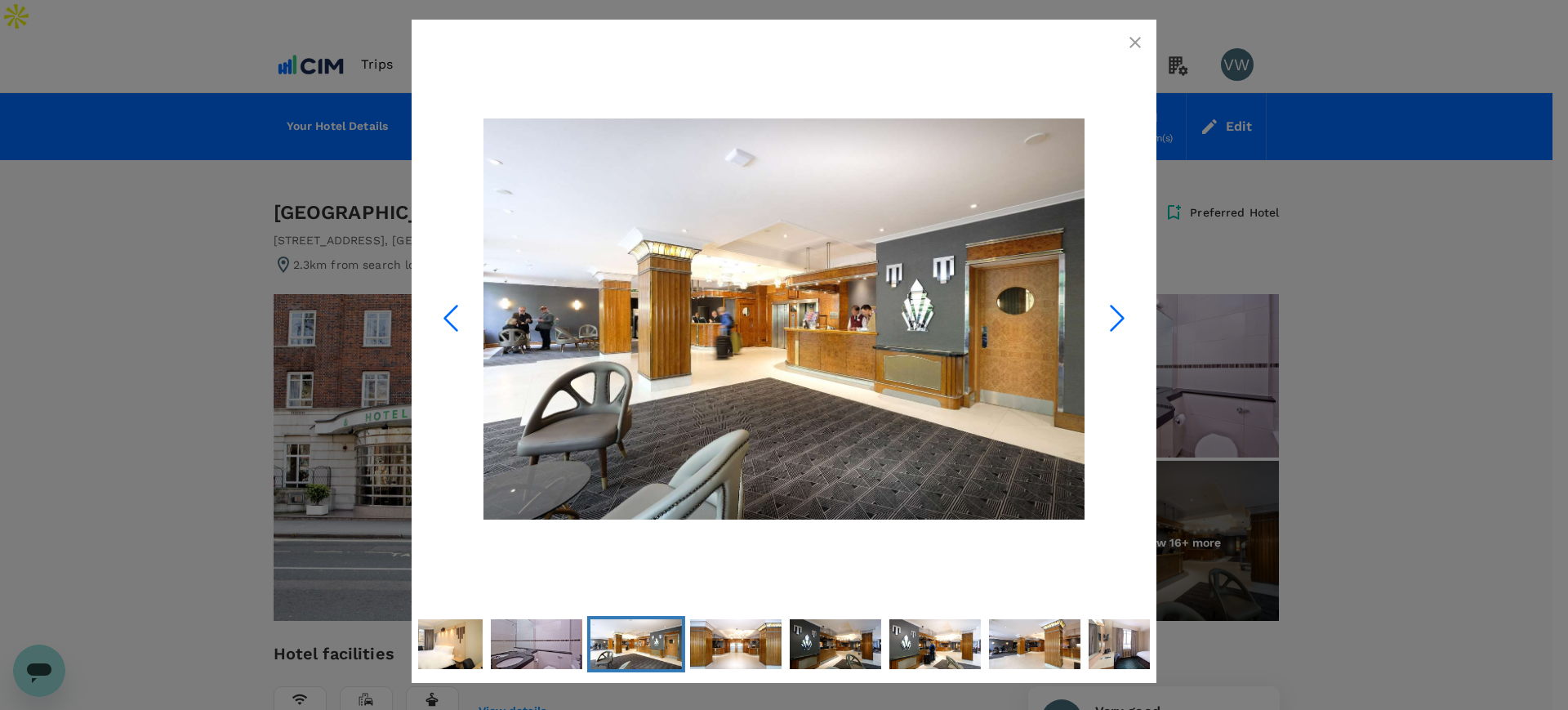
click at [1102, 320] on icon "Next Slide" at bounding box center [1117, 318] width 49 height 49
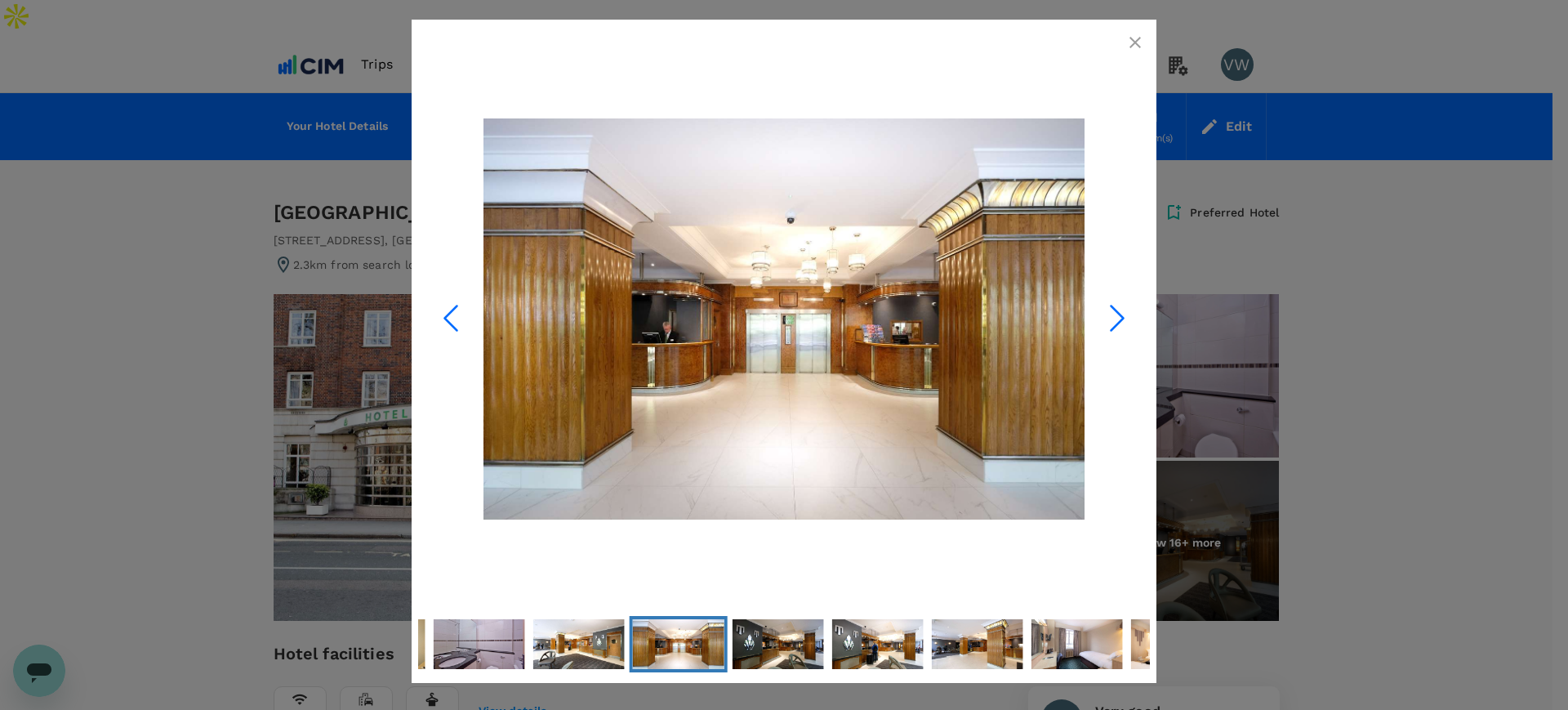
click at [1102, 320] on icon "Next Slide" at bounding box center [1117, 318] width 49 height 49
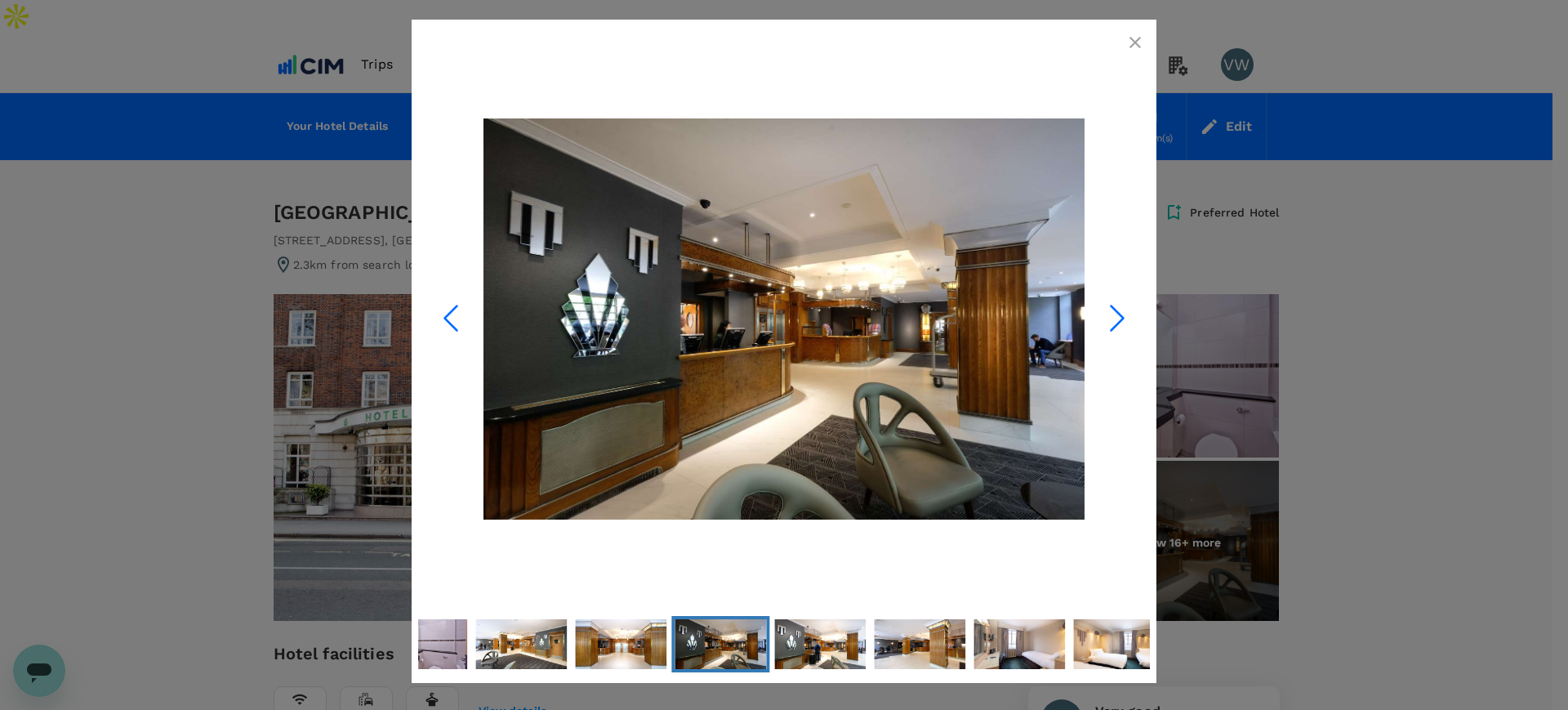
click at [1102, 320] on icon "Next Slide" at bounding box center [1117, 318] width 49 height 49
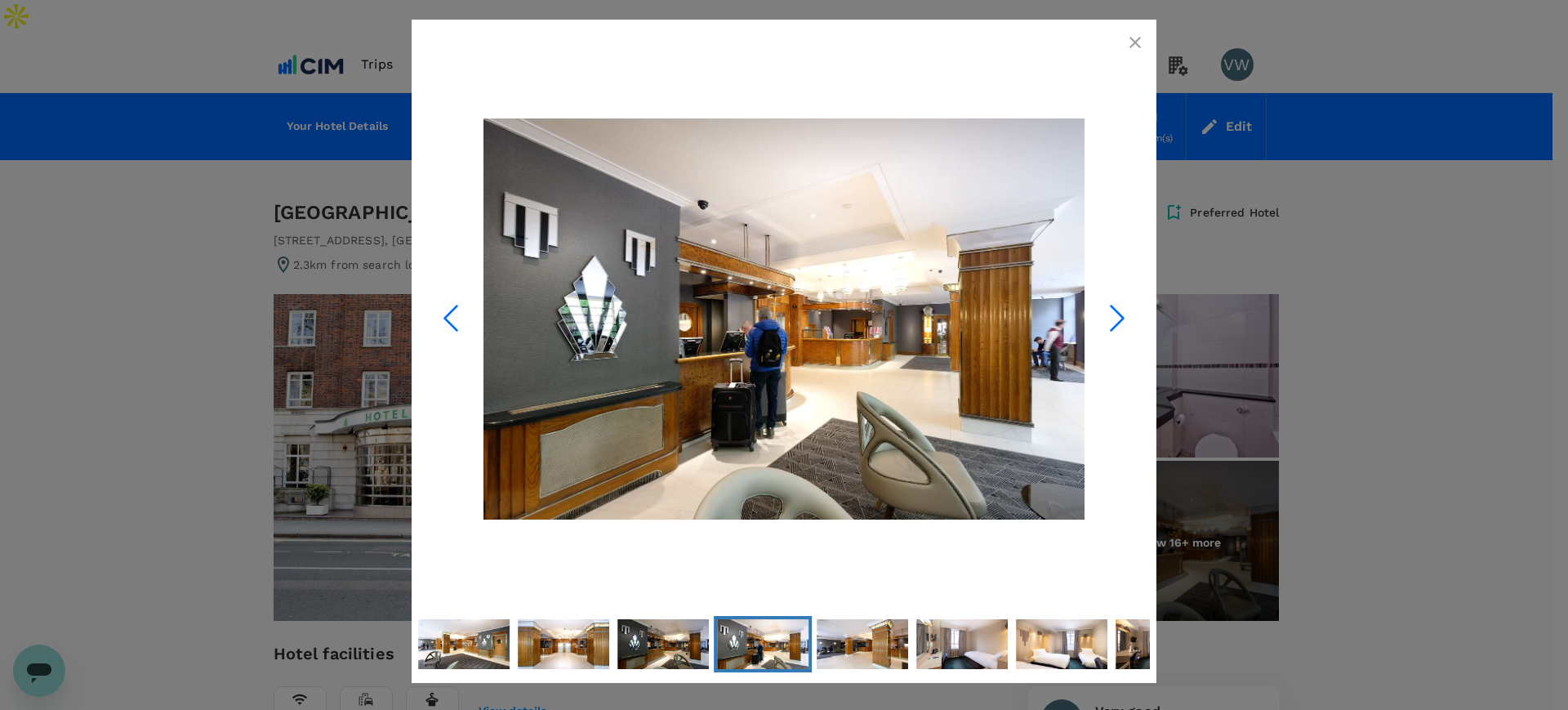
click at [1102, 320] on icon "Next Slide" at bounding box center [1117, 318] width 49 height 49
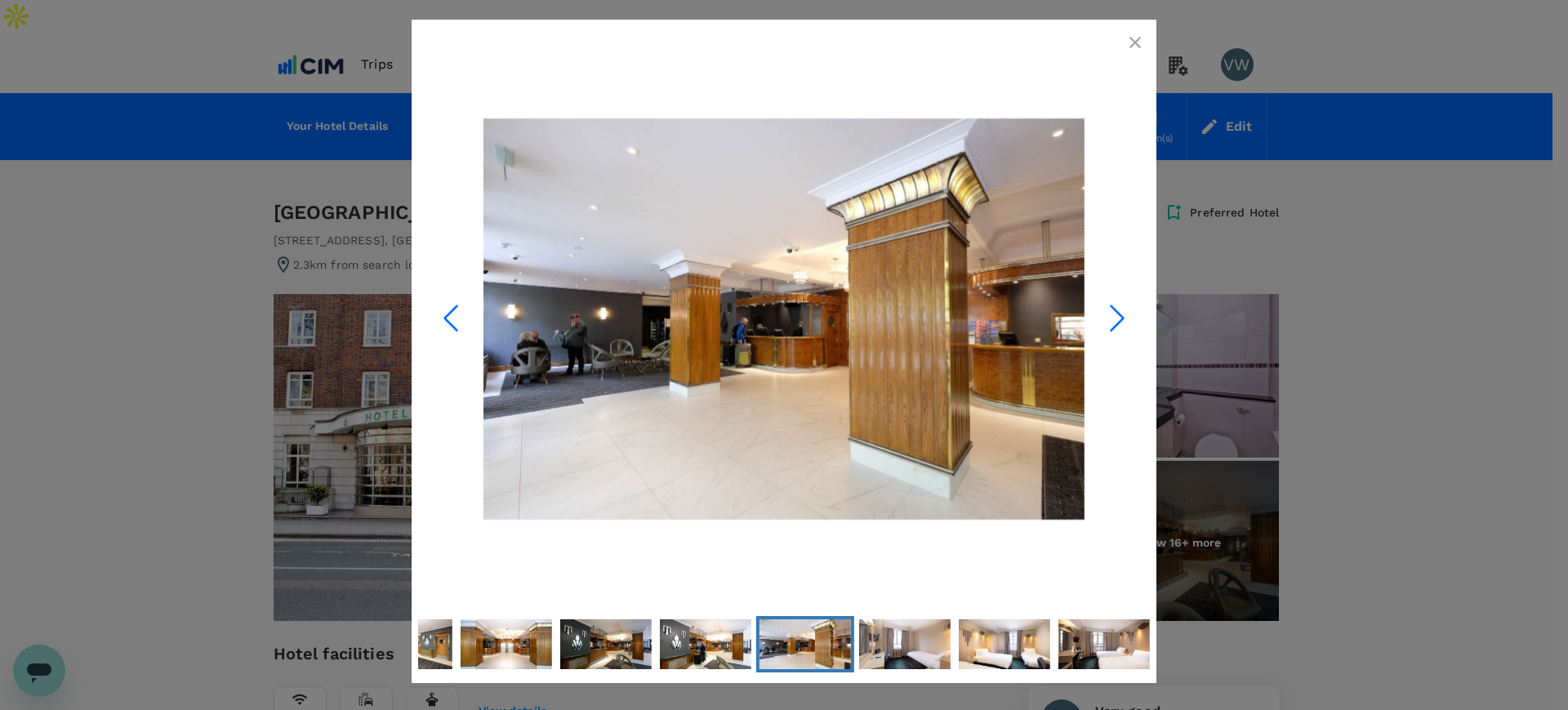
click at [1102, 320] on icon "Next Slide" at bounding box center [1117, 318] width 49 height 49
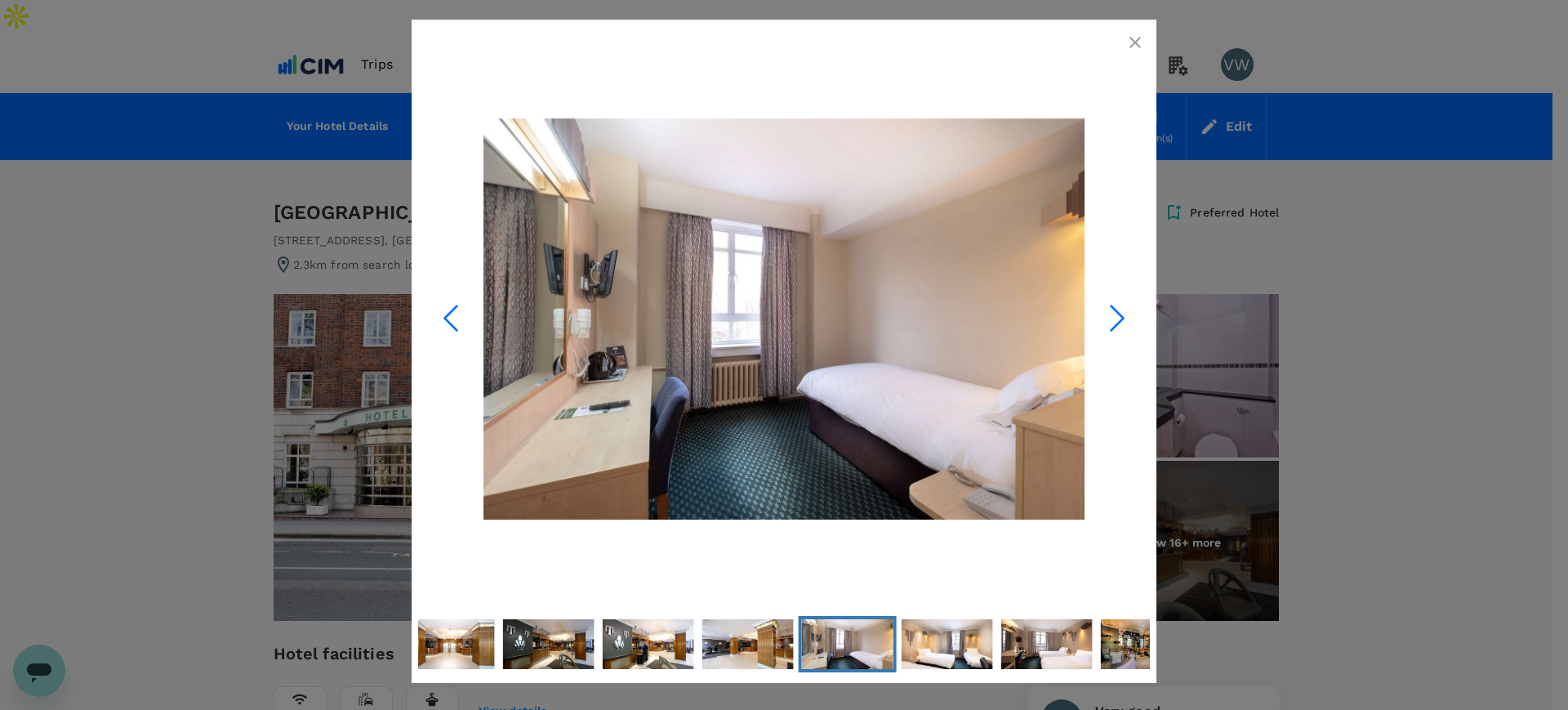
click at [1102, 320] on icon "Next Slide" at bounding box center [1117, 318] width 49 height 49
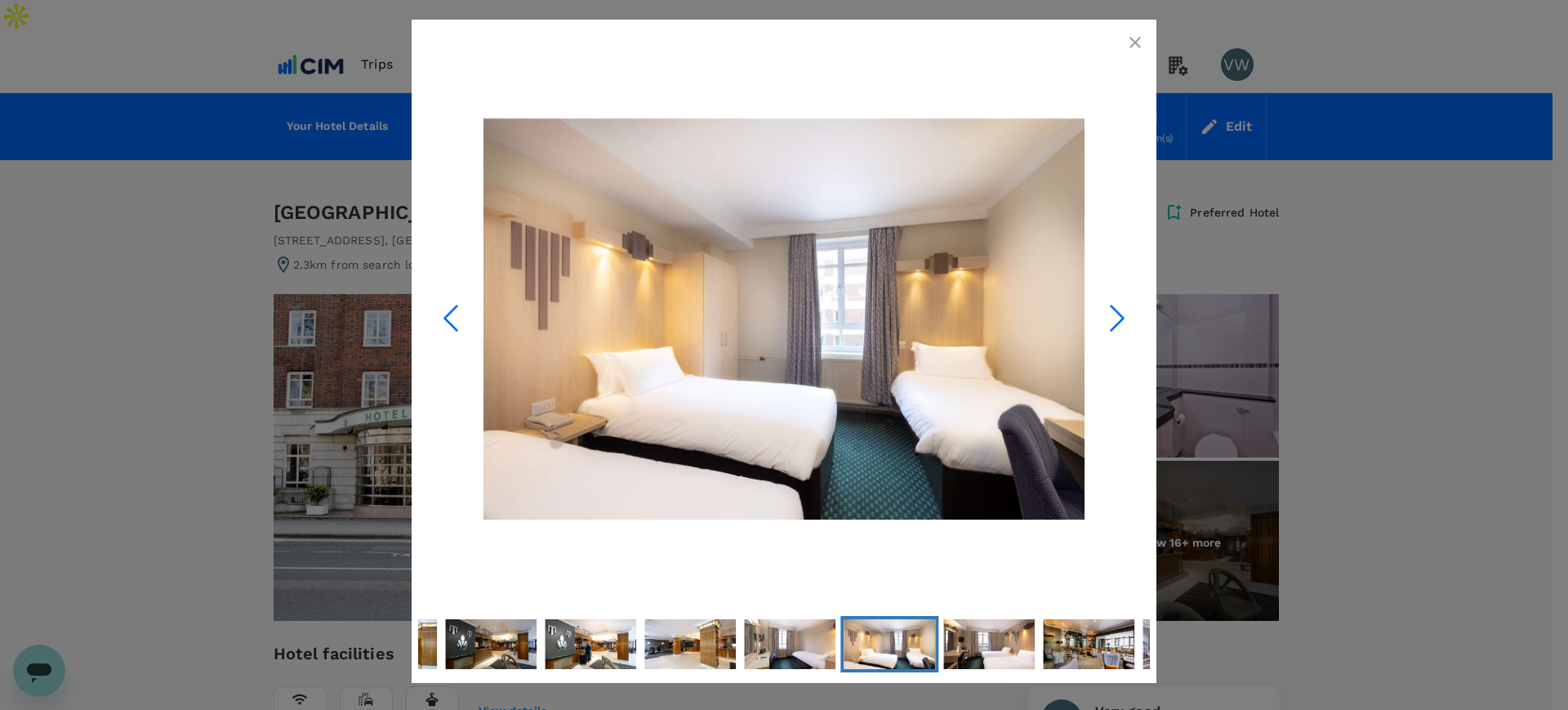
click at [1102, 320] on icon "Next Slide" at bounding box center [1117, 318] width 49 height 49
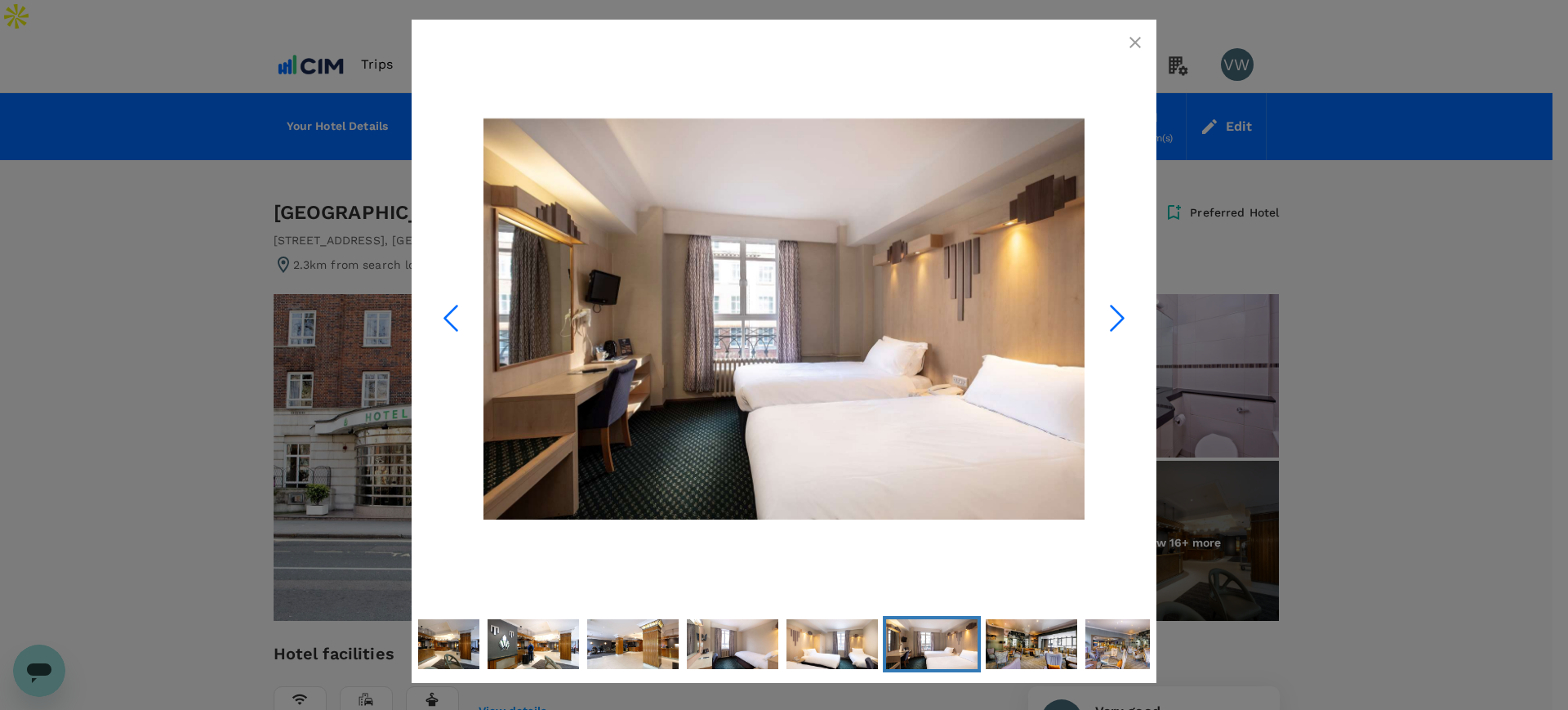
click at [1102, 320] on icon "Next Slide" at bounding box center [1117, 318] width 49 height 49
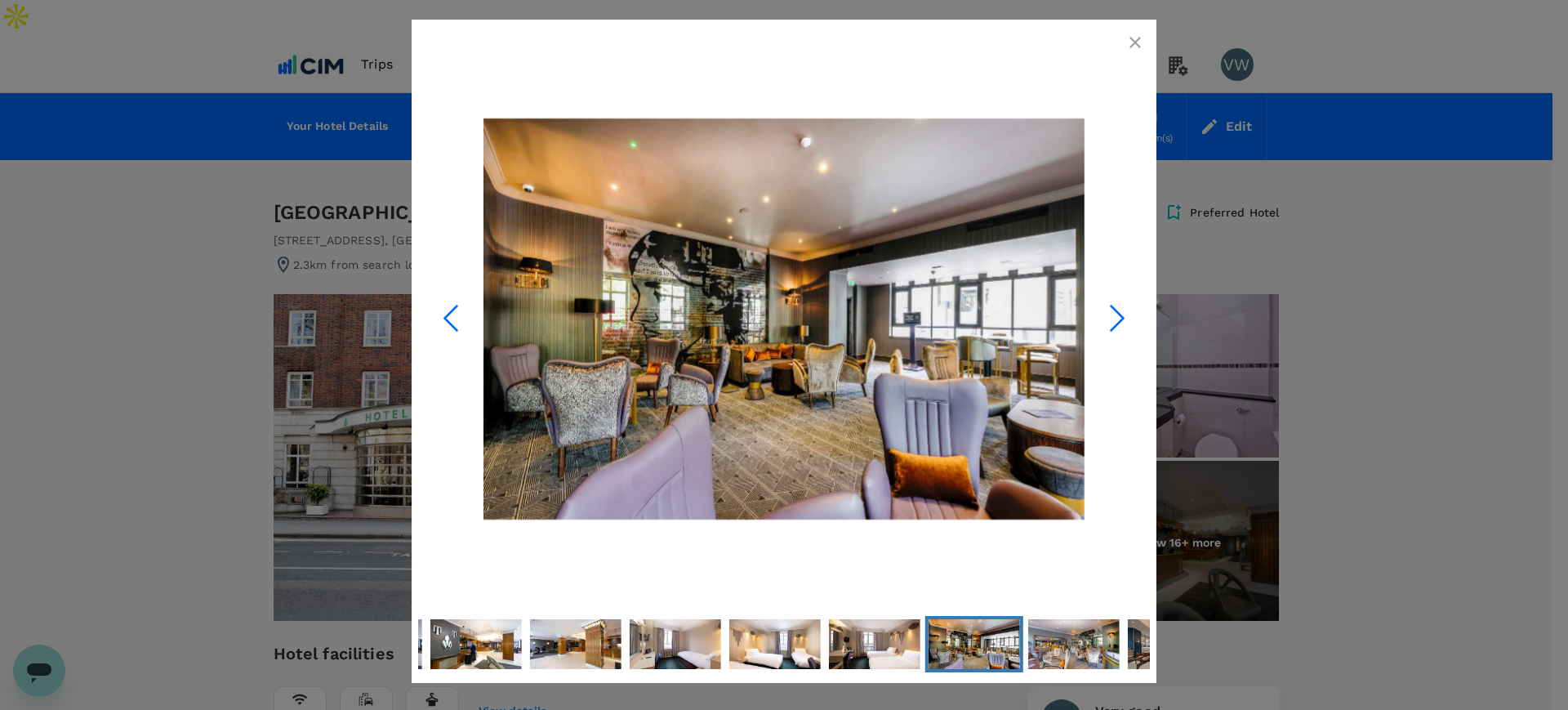
click at [1102, 320] on icon "Next Slide" at bounding box center [1117, 318] width 49 height 49
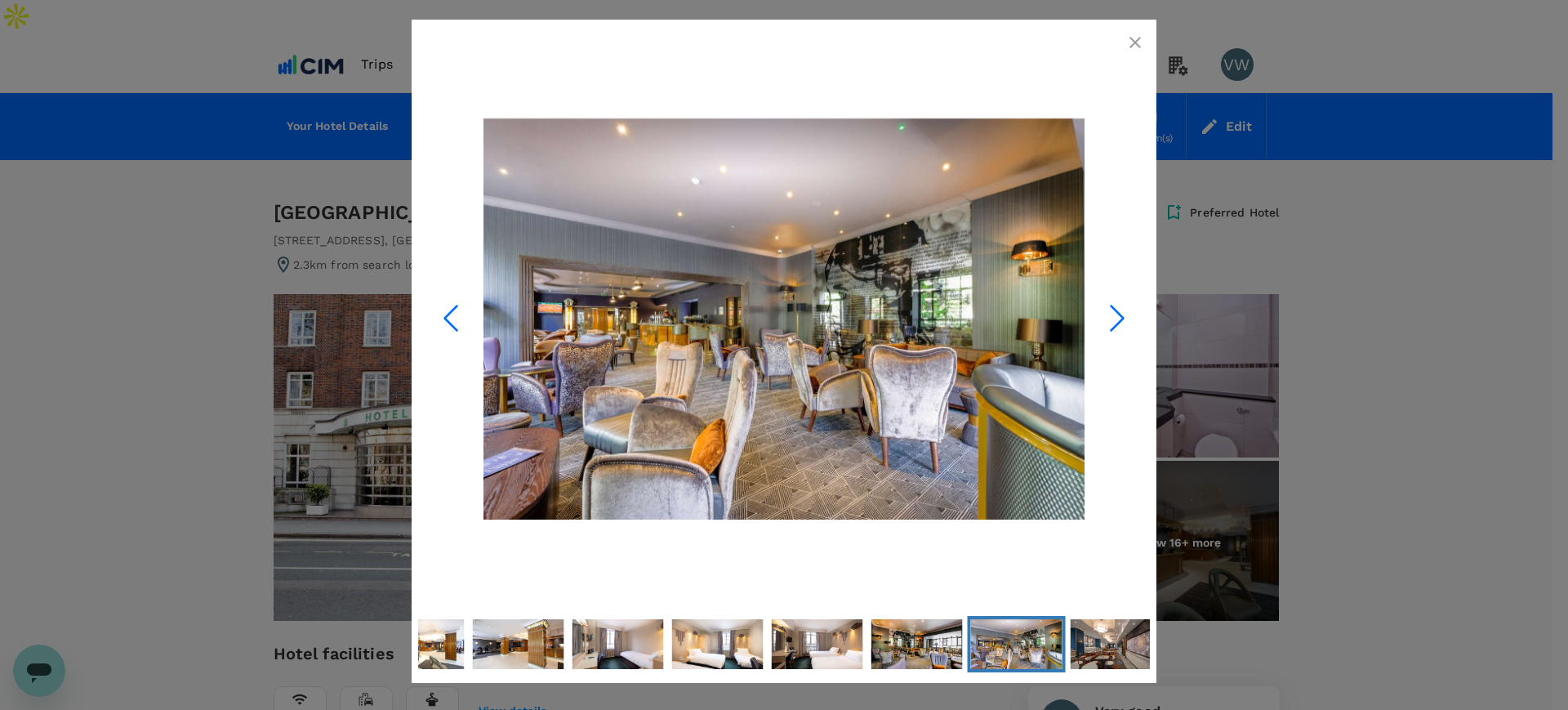
click at [1097, 309] on icon "Next Slide" at bounding box center [1117, 318] width 49 height 49
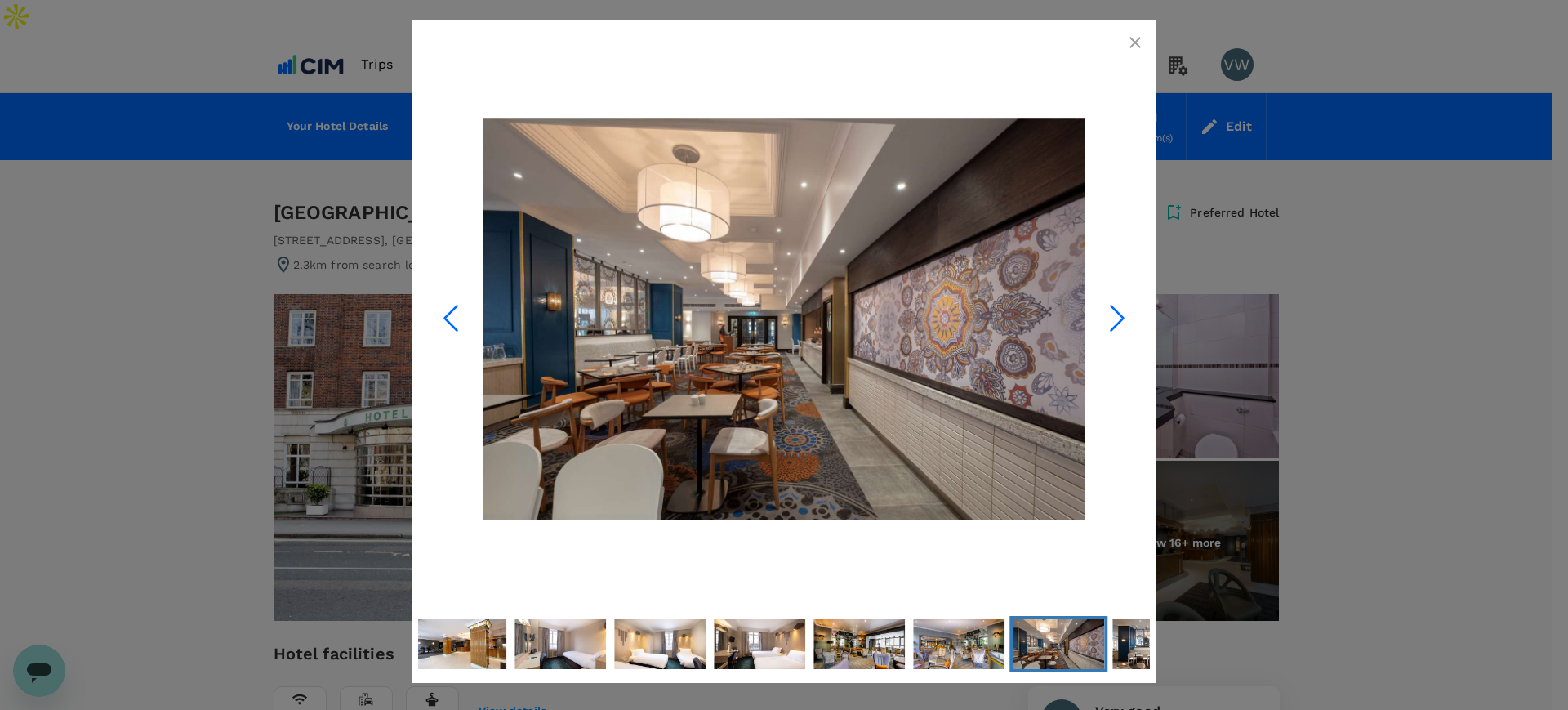
click at [1130, 37] on icon "button" at bounding box center [1135, 43] width 20 height 20
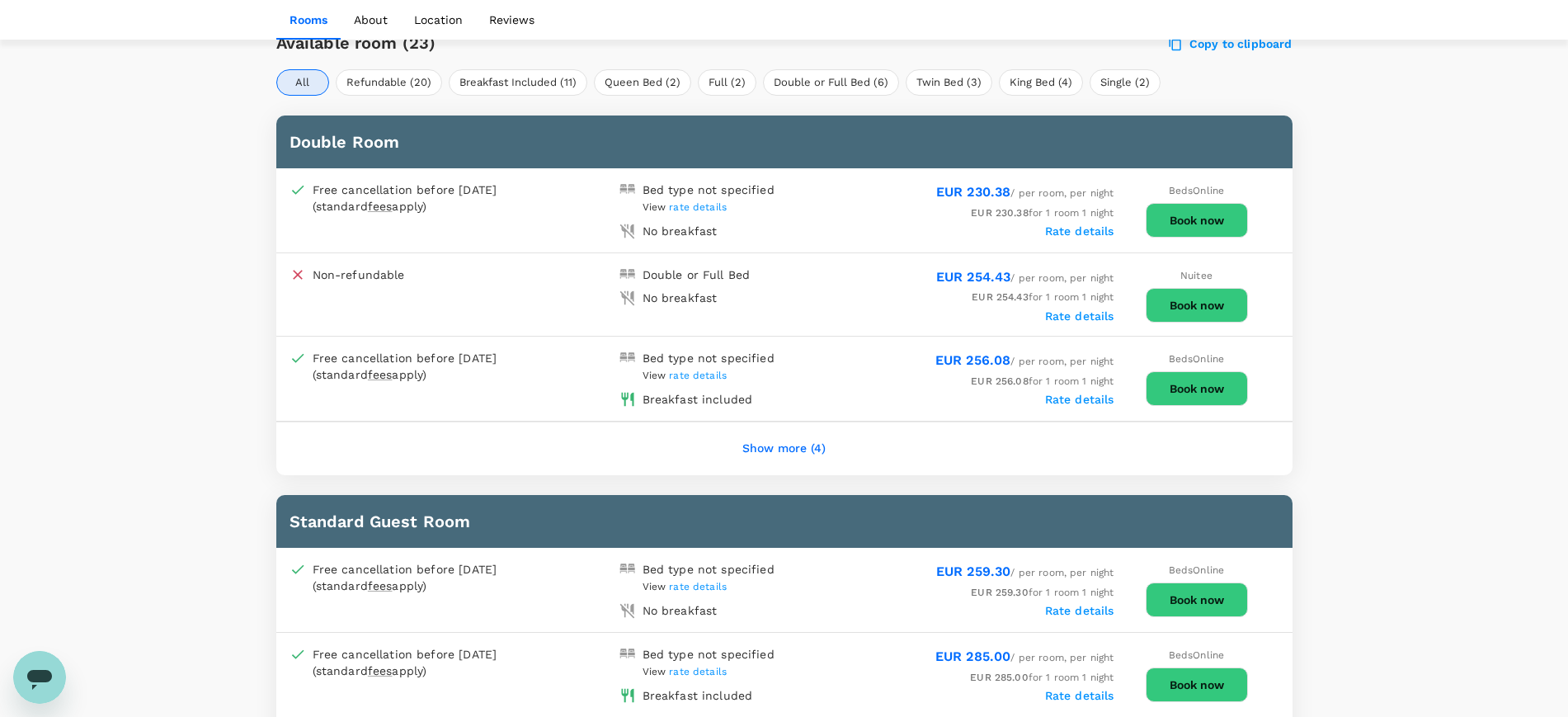
scroll to position [928, 0]
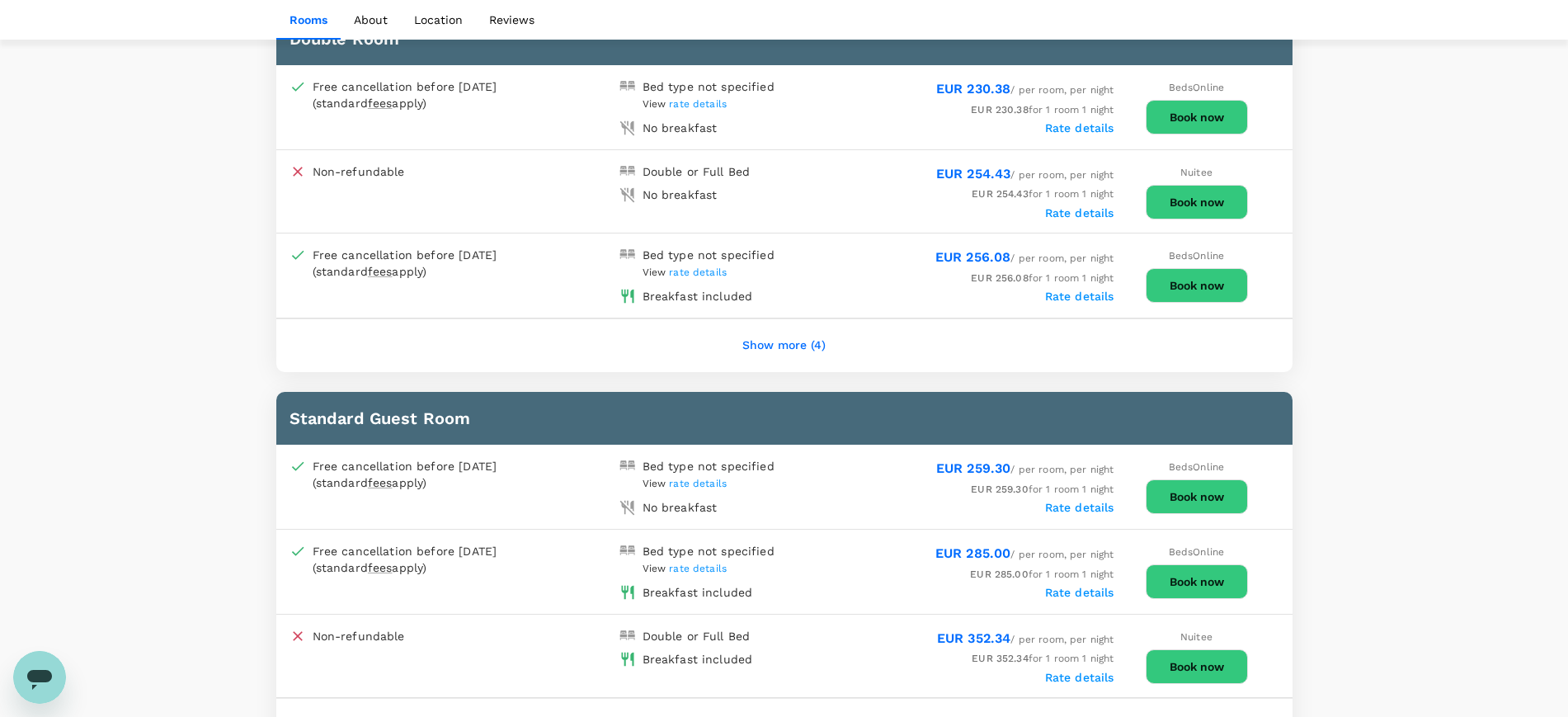
click at [767, 325] on button "Show more (4)" at bounding box center [784, 345] width 130 height 40
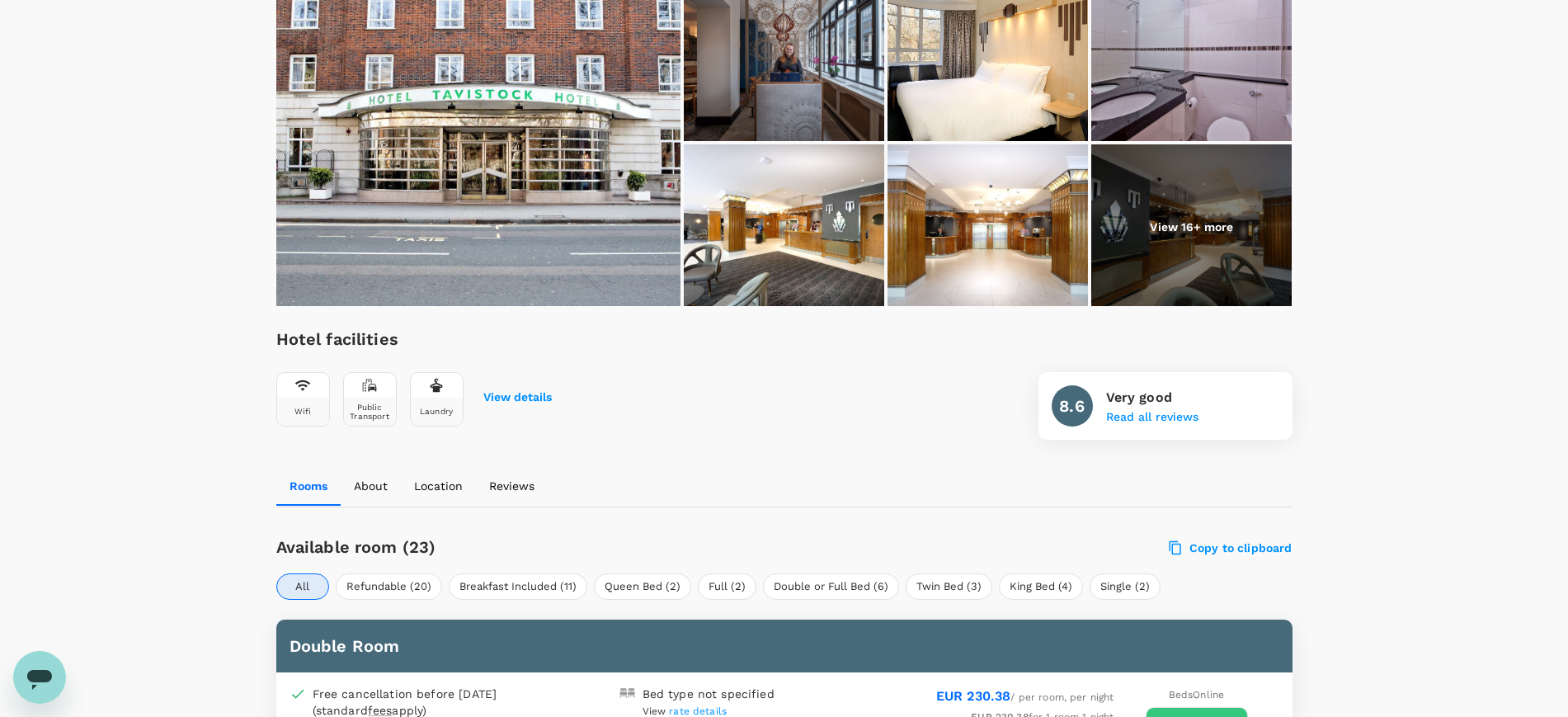
scroll to position [309, 0]
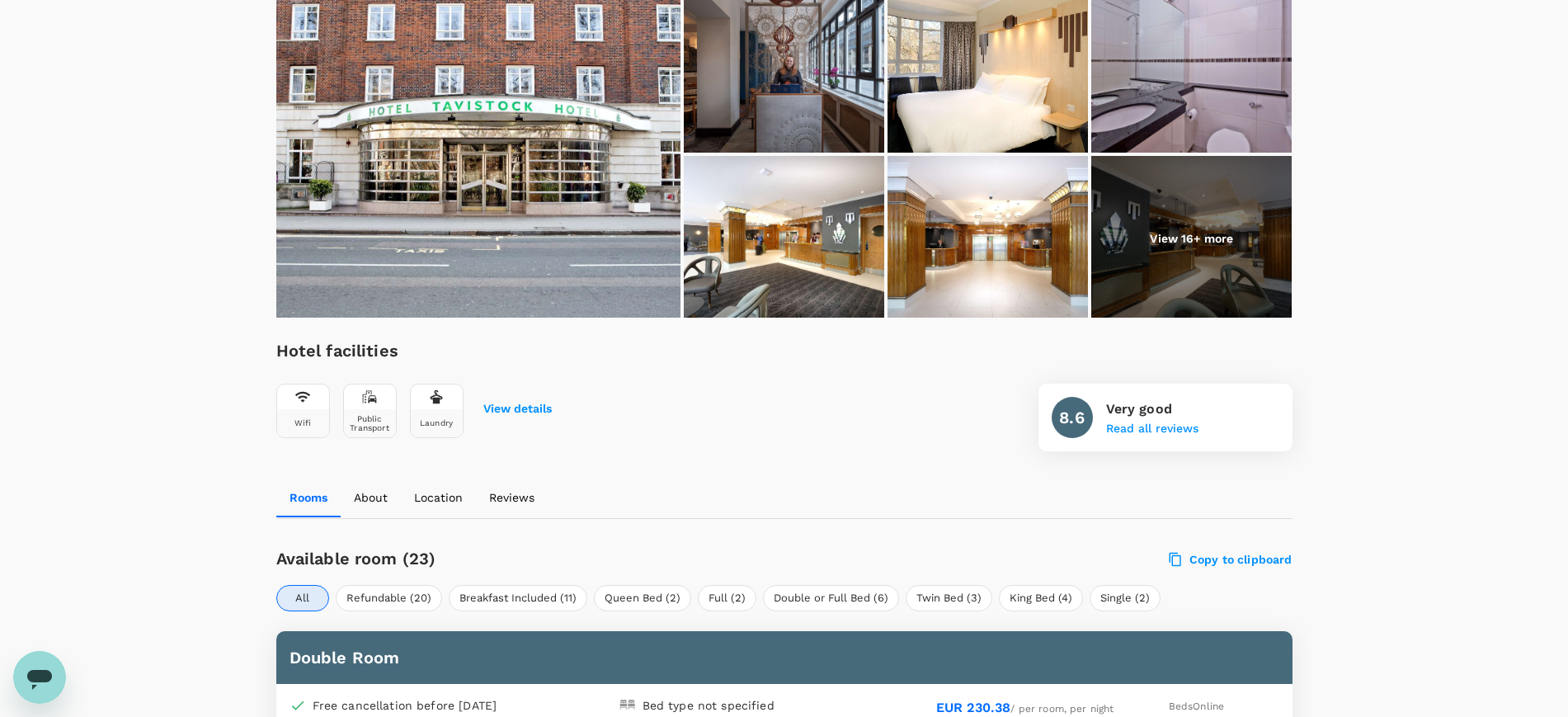
click at [436, 489] on p "Location" at bounding box center [438, 497] width 49 height 17
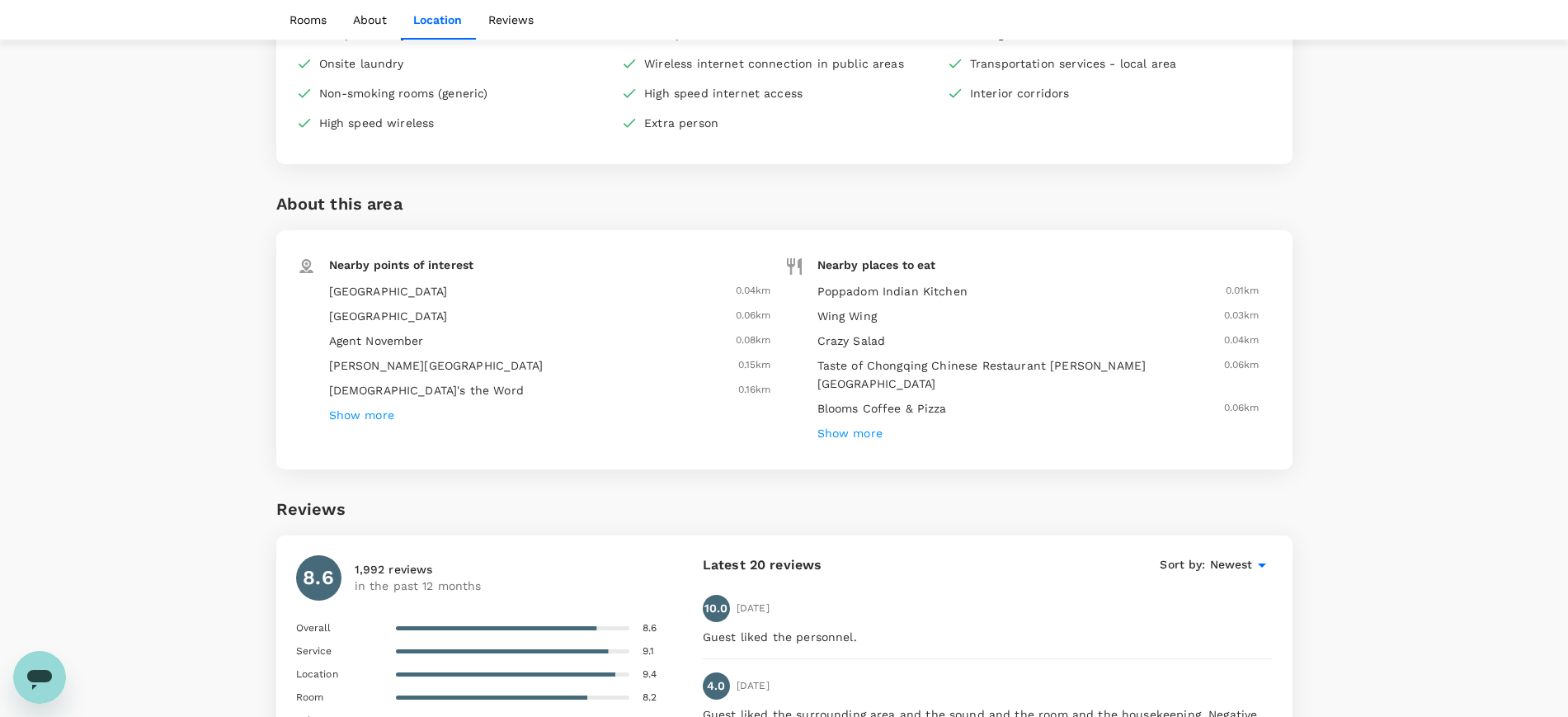
scroll to position [3170, 0]
click at [850, 427] on h6 "Show more" at bounding box center [850, 437] width 65 height 18
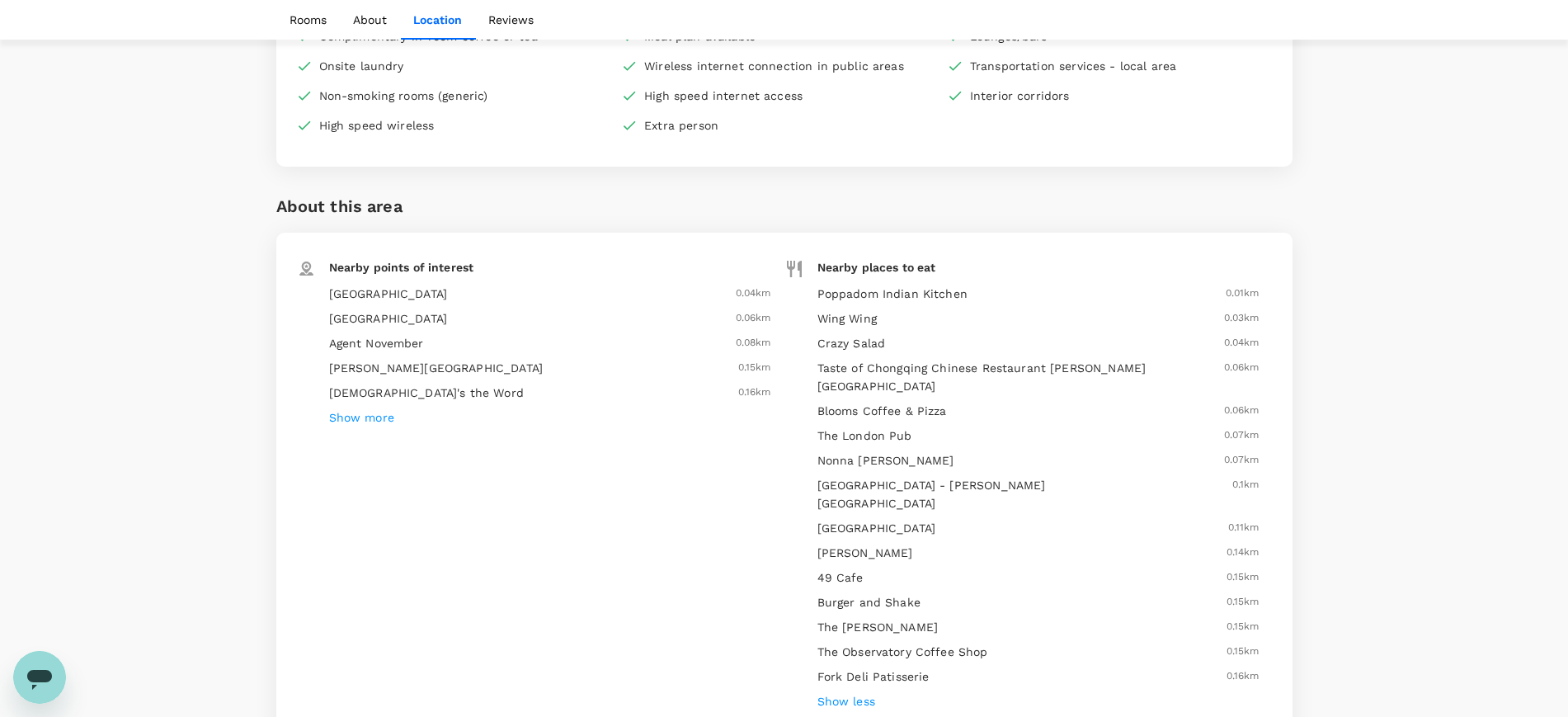
click at [353, 409] on h6 "Show more" at bounding box center [361, 418] width 65 height 18
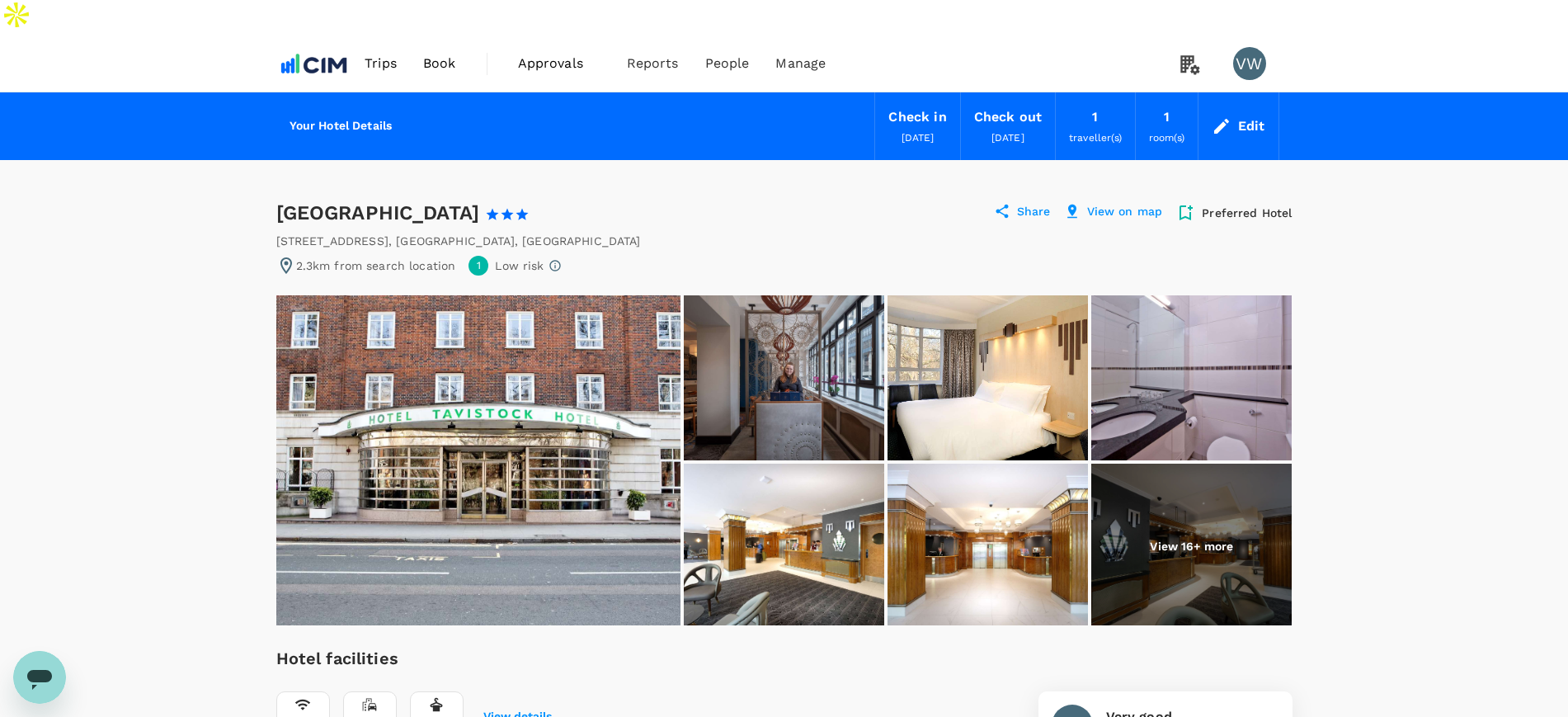
scroll to position [0, 0]
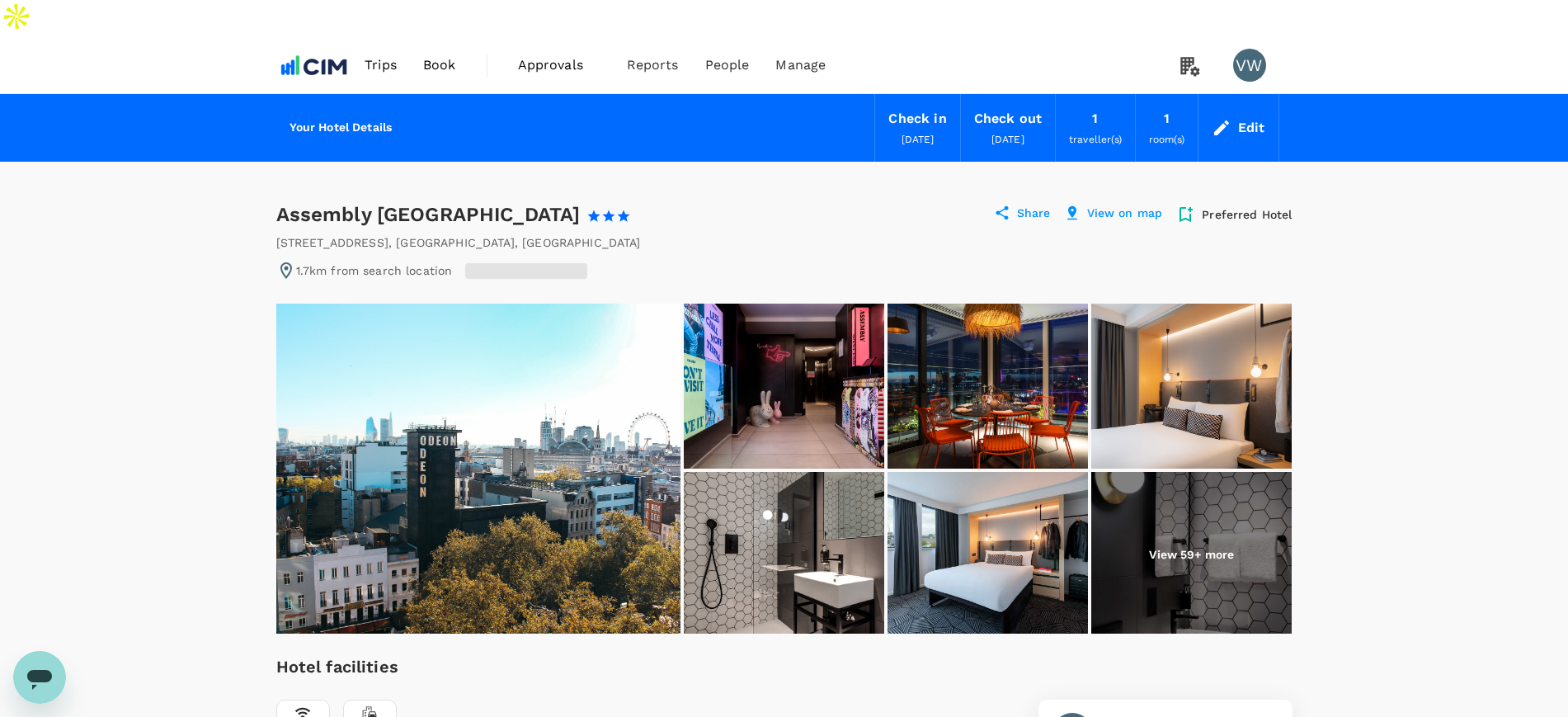
click at [782, 386] on img at bounding box center [784, 385] width 200 height 165
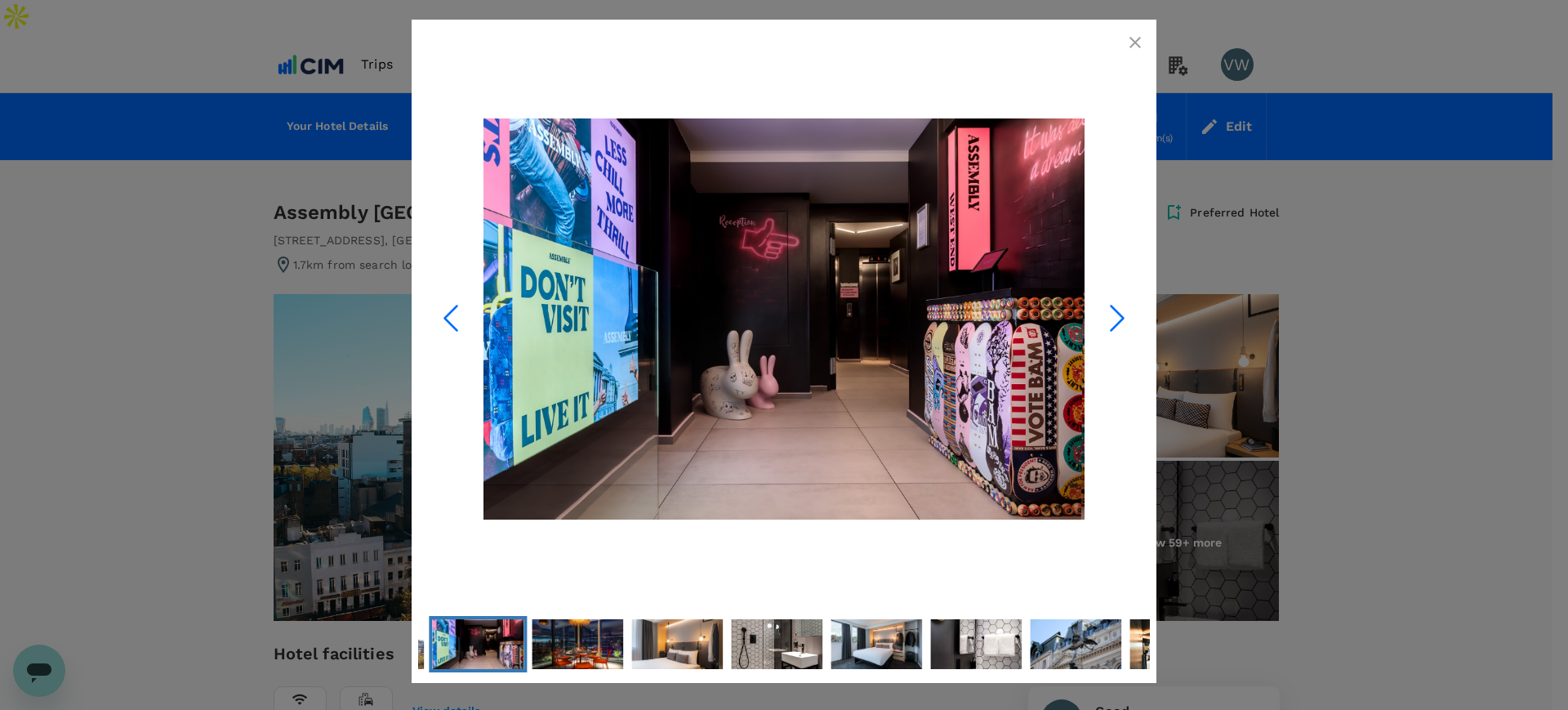
click at [1106, 314] on icon "Next Slide" at bounding box center [1117, 318] width 49 height 49
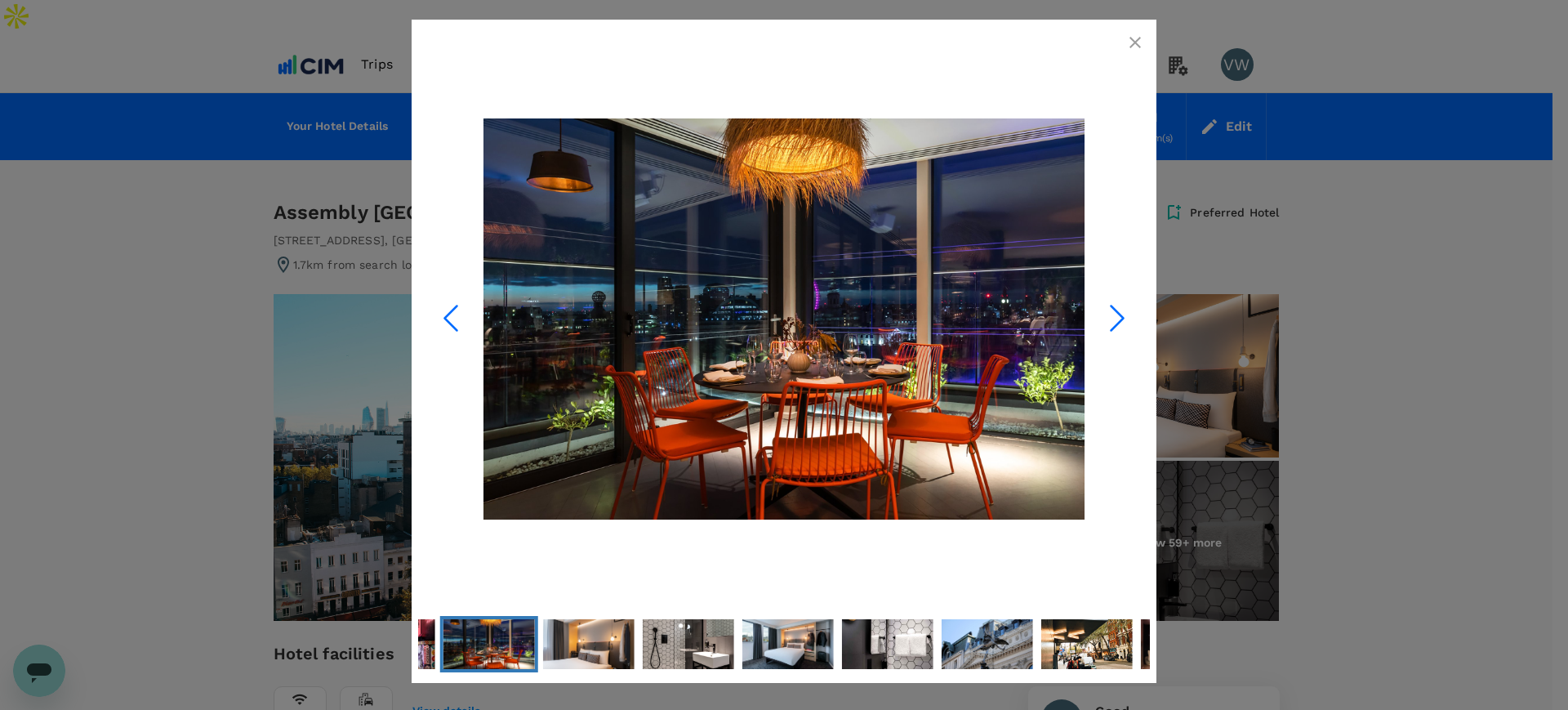
click at [1106, 314] on icon "Next Slide" at bounding box center [1117, 318] width 49 height 49
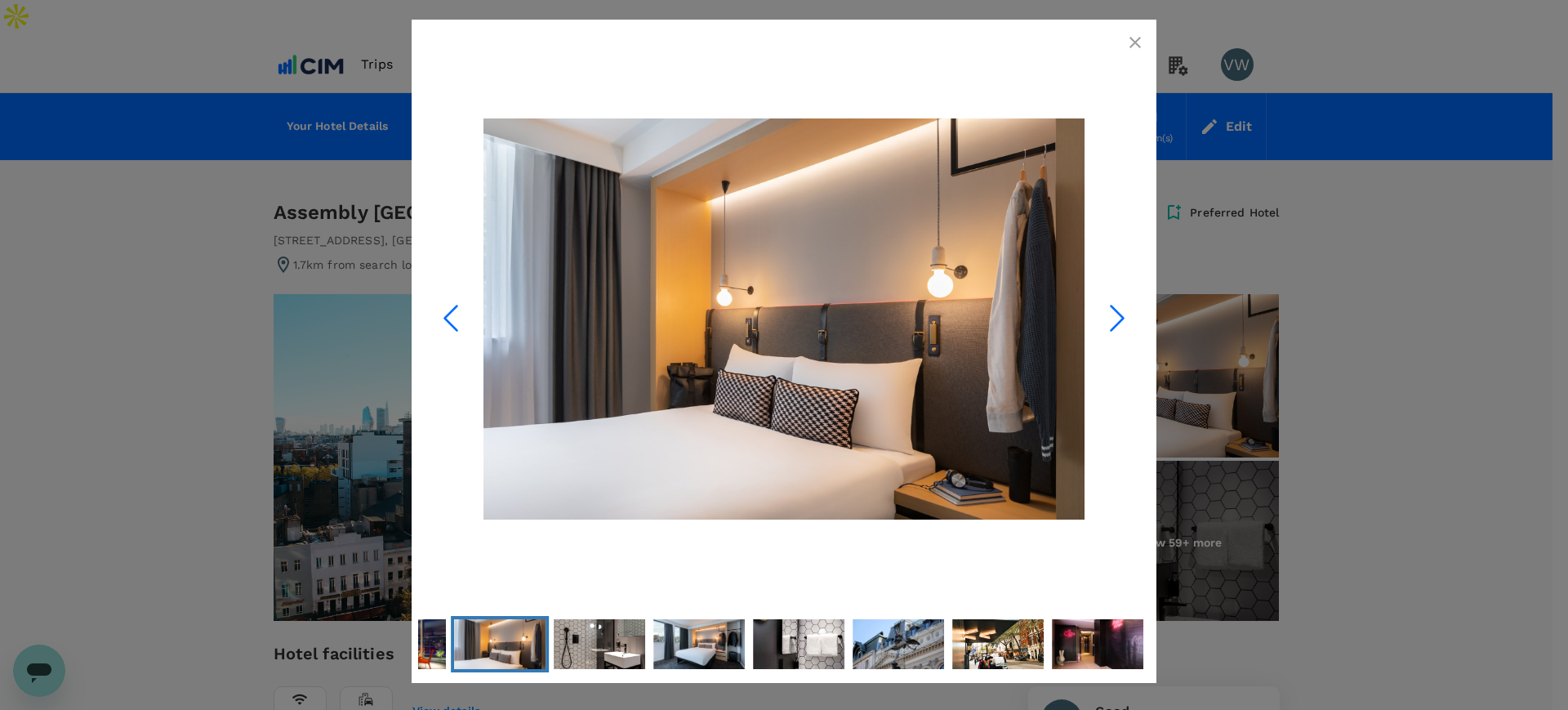
click at [1106, 314] on icon "Next Slide" at bounding box center [1117, 318] width 49 height 49
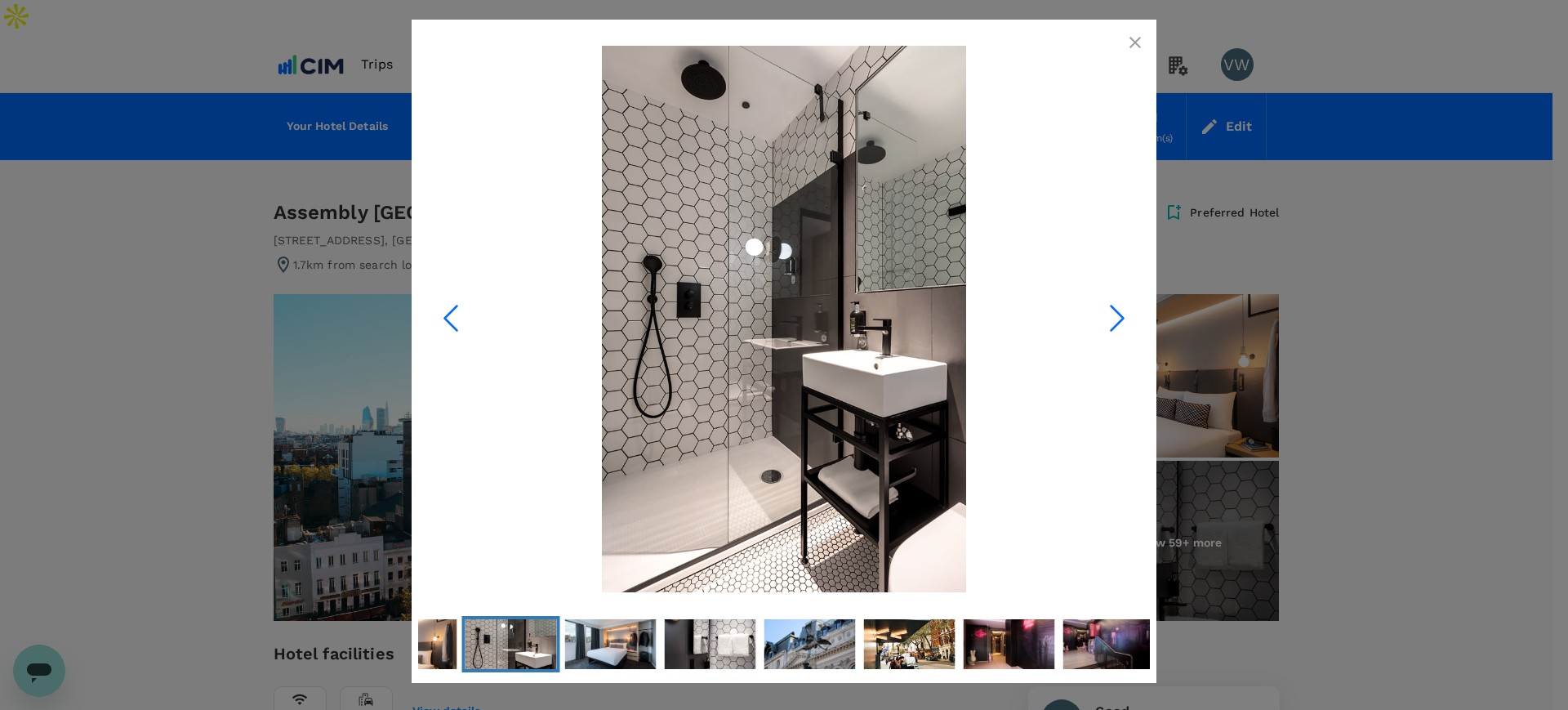
click at [1106, 314] on icon "Next Slide" at bounding box center [1117, 318] width 49 height 49
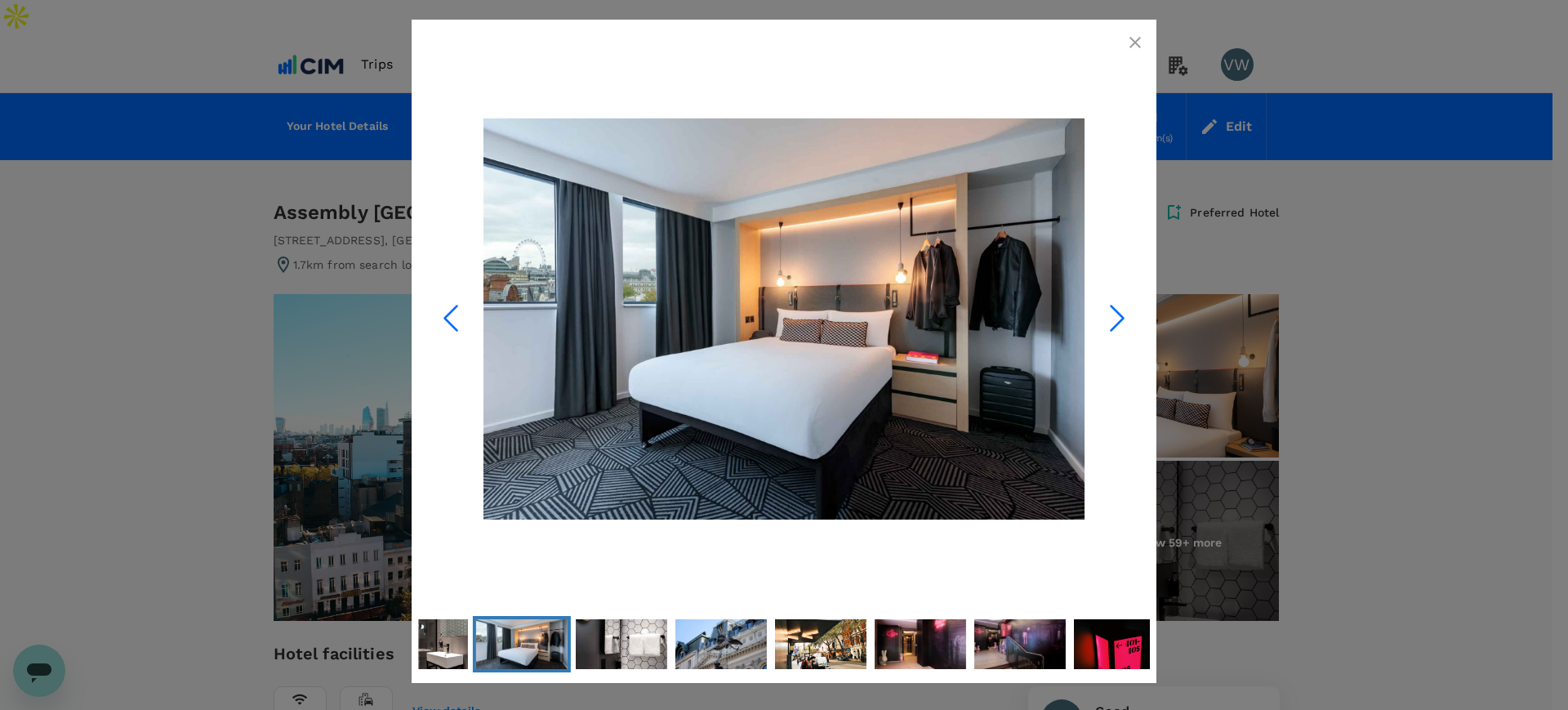
click at [1106, 315] on icon "Next Slide" at bounding box center [1117, 318] width 49 height 49
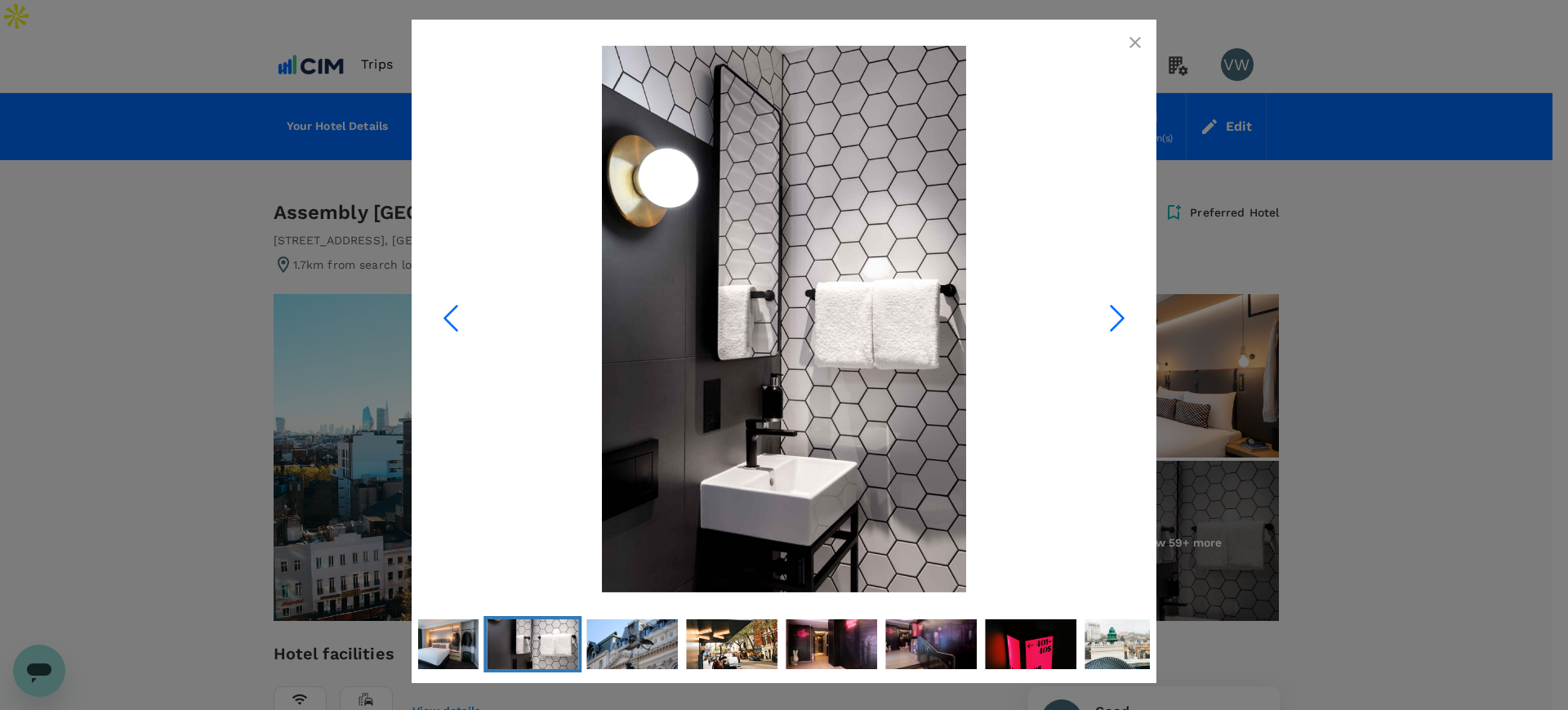
click at [1106, 314] on icon "Next Slide" at bounding box center [1117, 318] width 49 height 49
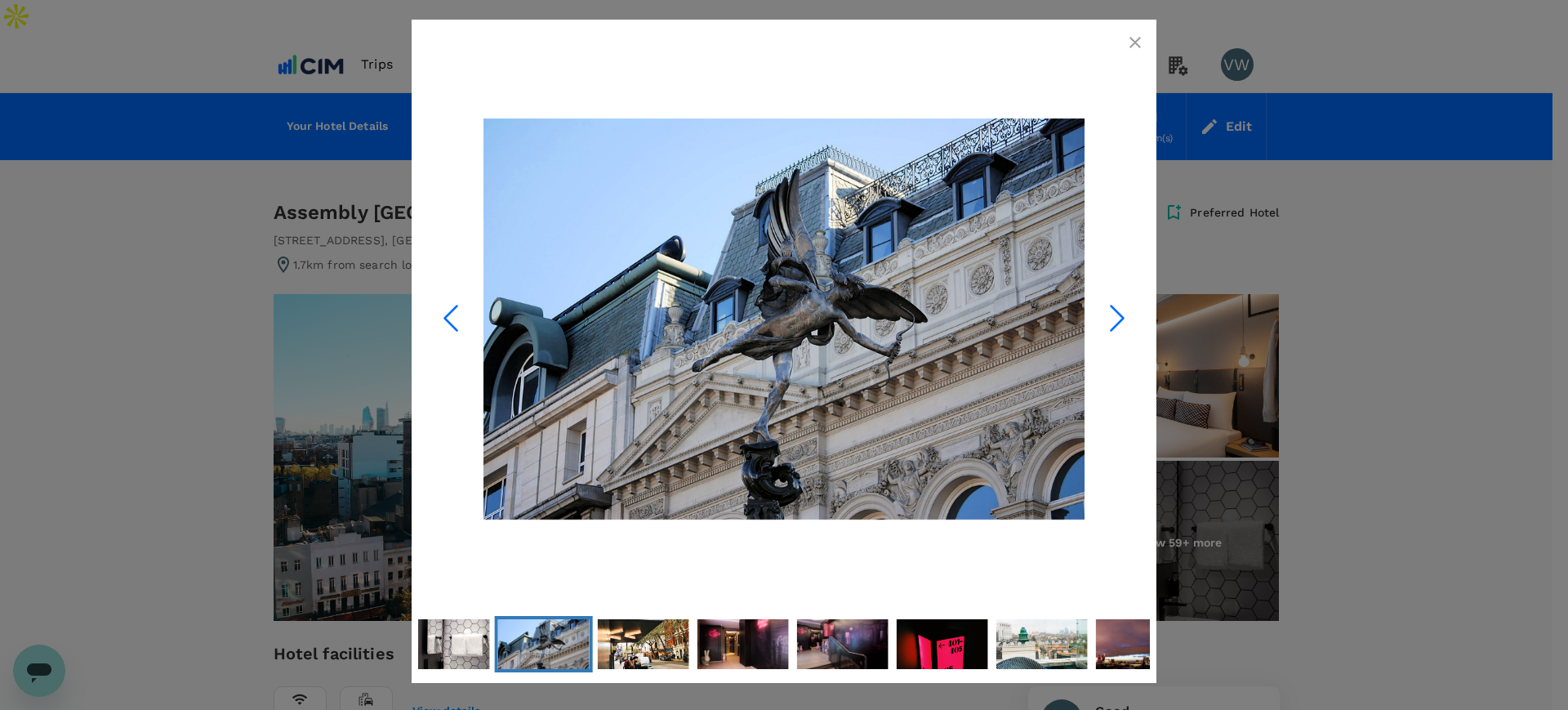
click at [1107, 314] on icon "Next Slide" at bounding box center [1117, 318] width 49 height 49
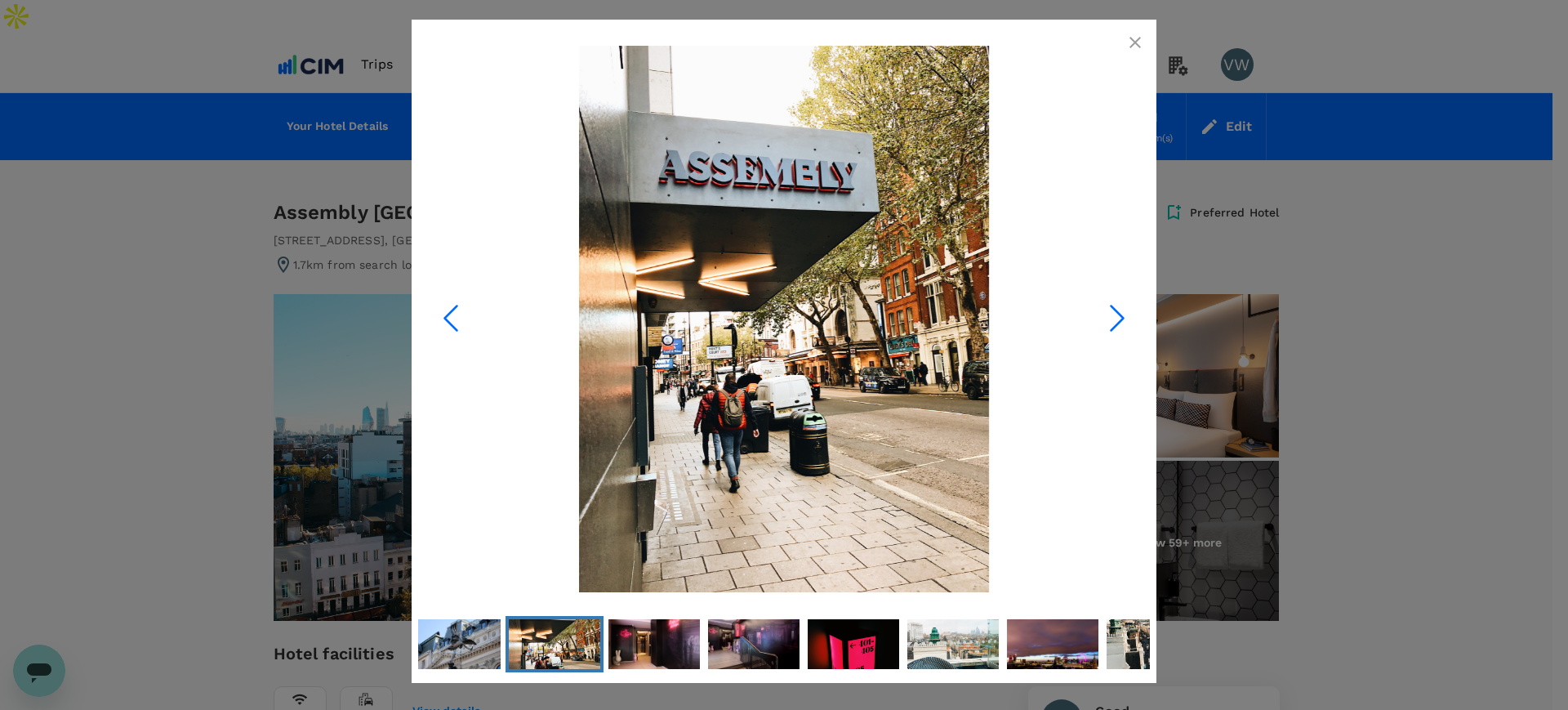
click at [1107, 314] on icon "Next Slide" at bounding box center [1117, 318] width 49 height 49
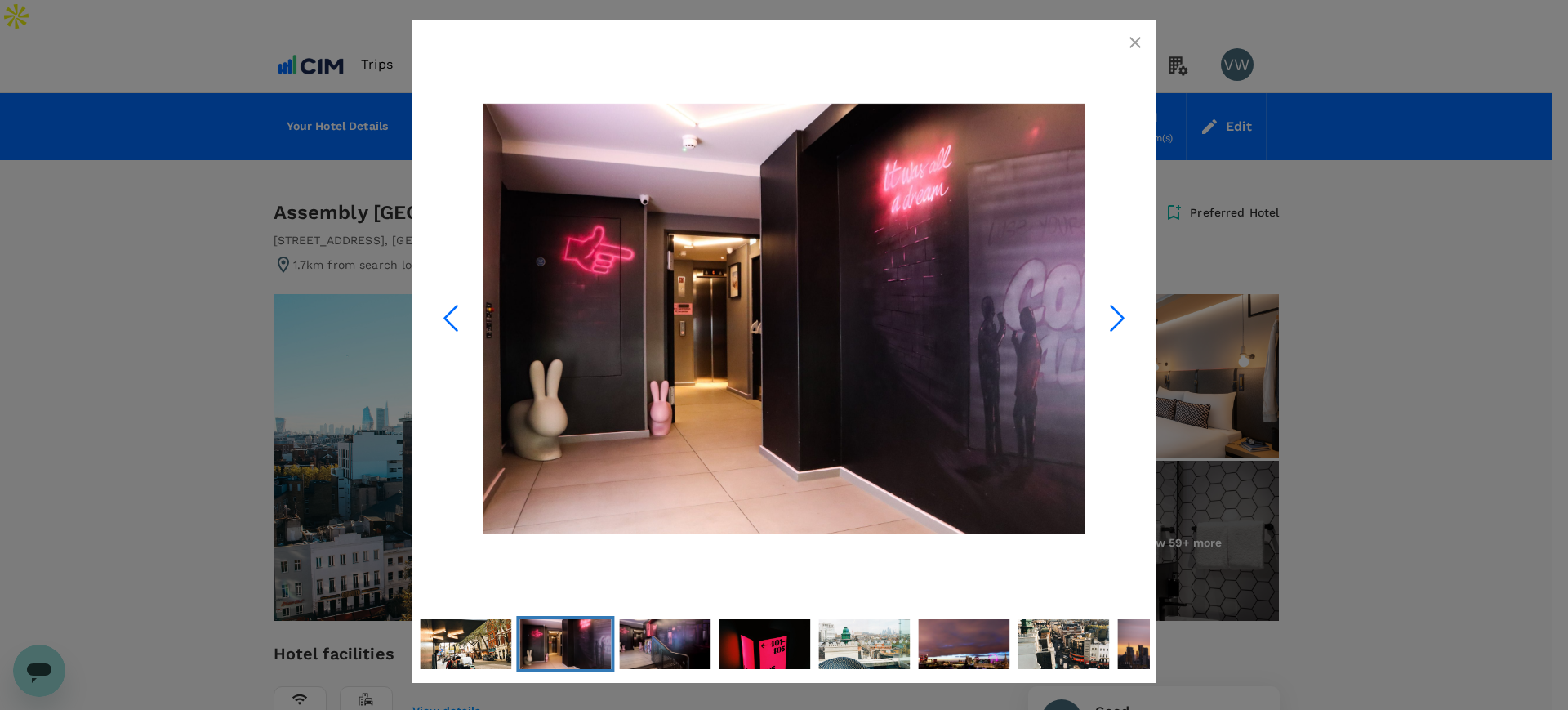
click at [1107, 314] on icon "Next Slide" at bounding box center [1117, 318] width 49 height 49
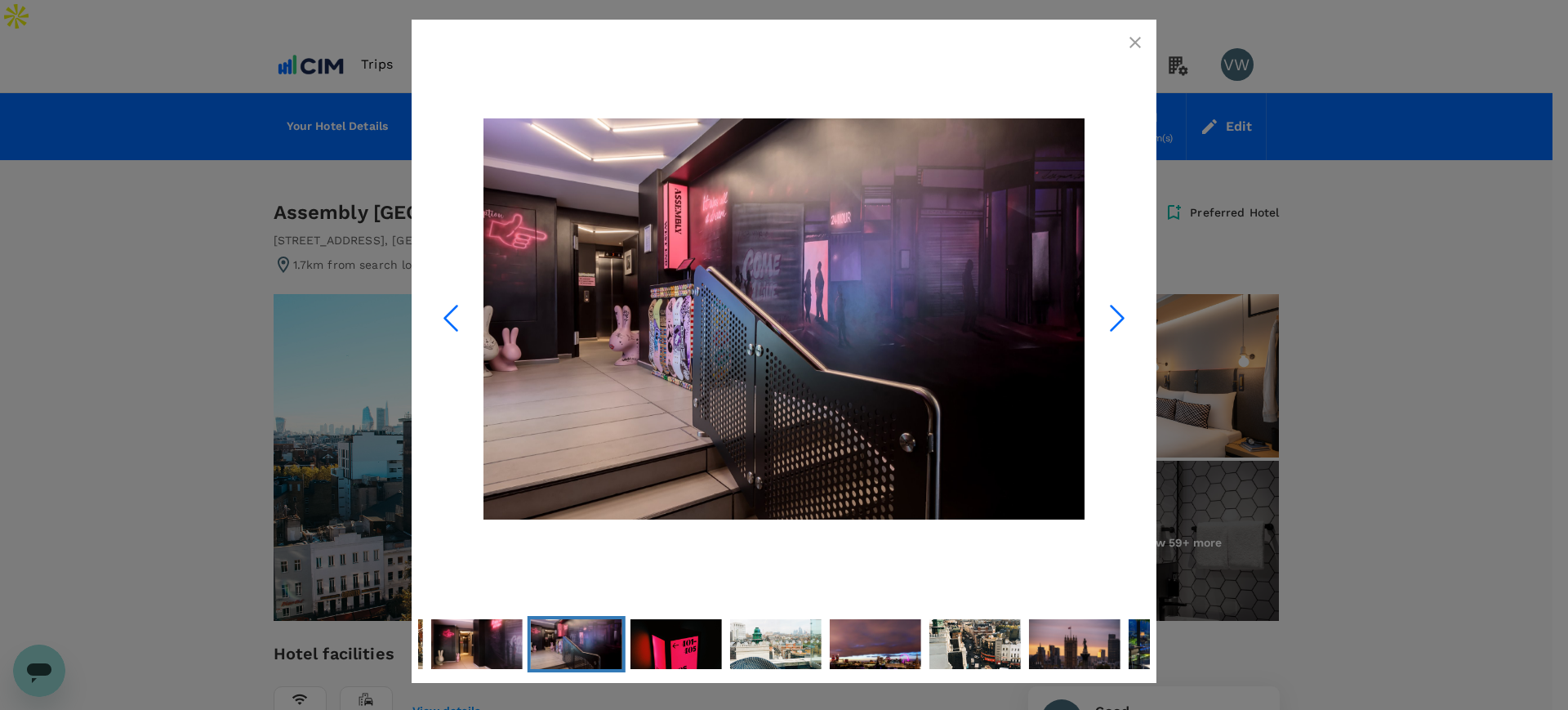
click at [1107, 314] on icon "Next Slide" at bounding box center [1117, 318] width 49 height 49
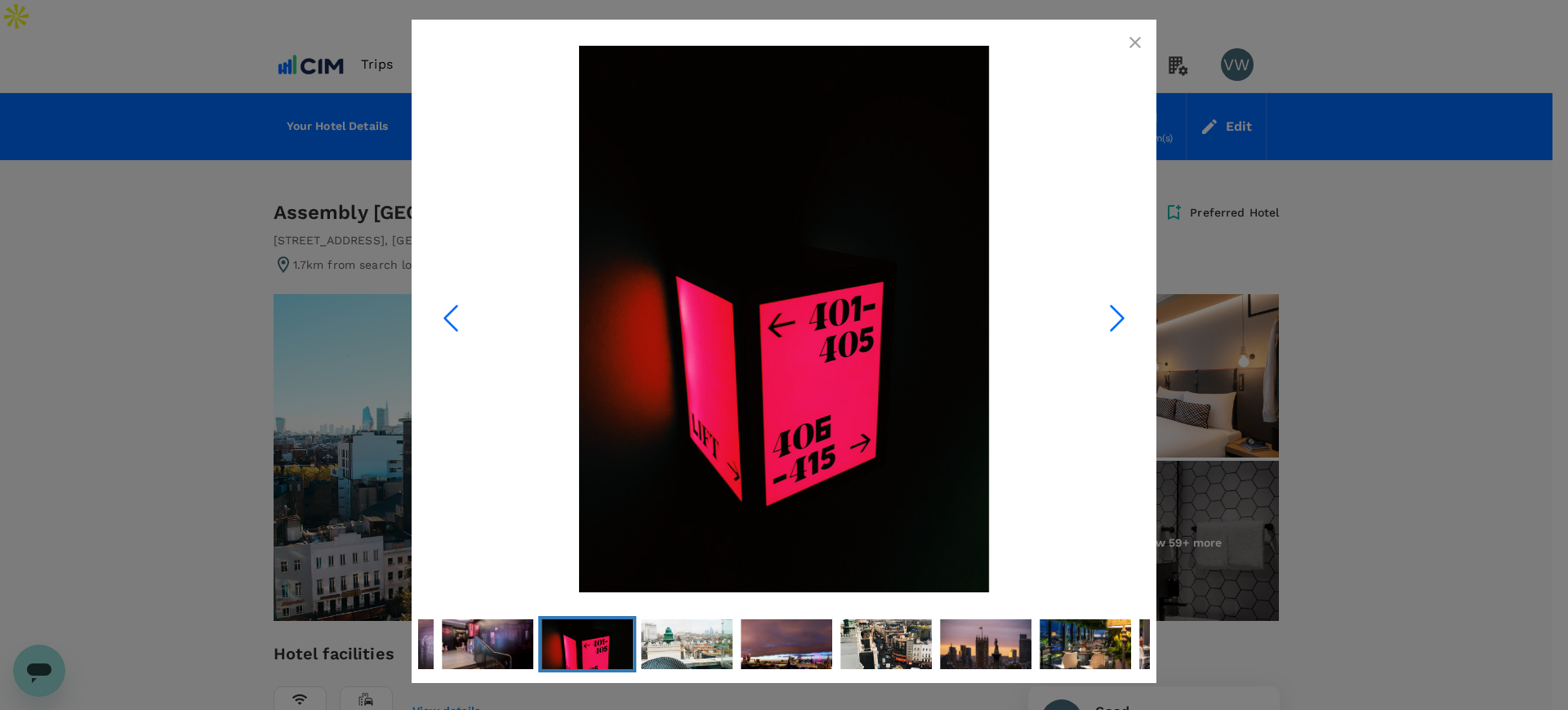
click at [1107, 314] on icon "Next Slide" at bounding box center [1117, 318] width 49 height 49
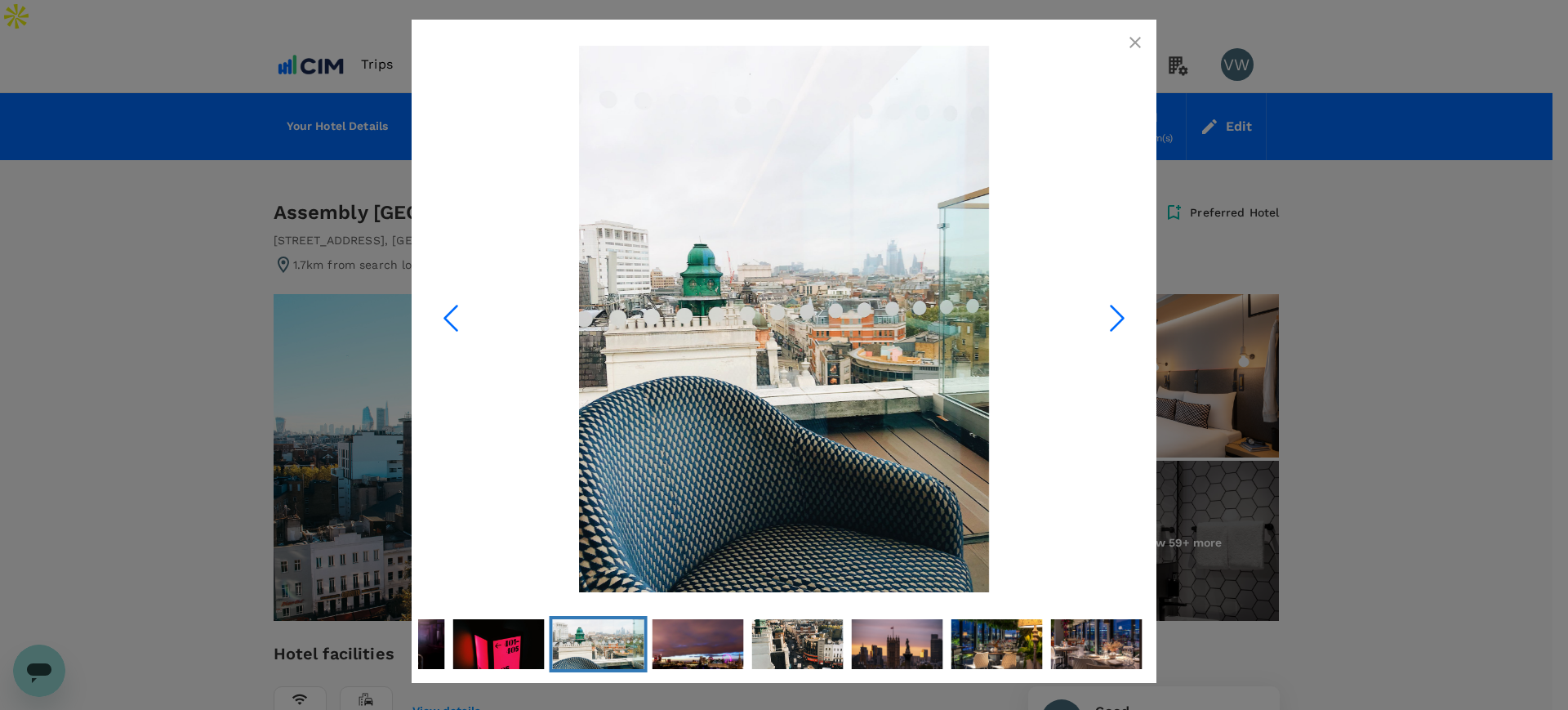
click at [1107, 314] on icon "Next Slide" at bounding box center [1117, 318] width 49 height 49
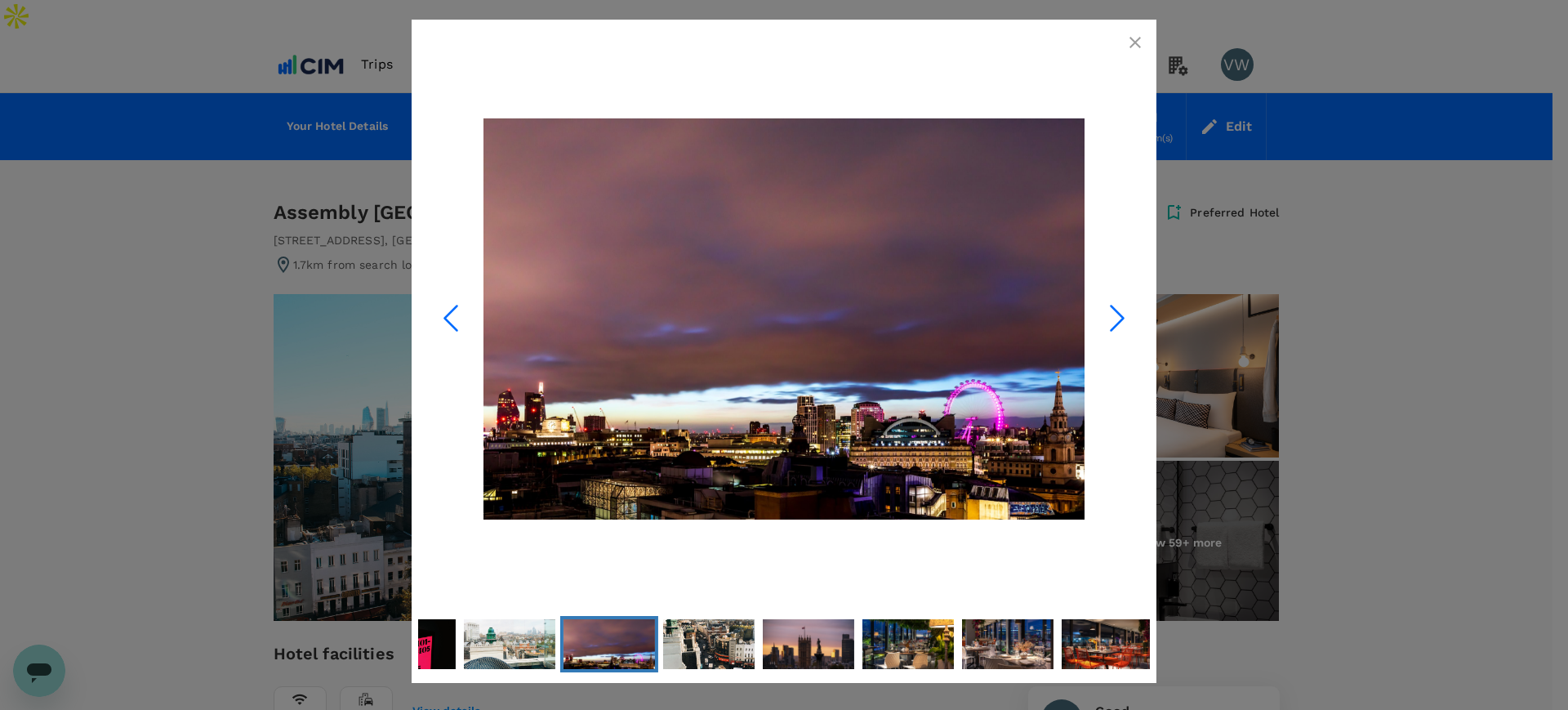
click at [1107, 314] on icon "Next Slide" at bounding box center [1117, 318] width 49 height 49
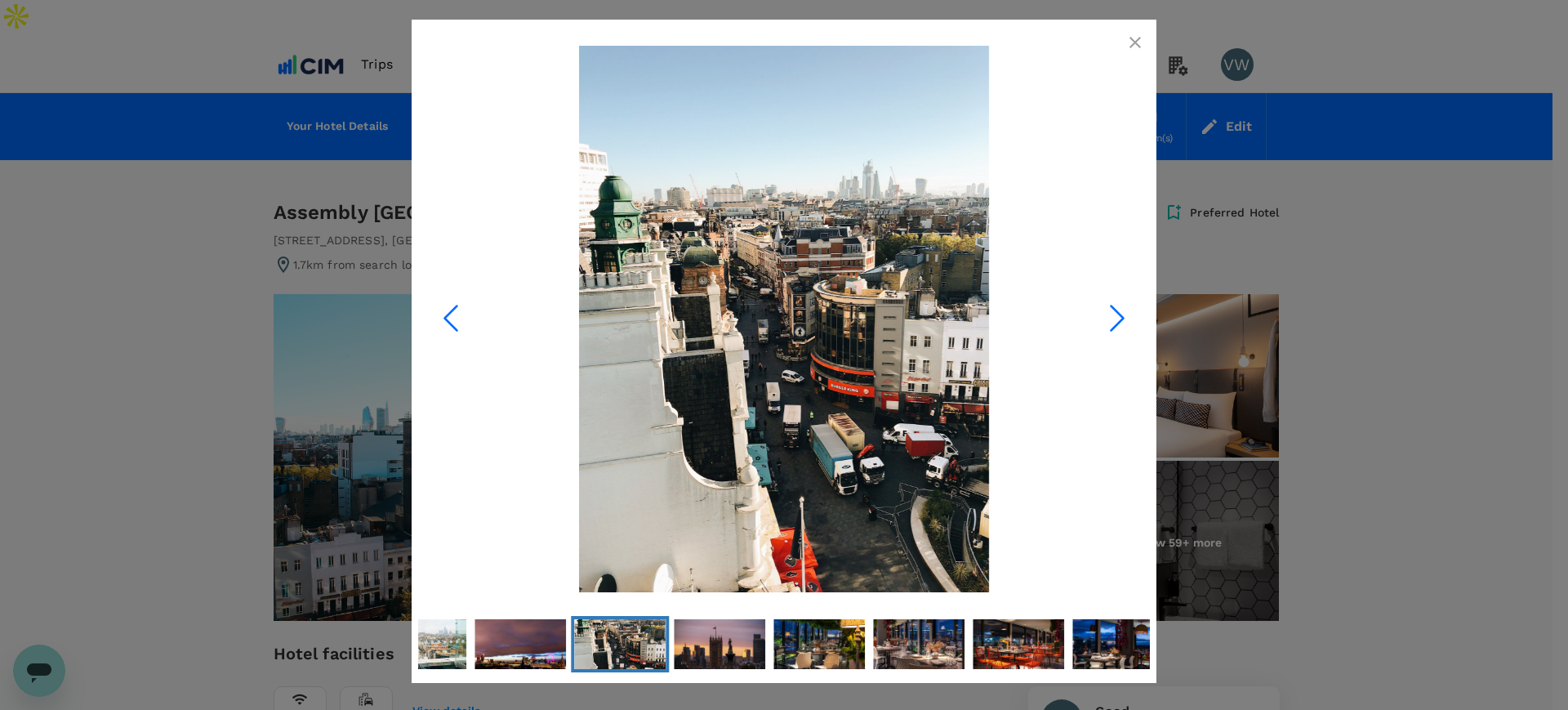
click at [1107, 314] on icon "Next Slide" at bounding box center [1117, 318] width 49 height 49
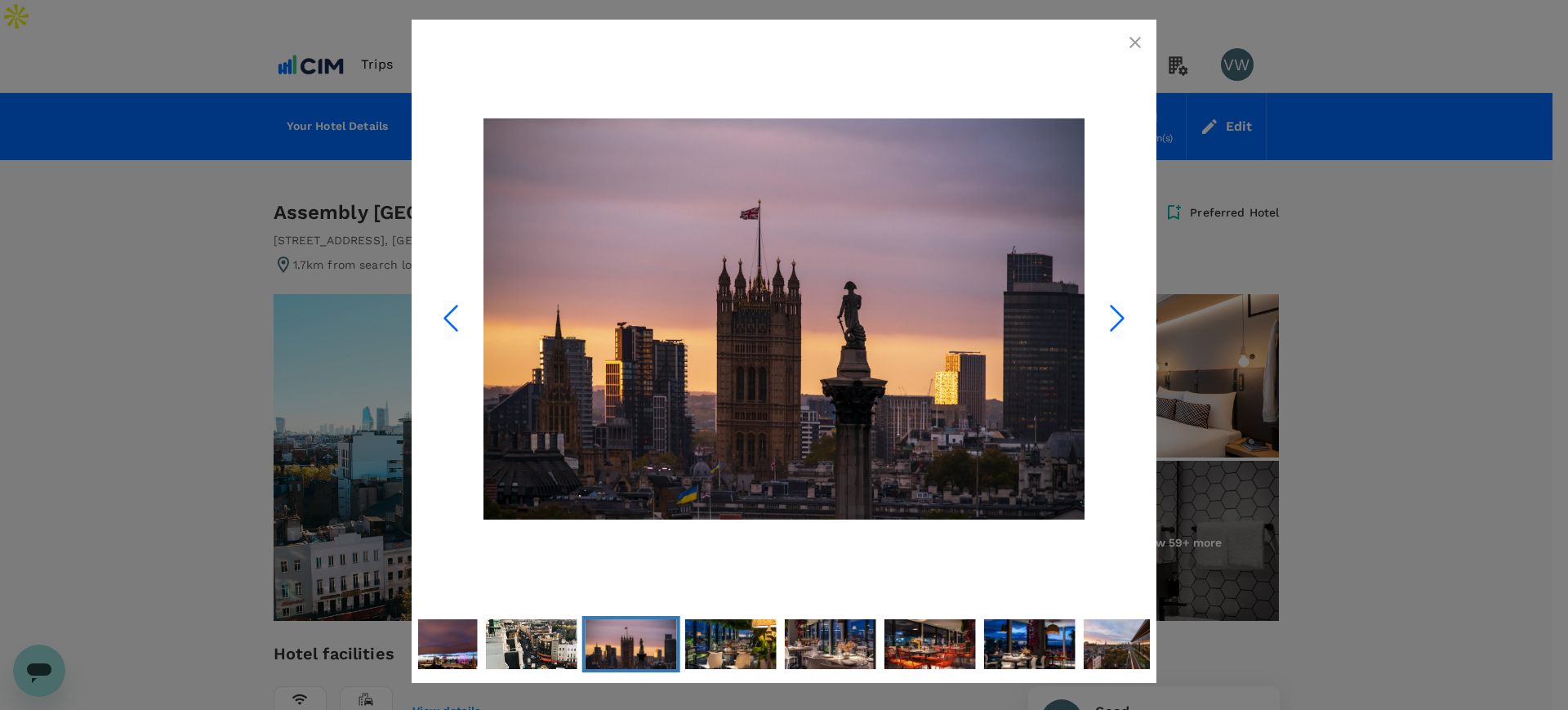
click at [1131, 30] on button "button" at bounding box center [1135, 43] width 33 height 33
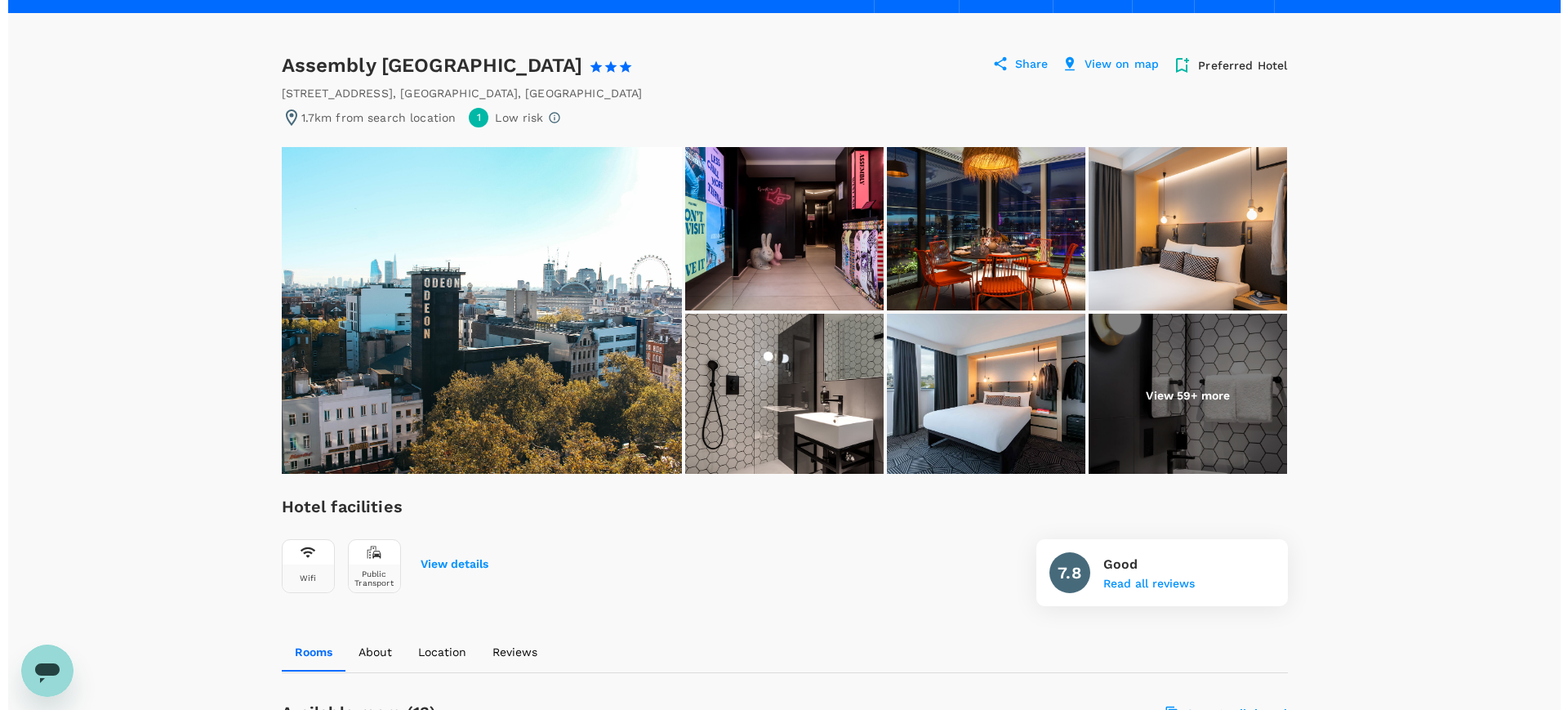
scroll to position [102, 0]
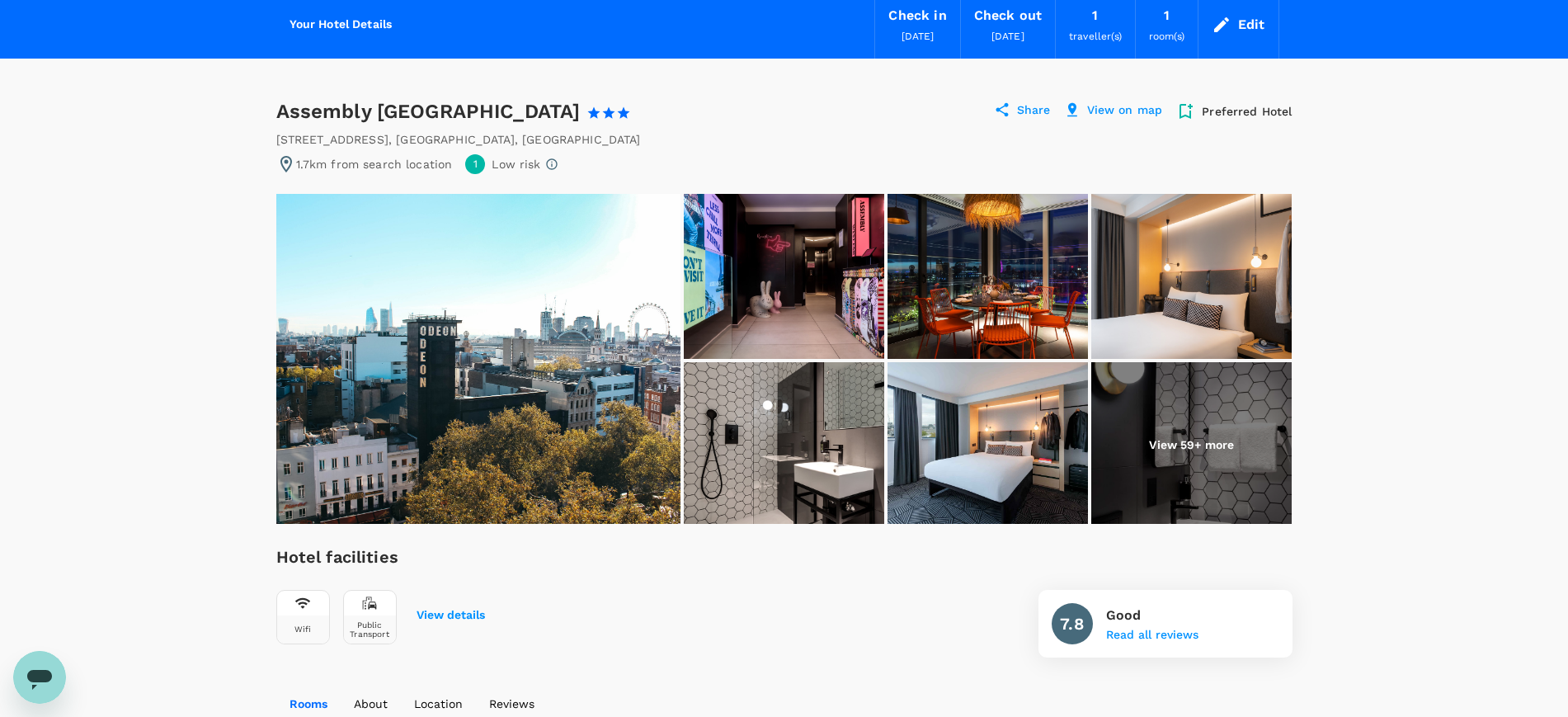
click at [967, 265] on img at bounding box center [988, 276] width 200 height 165
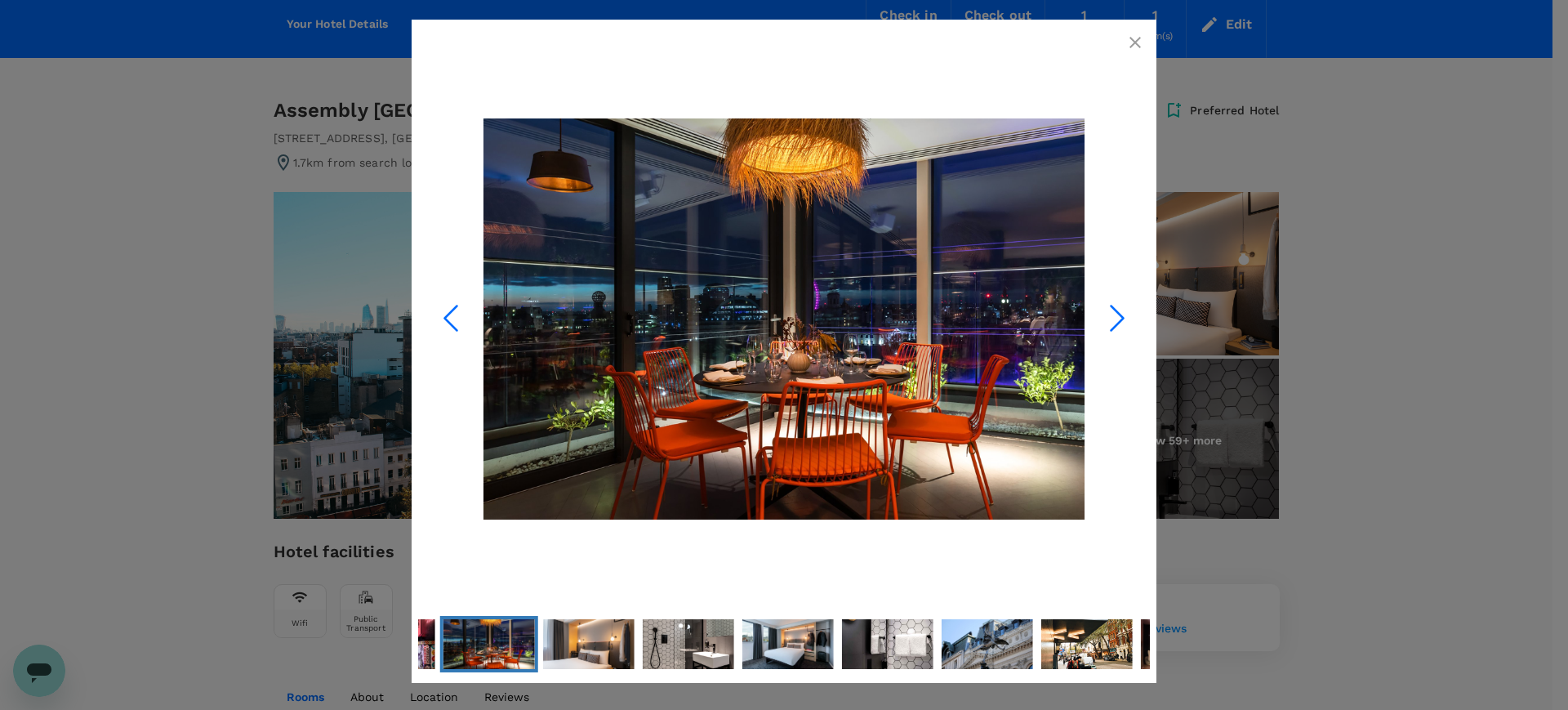
click at [1101, 317] on icon "Next Slide" at bounding box center [1117, 318] width 49 height 49
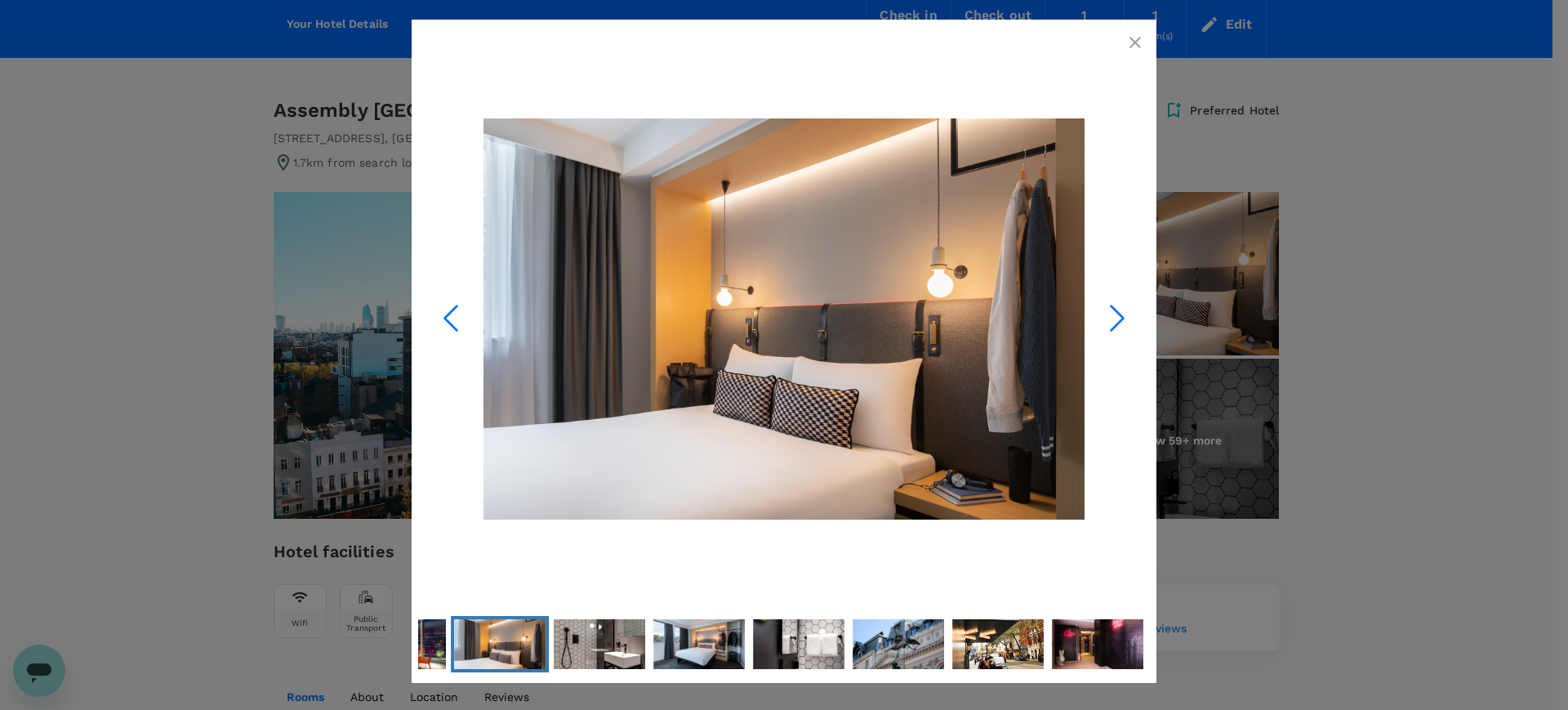
click at [1101, 318] on icon "Next Slide" at bounding box center [1117, 318] width 49 height 49
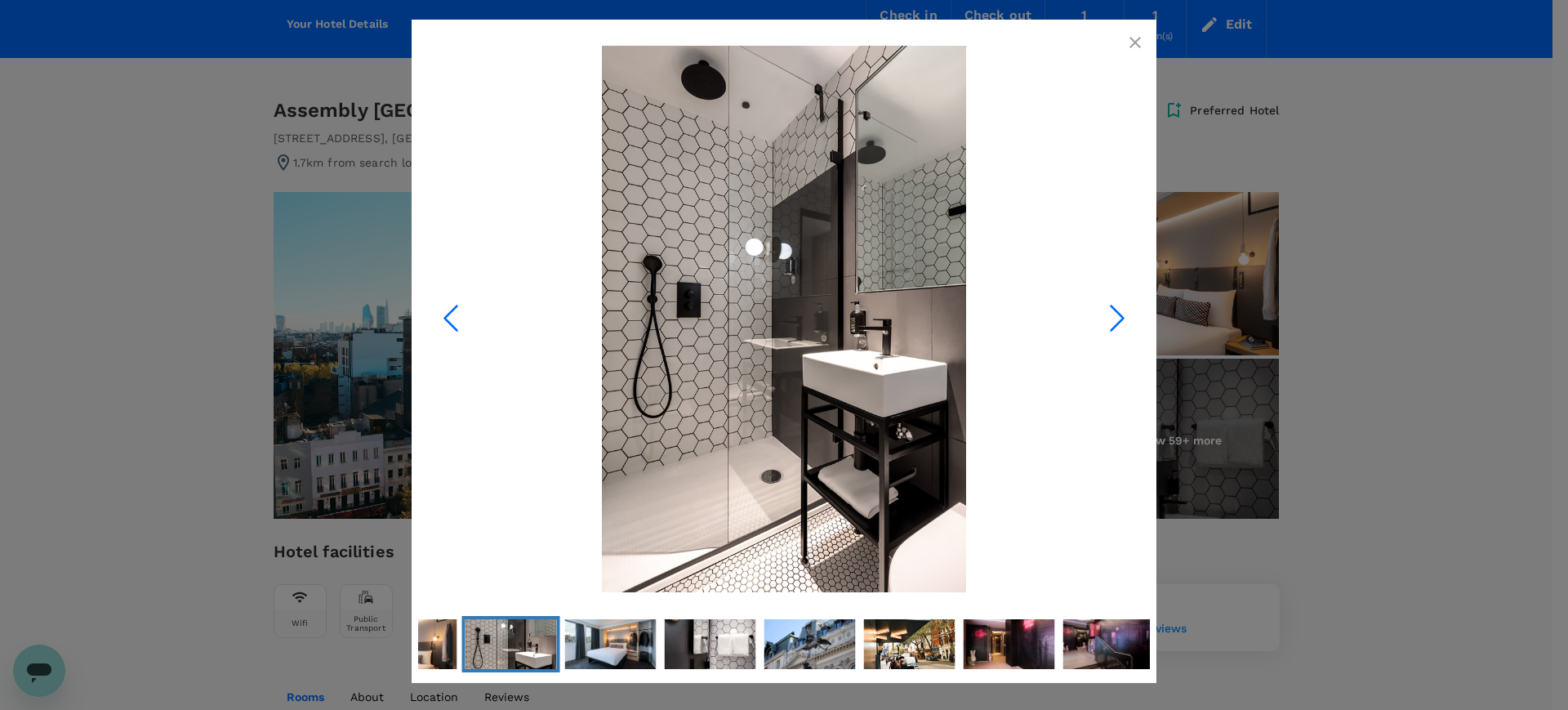
click at [1101, 318] on icon "Next Slide" at bounding box center [1117, 318] width 49 height 49
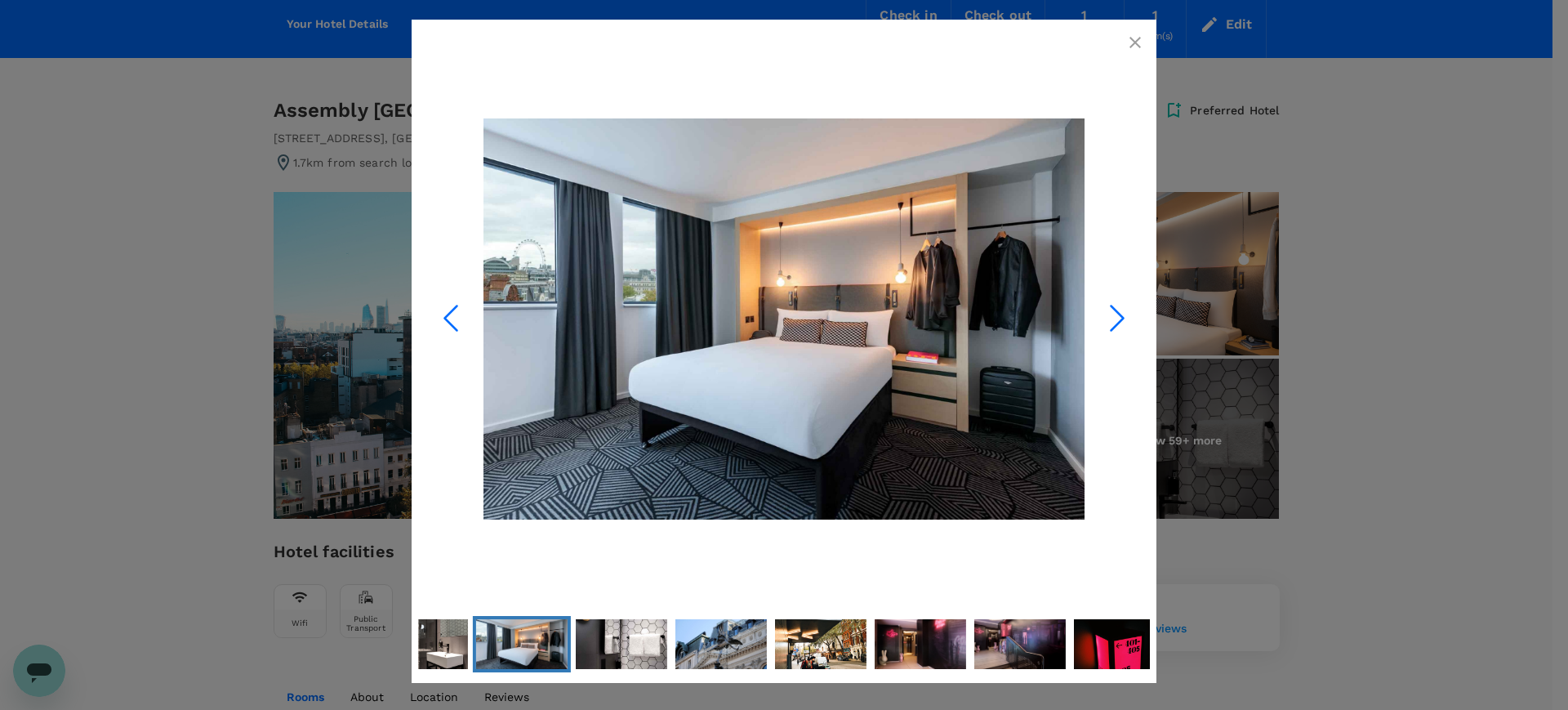
click at [1101, 318] on icon "Next Slide" at bounding box center [1117, 318] width 49 height 49
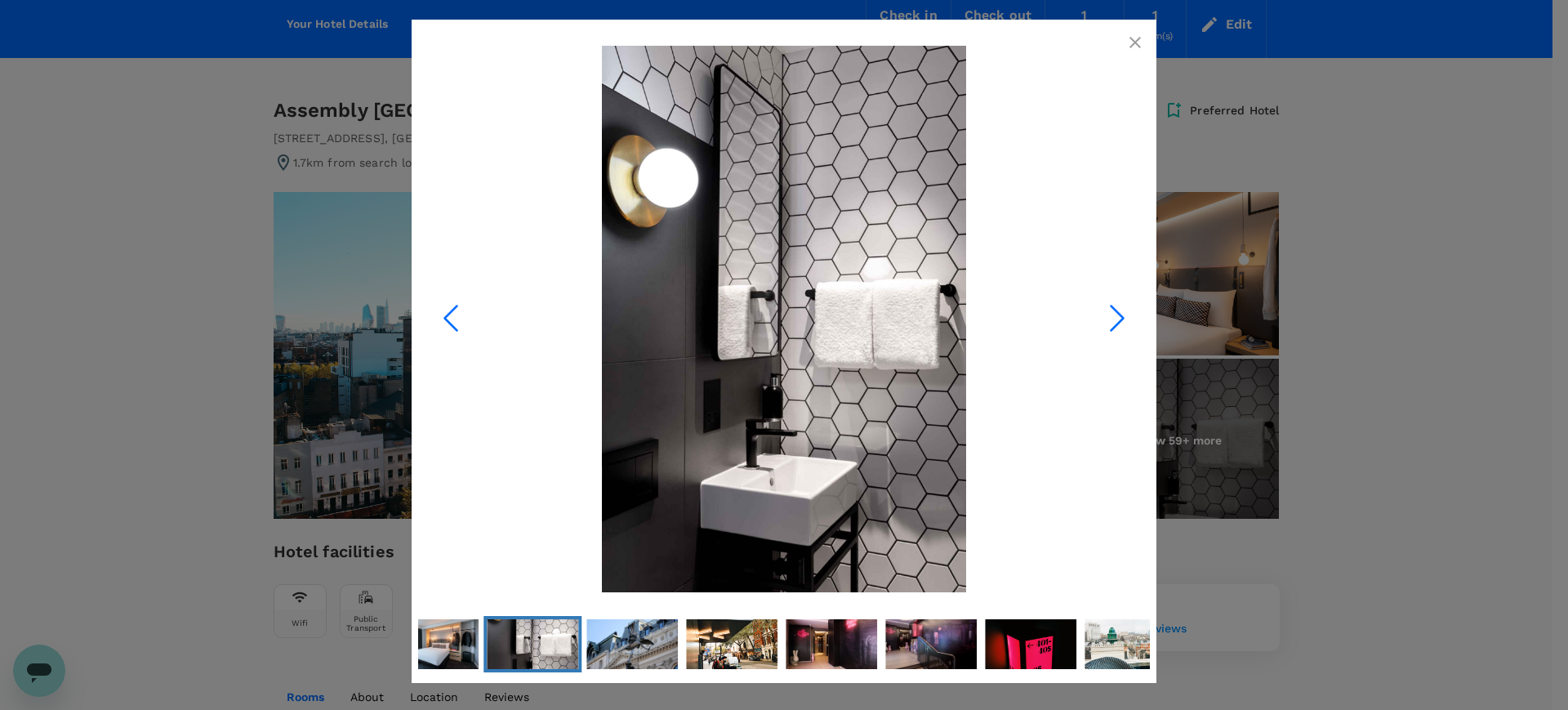
click at [1101, 318] on icon "Next Slide" at bounding box center [1117, 318] width 49 height 49
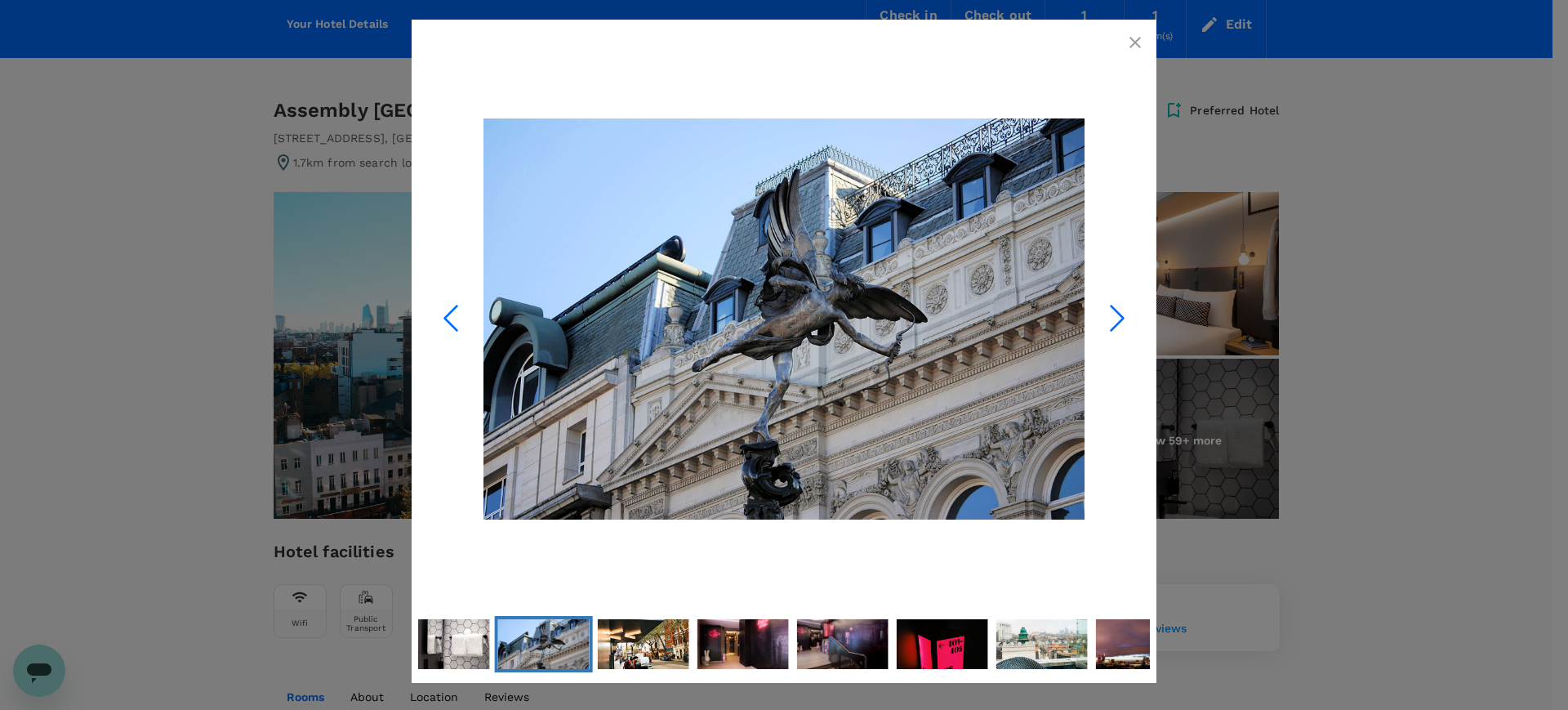
click at [1101, 318] on icon "Next Slide" at bounding box center [1117, 318] width 49 height 49
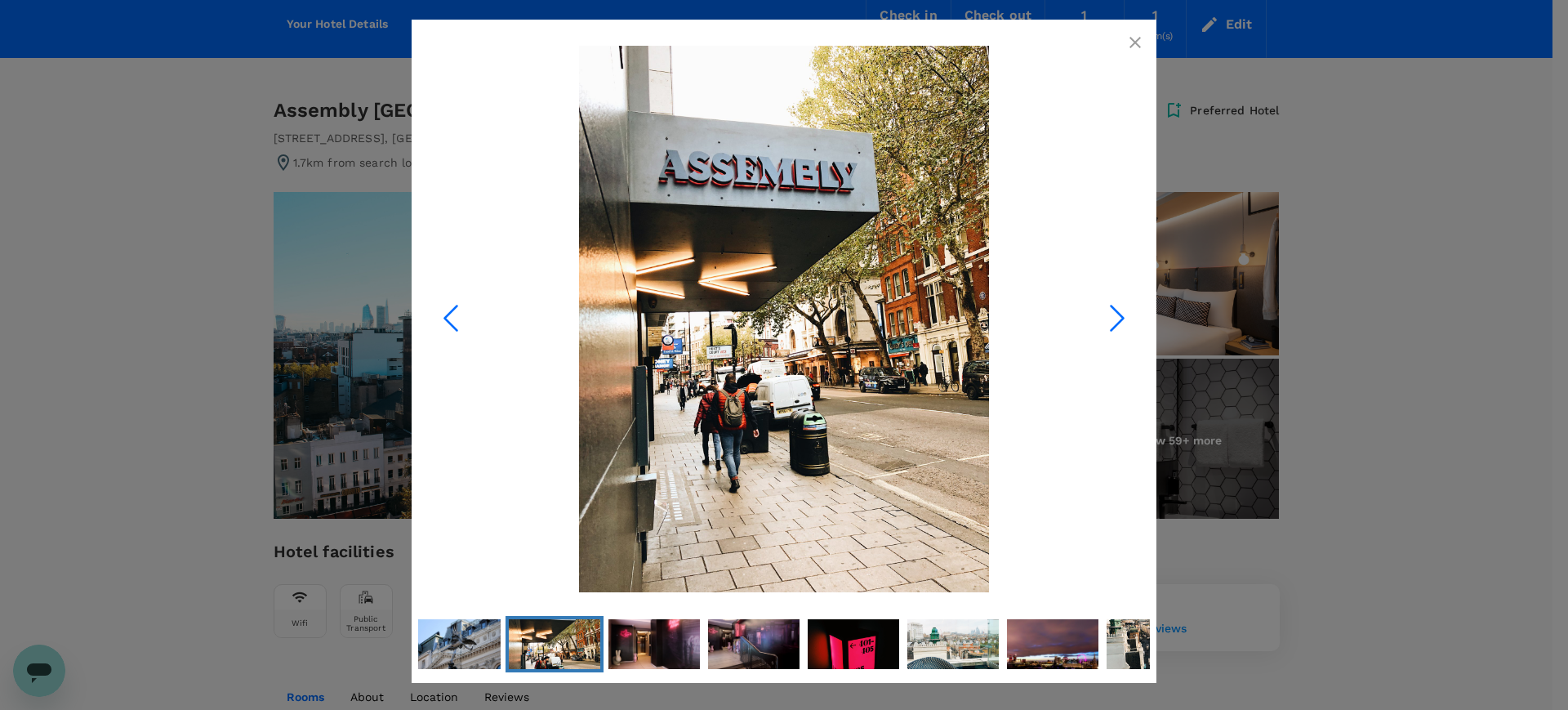
click at [1136, 45] on icon "button" at bounding box center [1135, 43] width 20 height 20
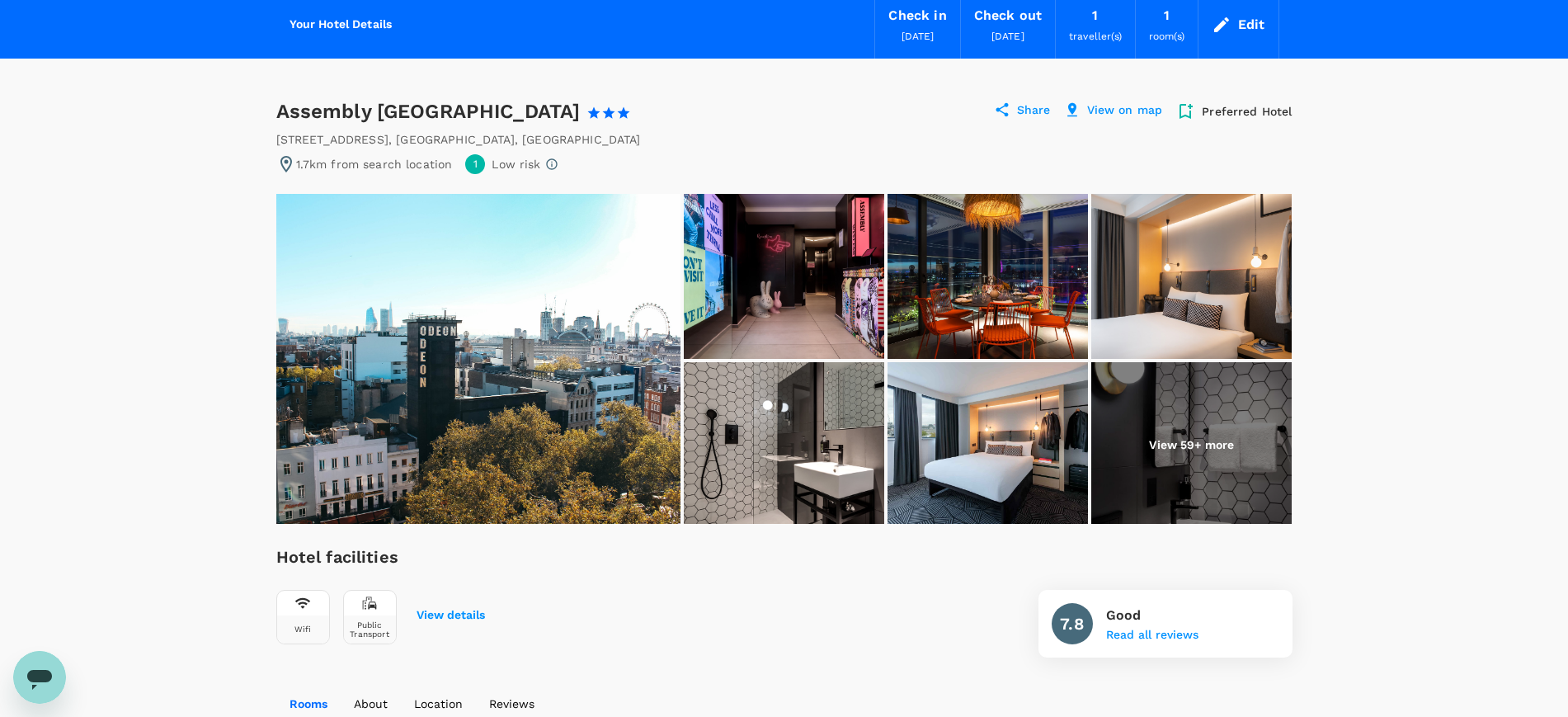
click at [1003, 103] on icon at bounding box center [1001, 109] width 12 height 14
click at [1024, 101] on p "Share" at bounding box center [1034, 111] width 34 height 20
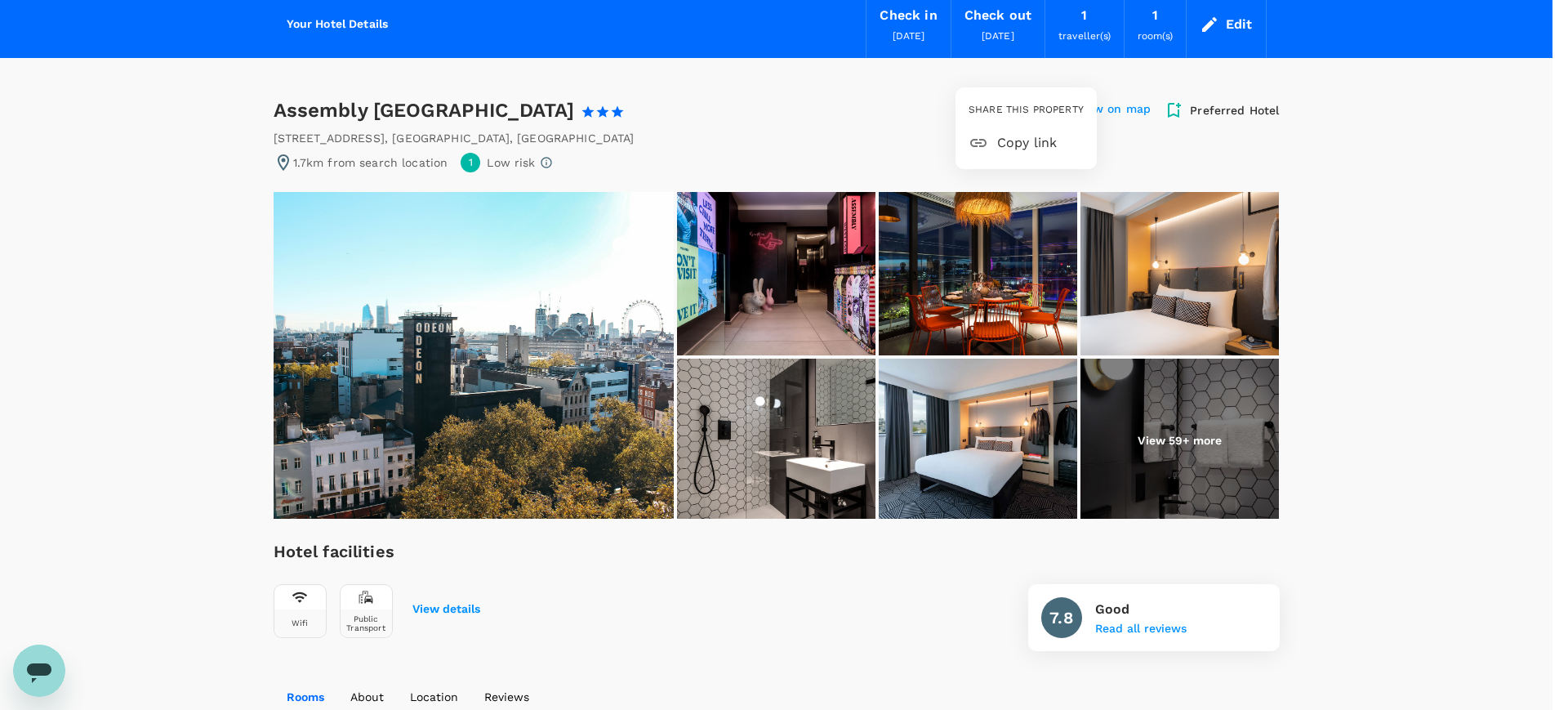
click at [997, 141] on div at bounding box center [983, 143] width 28 height 20
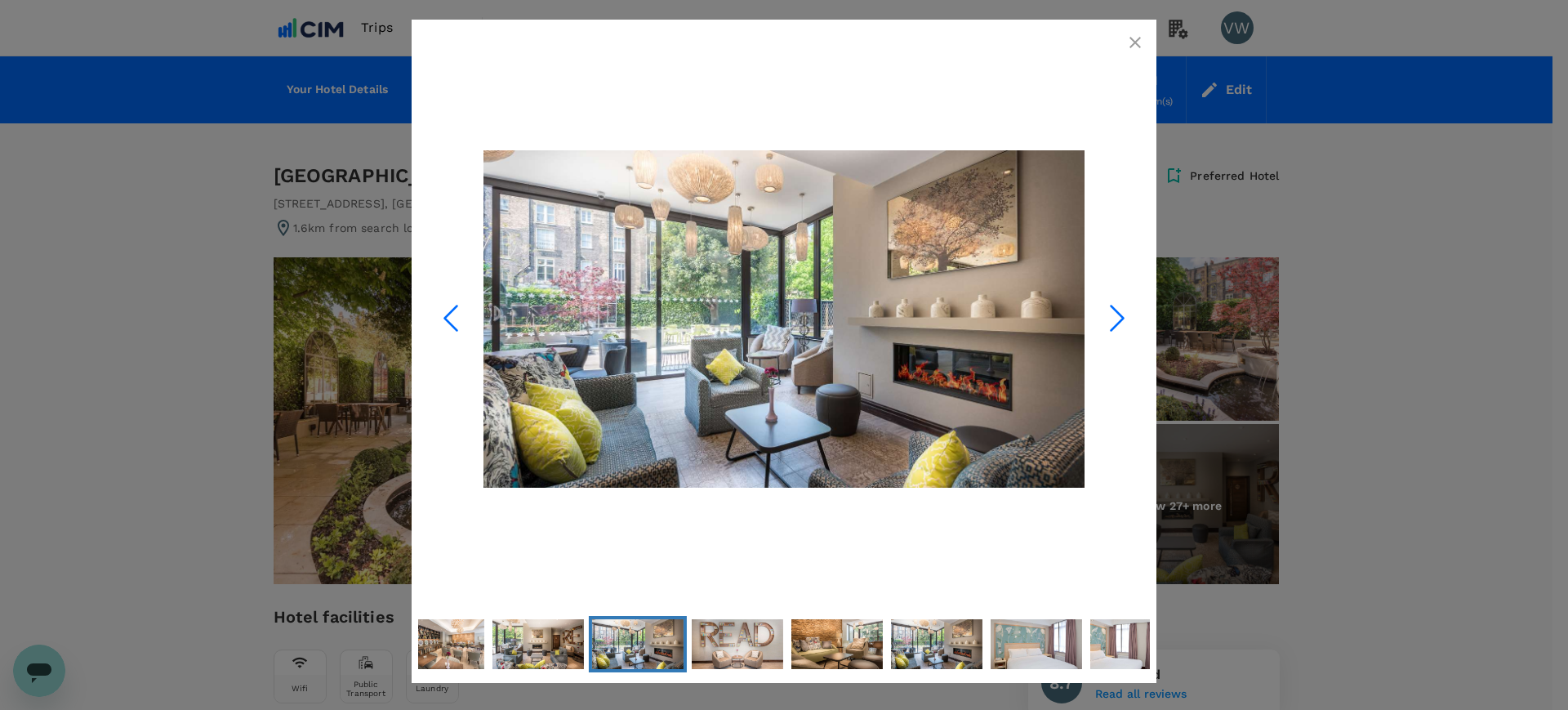
click at [1115, 312] on icon "Next Slide" at bounding box center [1117, 318] width 49 height 49
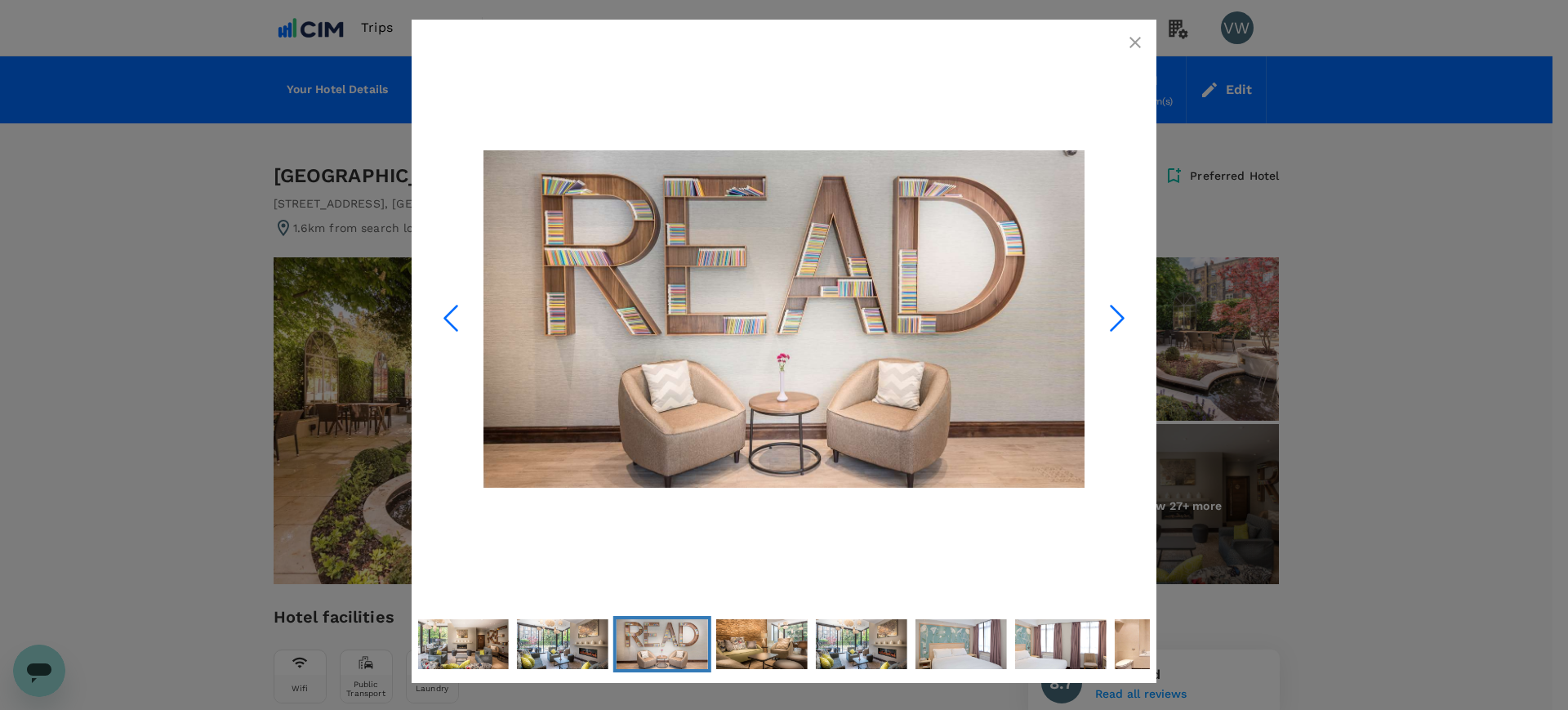
click at [1115, 312] on icon "Next Slide" at bounding box center [1117, 318] width 49 height 49
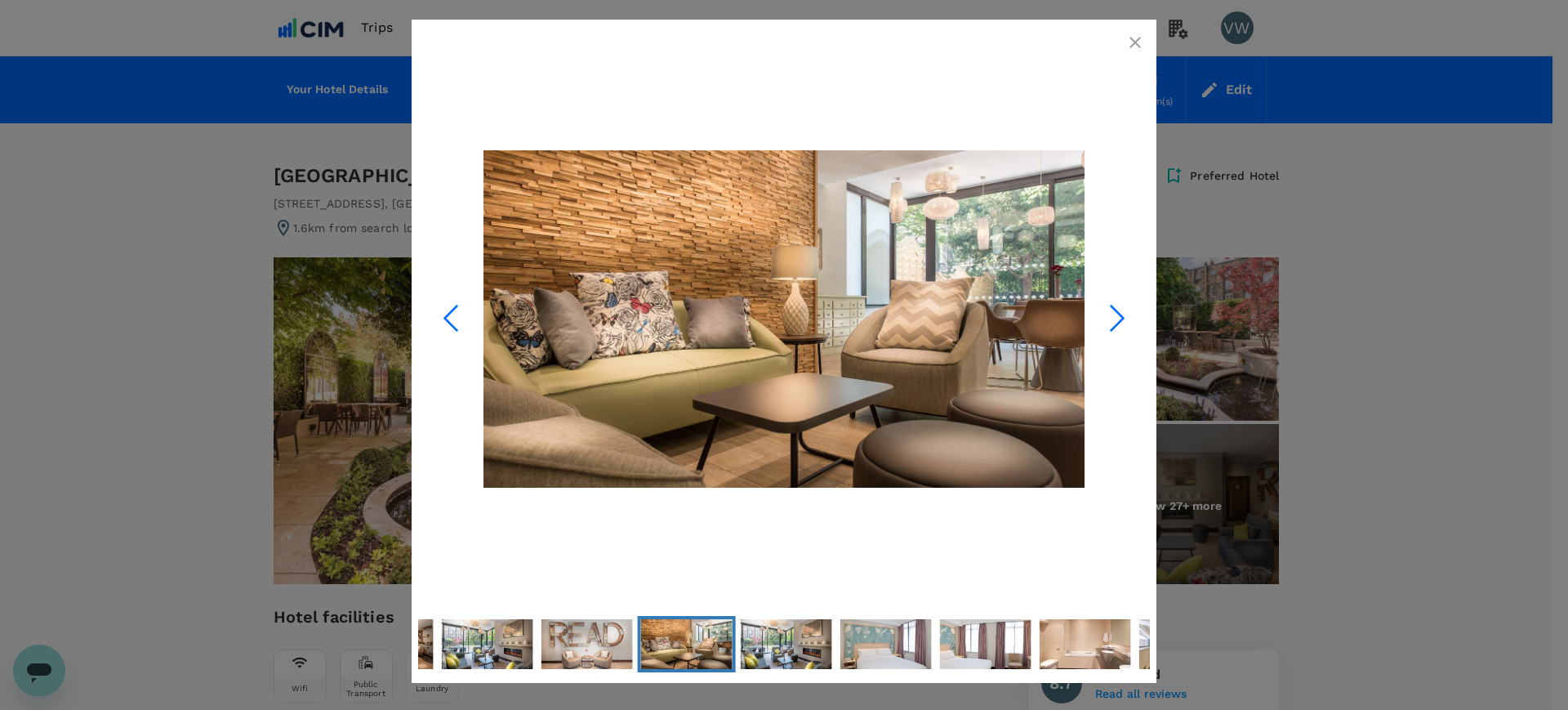
click at [1115, 312] on icon "Next Slide" at bounding box center [1117, 318] width 49 height 49
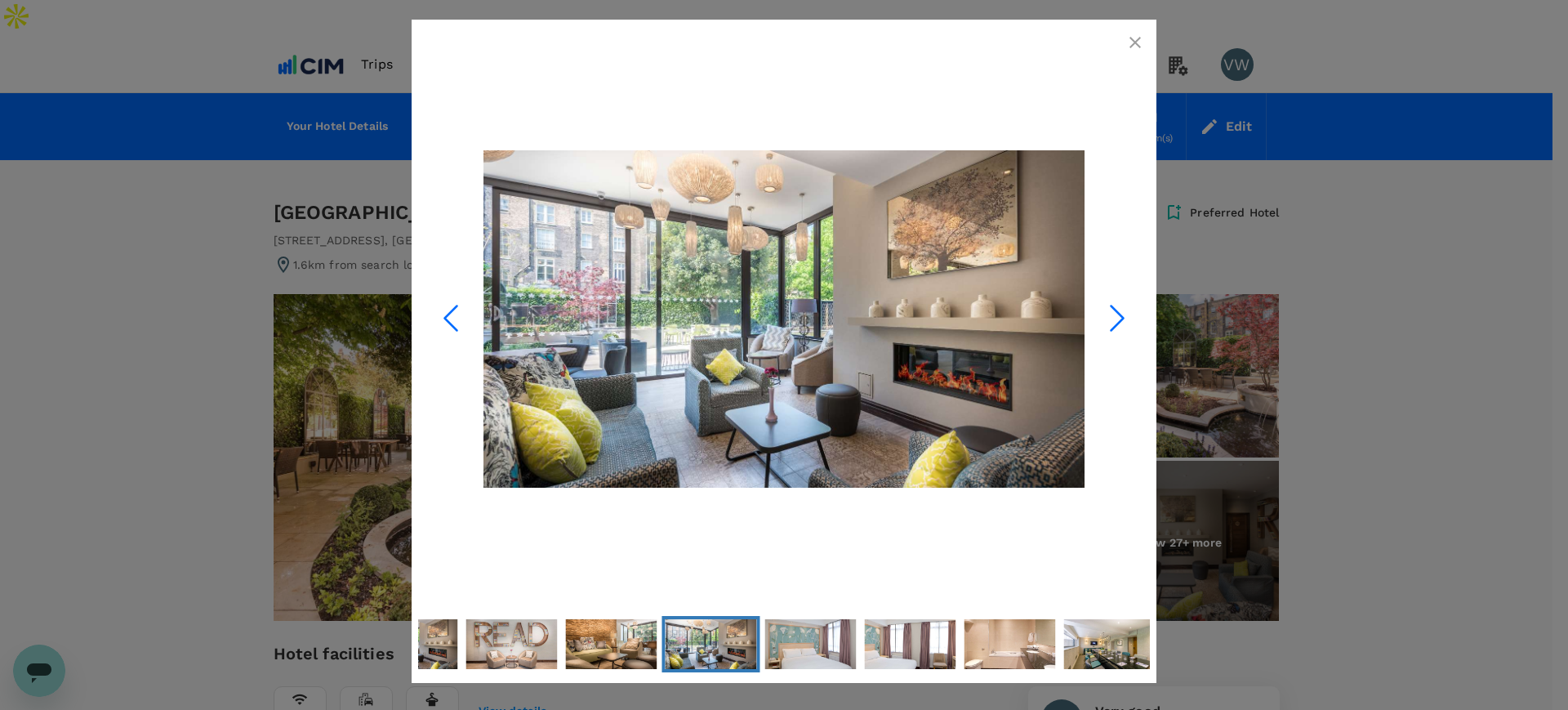
click at [1115, 313] on icon "Next Slide" at bounding box center [1117, 318] width 49 height 49
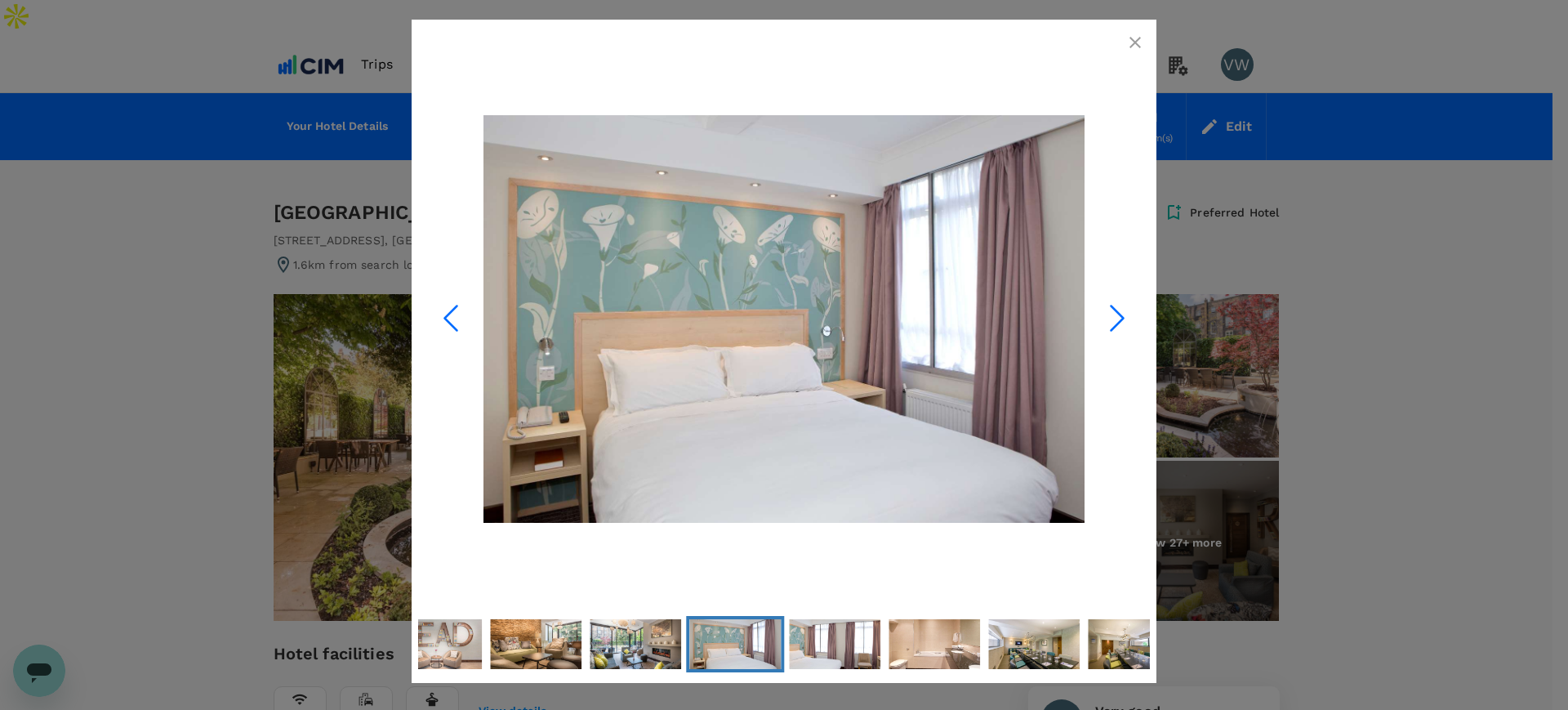
click at [1115, 313] on icon "Next Slide" at bounding box center [1117, 318] width 49 height 49
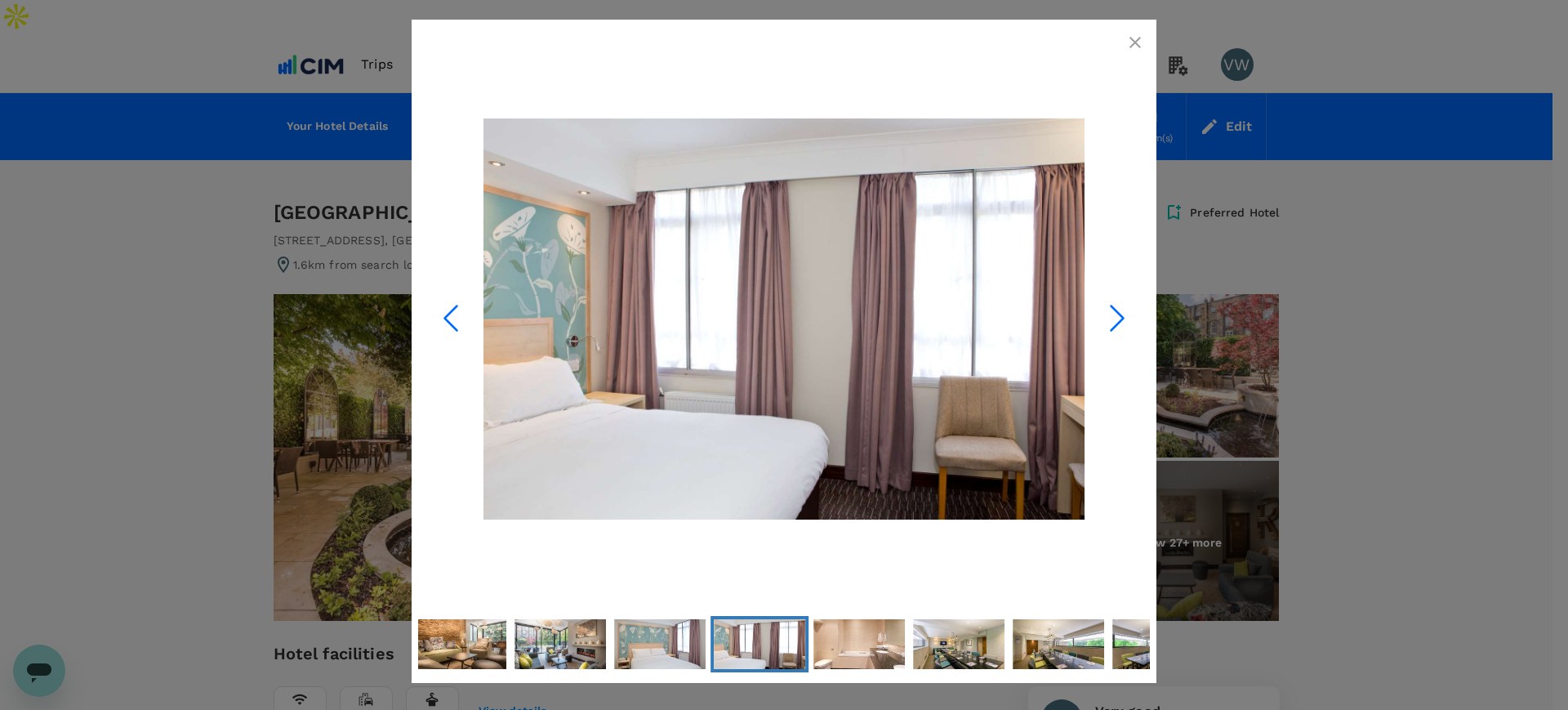
click at [1115, 313] on icon "Next Slide" at bounding box center [1117, 318] width 49 height 49
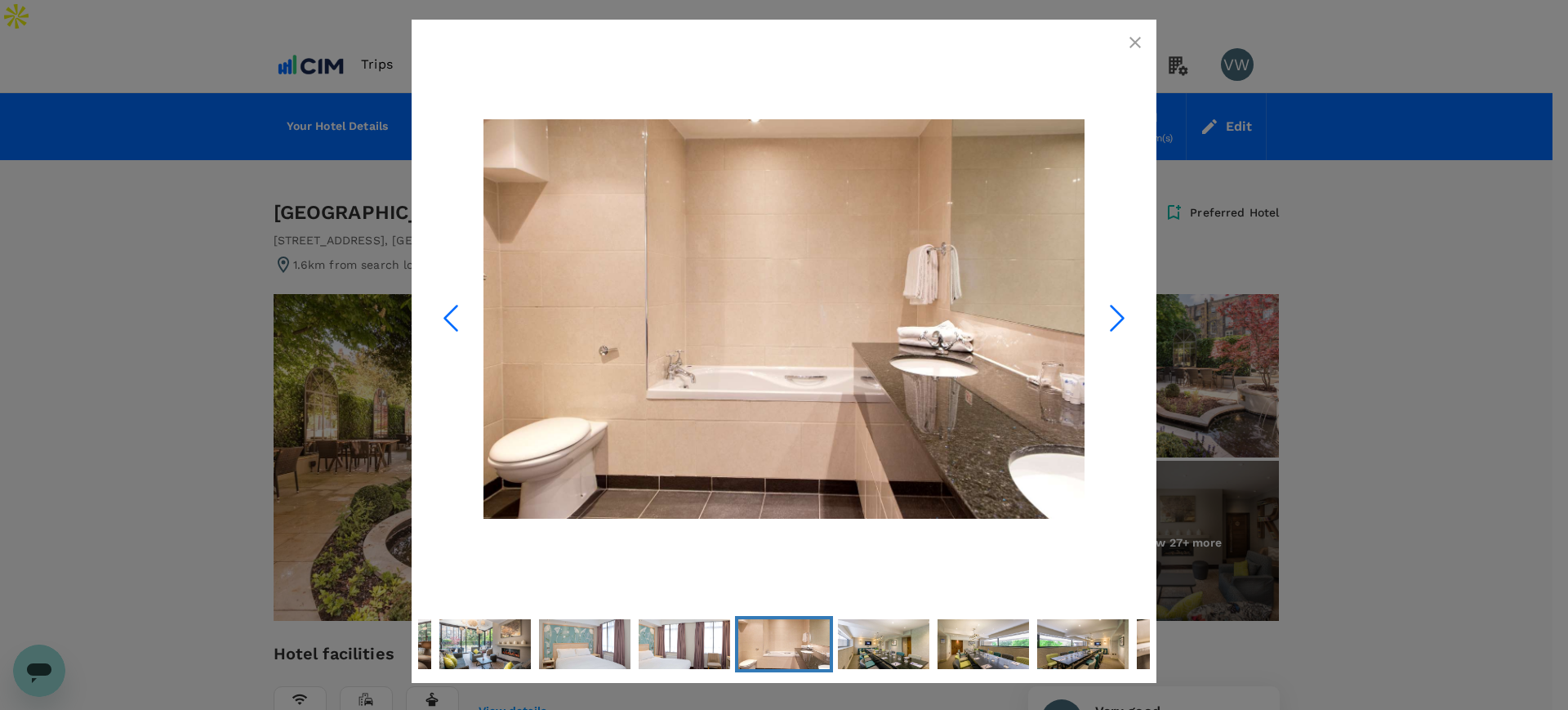
click at [1111, 307] on icon "Next Slide" at bounding box center [1117, 318] width 49 height 49
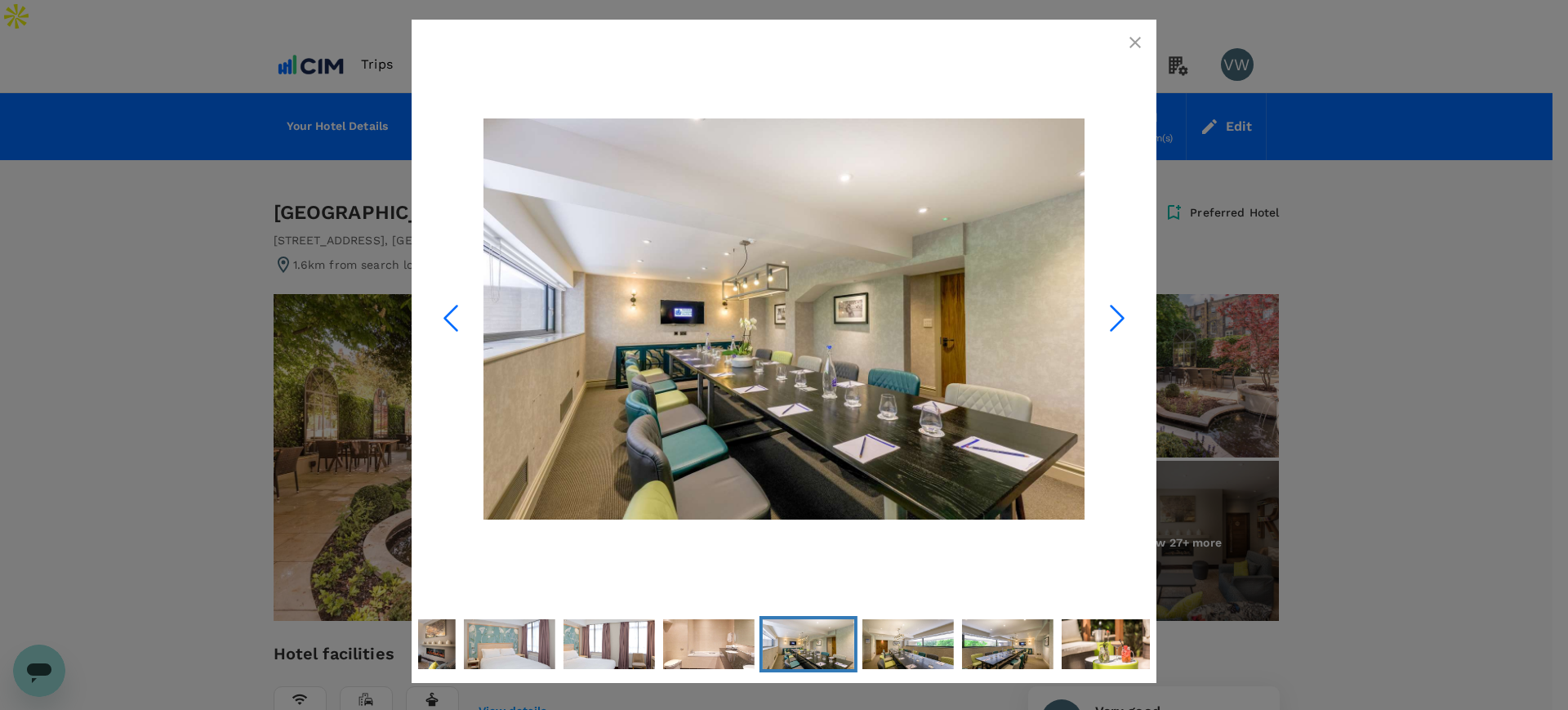
click at [1133, 26] on button "button" at bounding box center [1135, 43] width 33 height 33
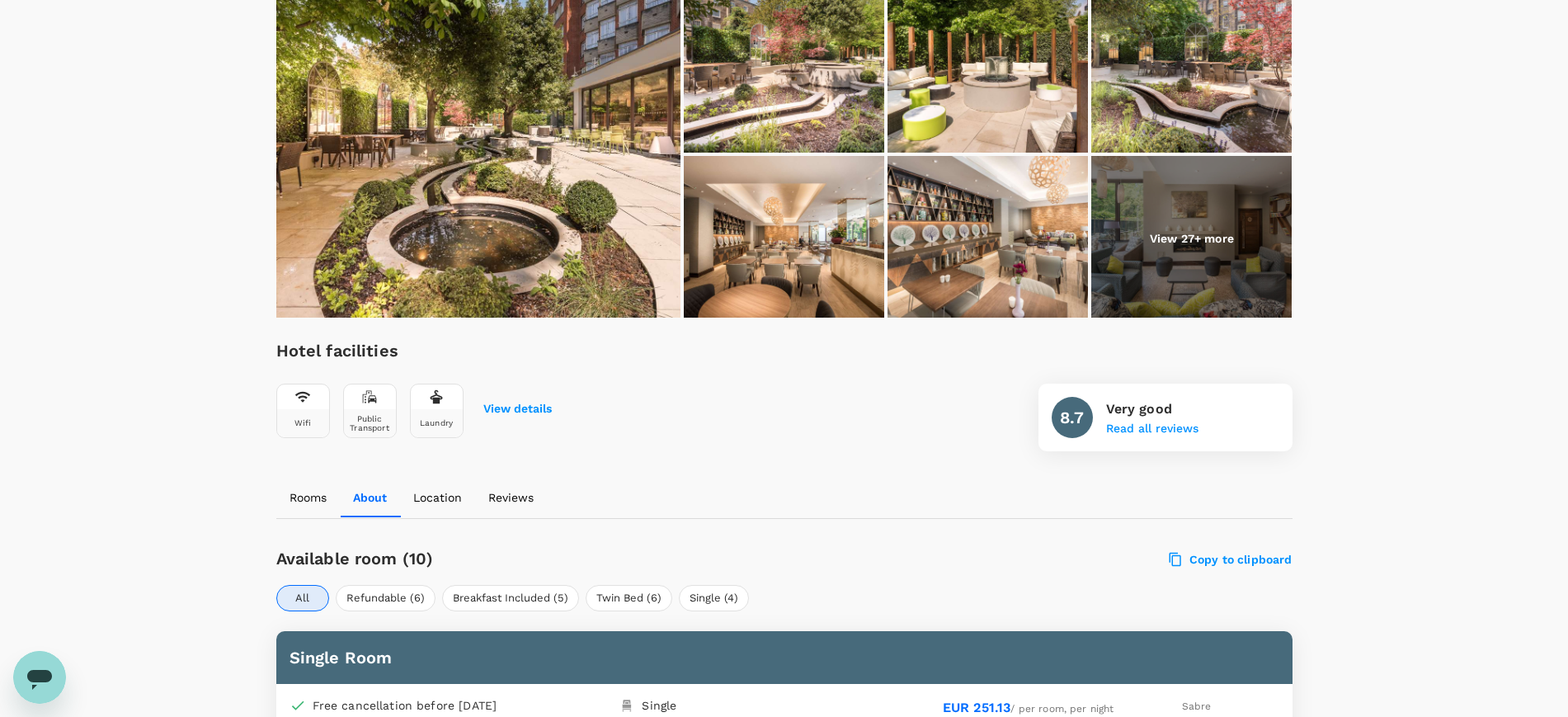
scroll to position [413, 0]
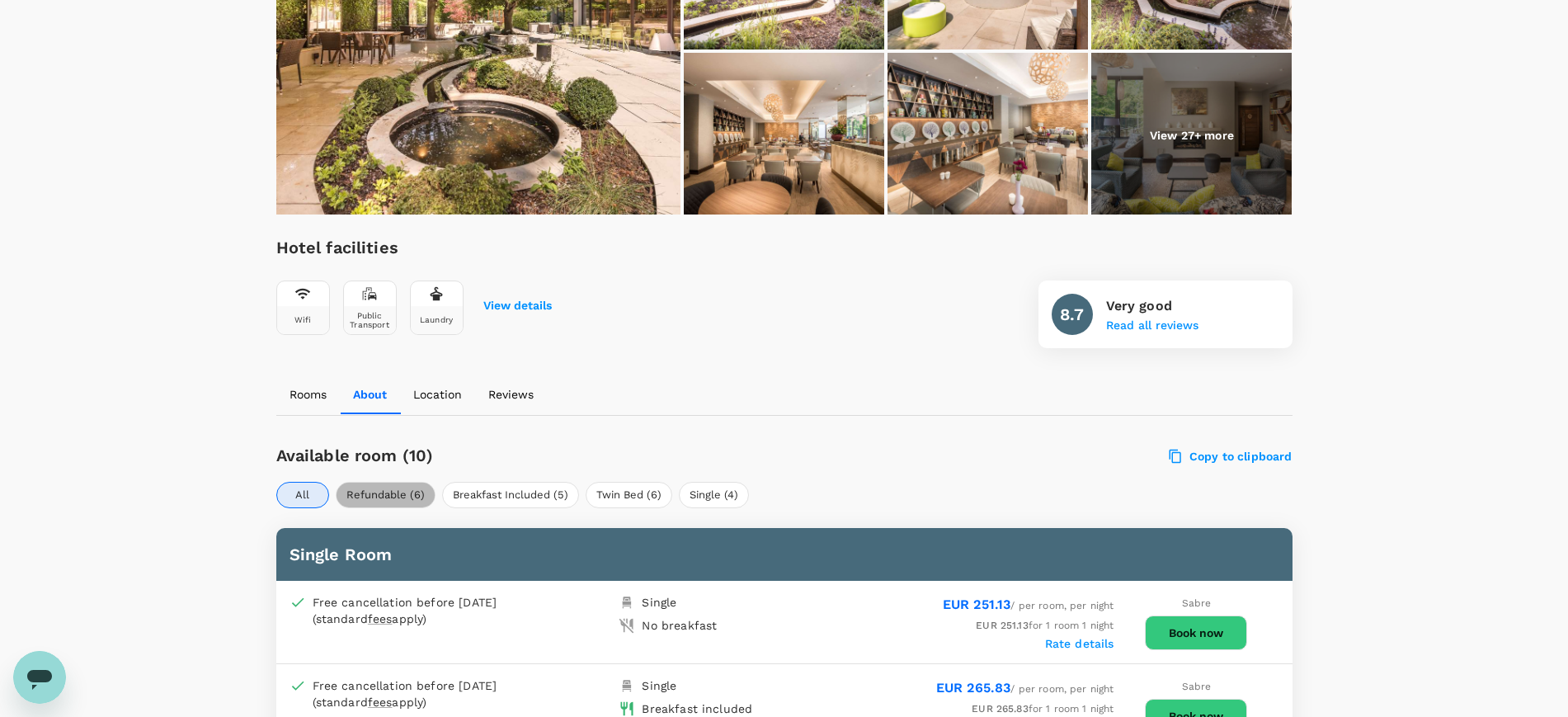
click at [383, 482] on button "Refundable (6)" at bounding box center [385, 495] width 100 height 27
click at [450, 386] on p "Location" at bounding box center [438, 394] width 49 height 17
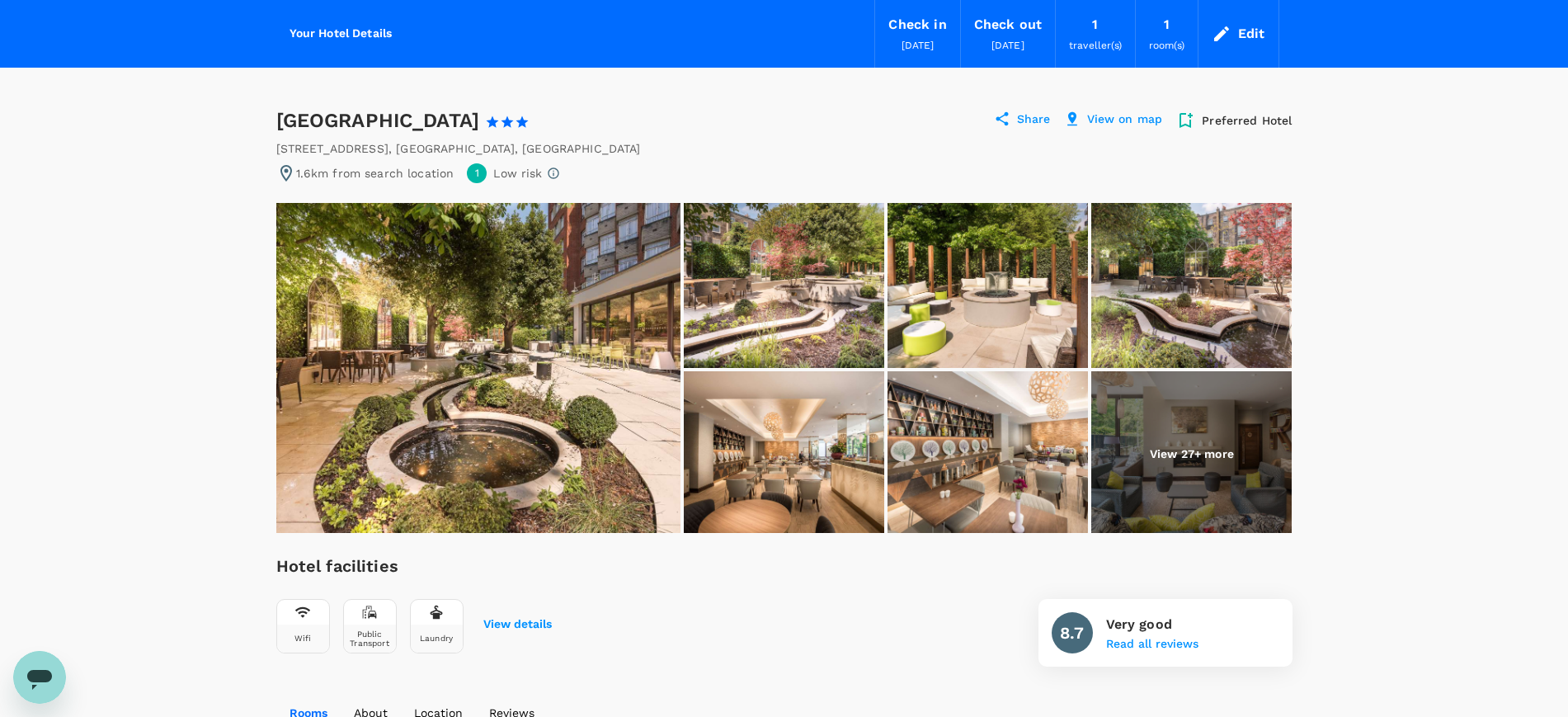
scroll to position [0, 0]
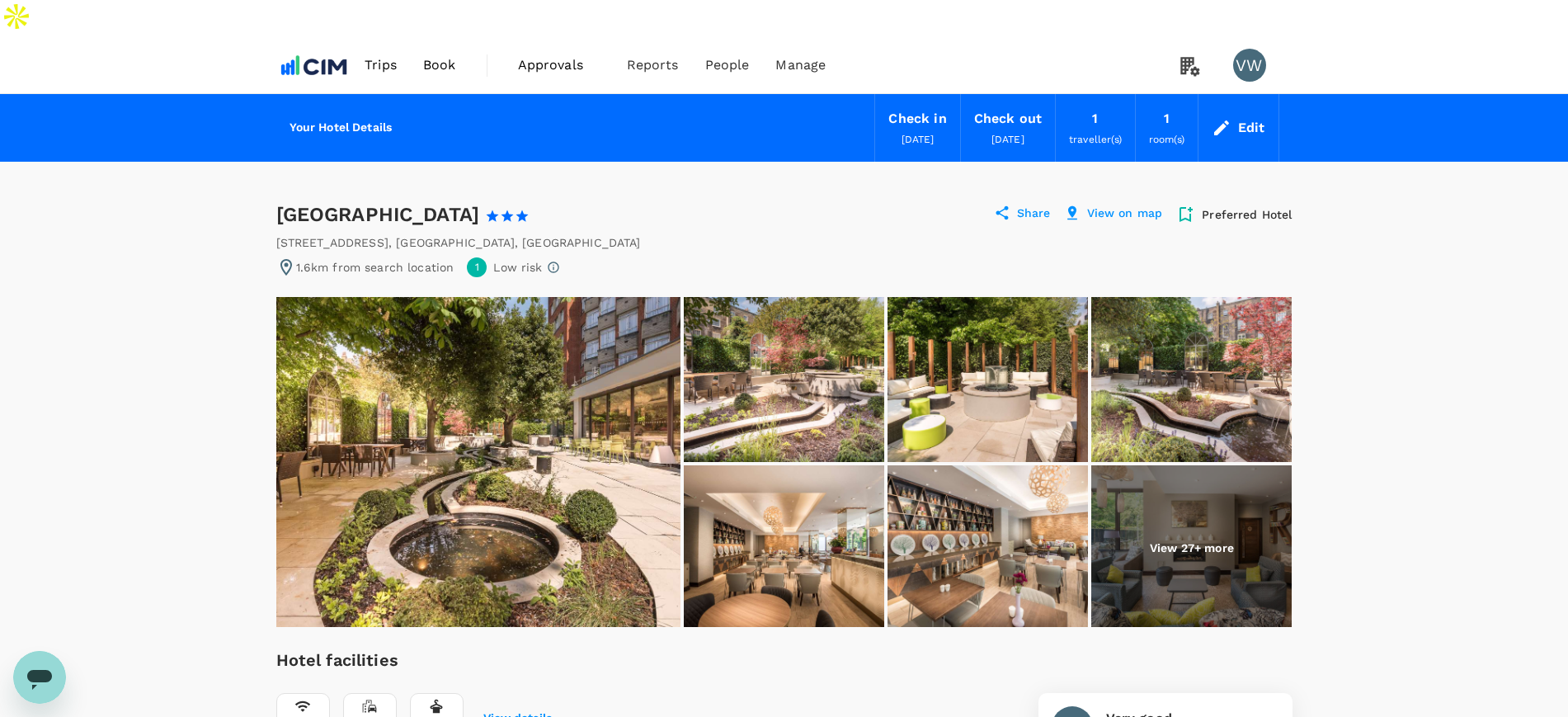
click at [1011, 204] on icon at bounding box center [1002, 212] width 17 height 17
click at [1027, 204] on p "Share" at bounding box center [1034, 214] width 34 height 20
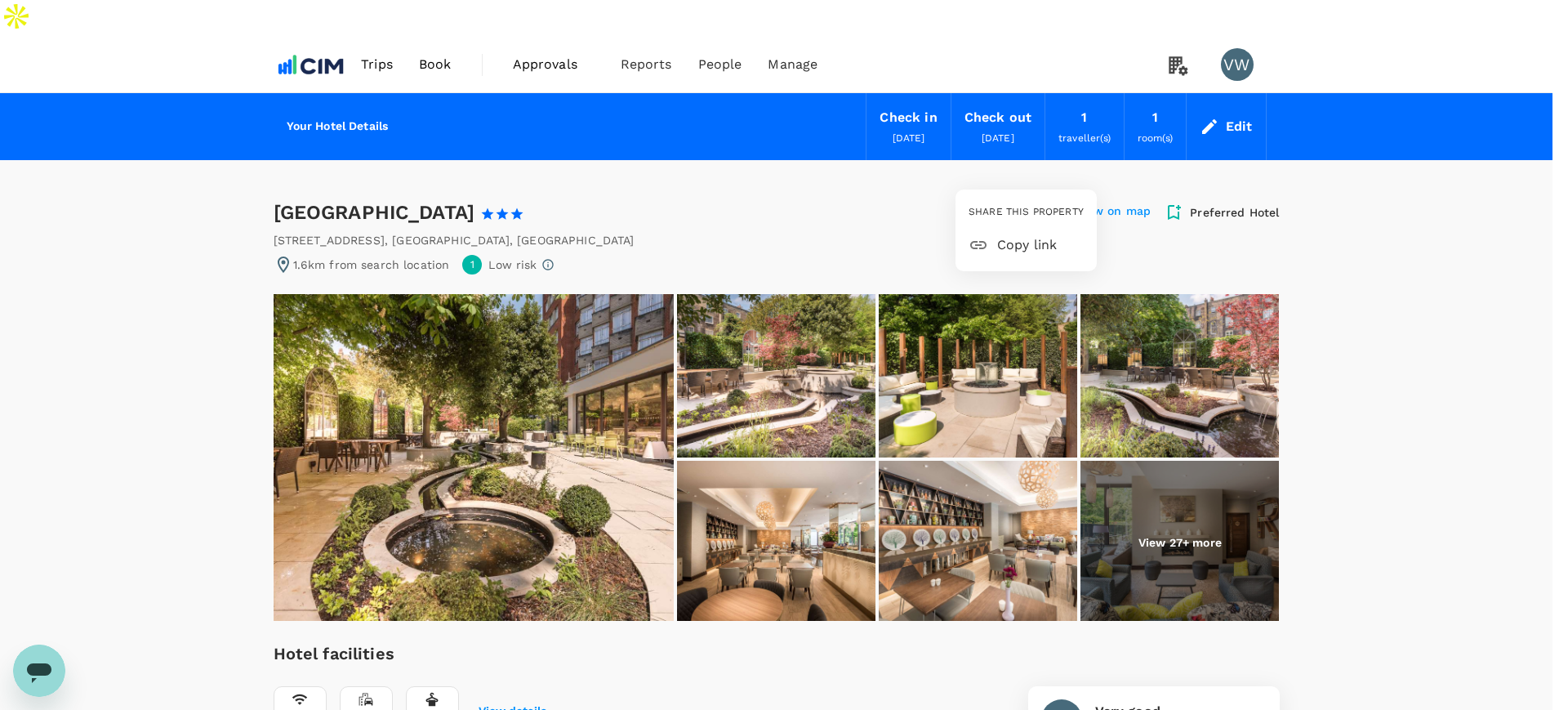
click at [1022, 243] on span "Copy link" at bounding box center [1040, 245] width 87 height 20
click at [1337, 285] on div at bounding box center [784, 355] width 1568 height 710
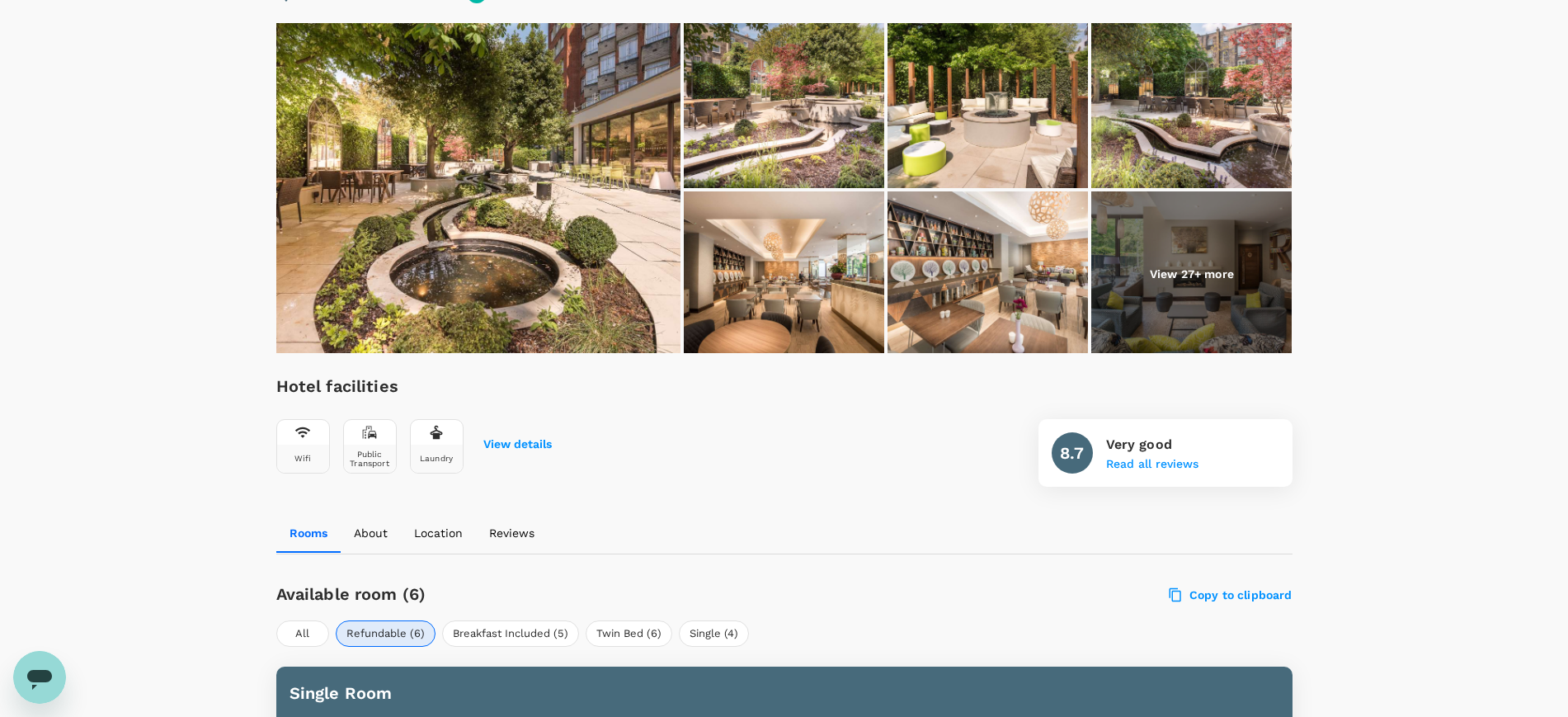
scroll to position [309, 0]
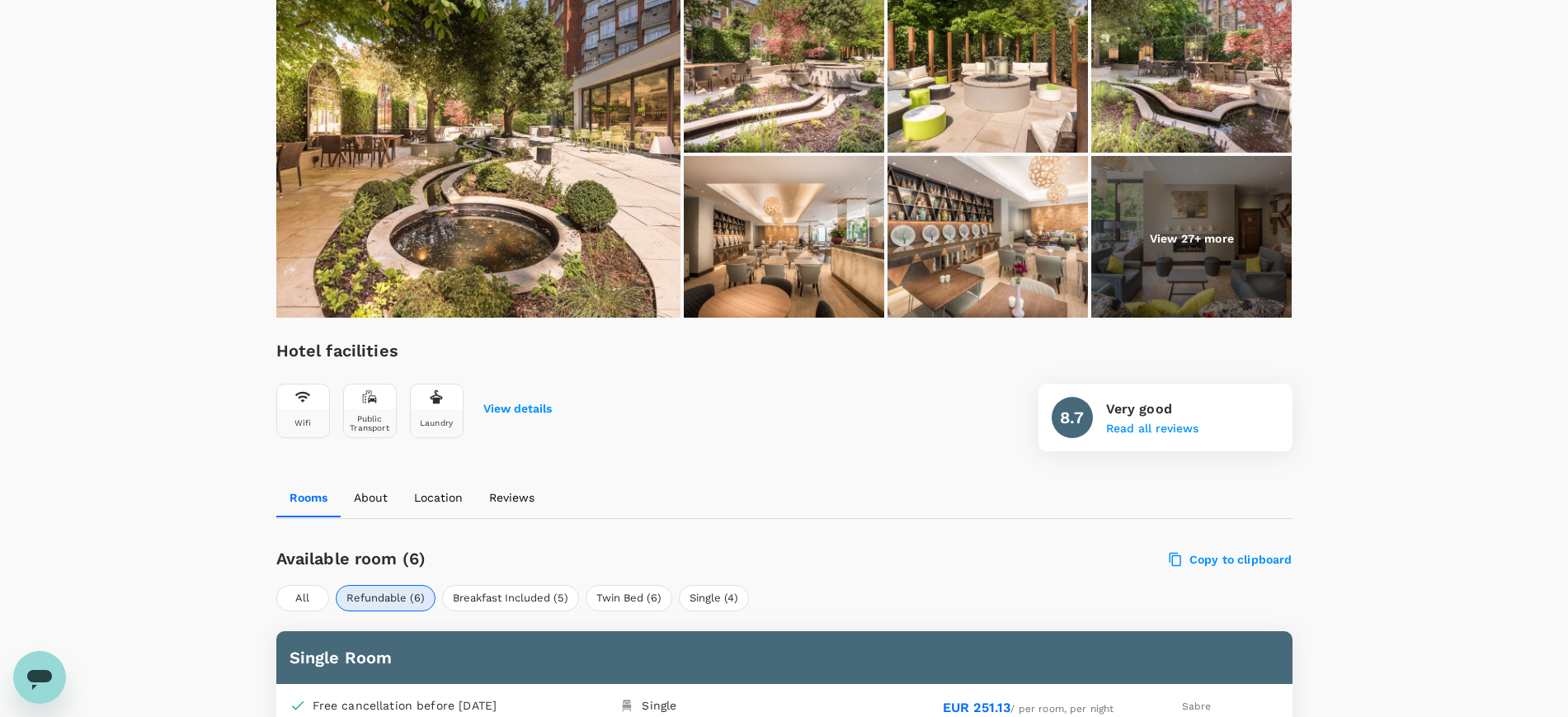
click at [450, 489] on p "Location" at bounding box center [438, 497] width 49 height 17
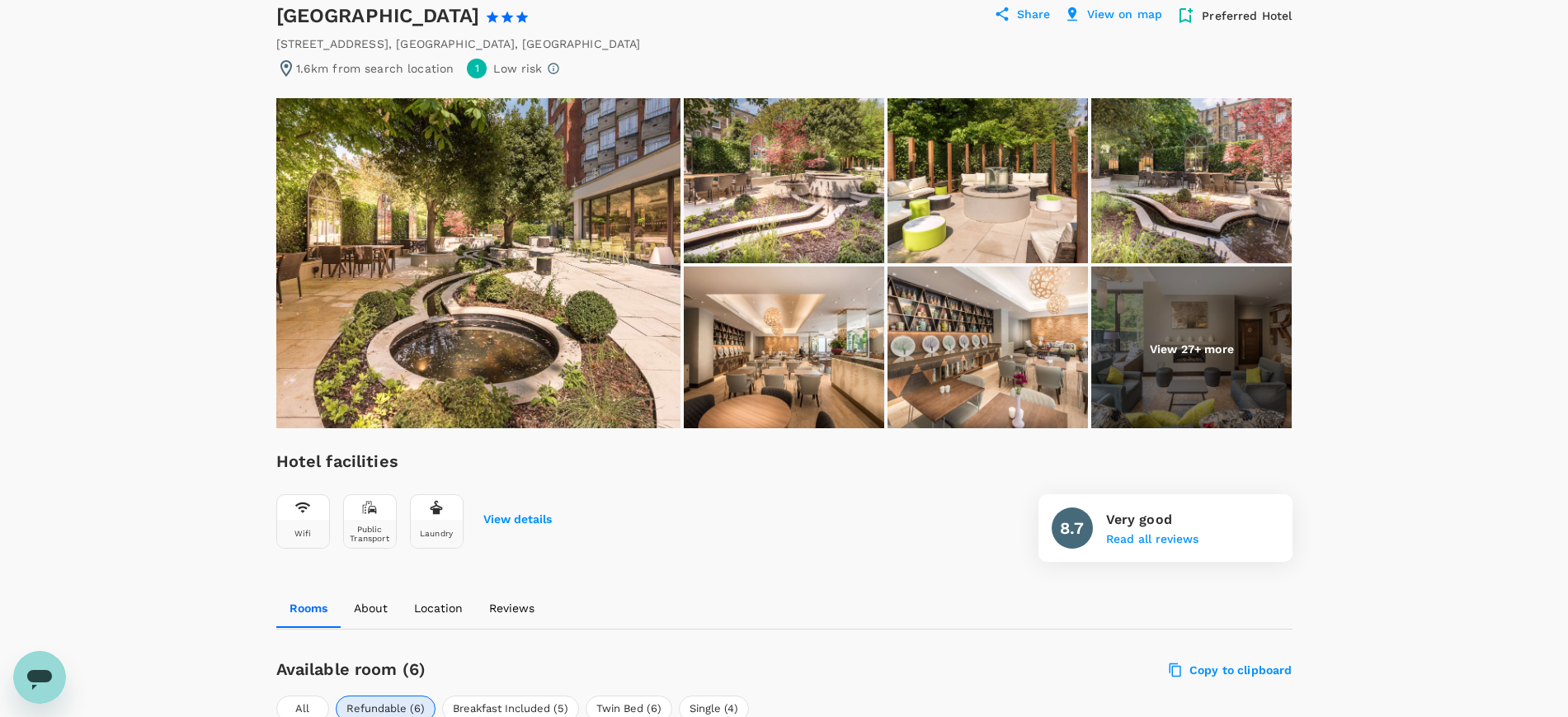
scroll to position [0, 0]
